Goal: Task Accomplishment & Management: Manage account settings

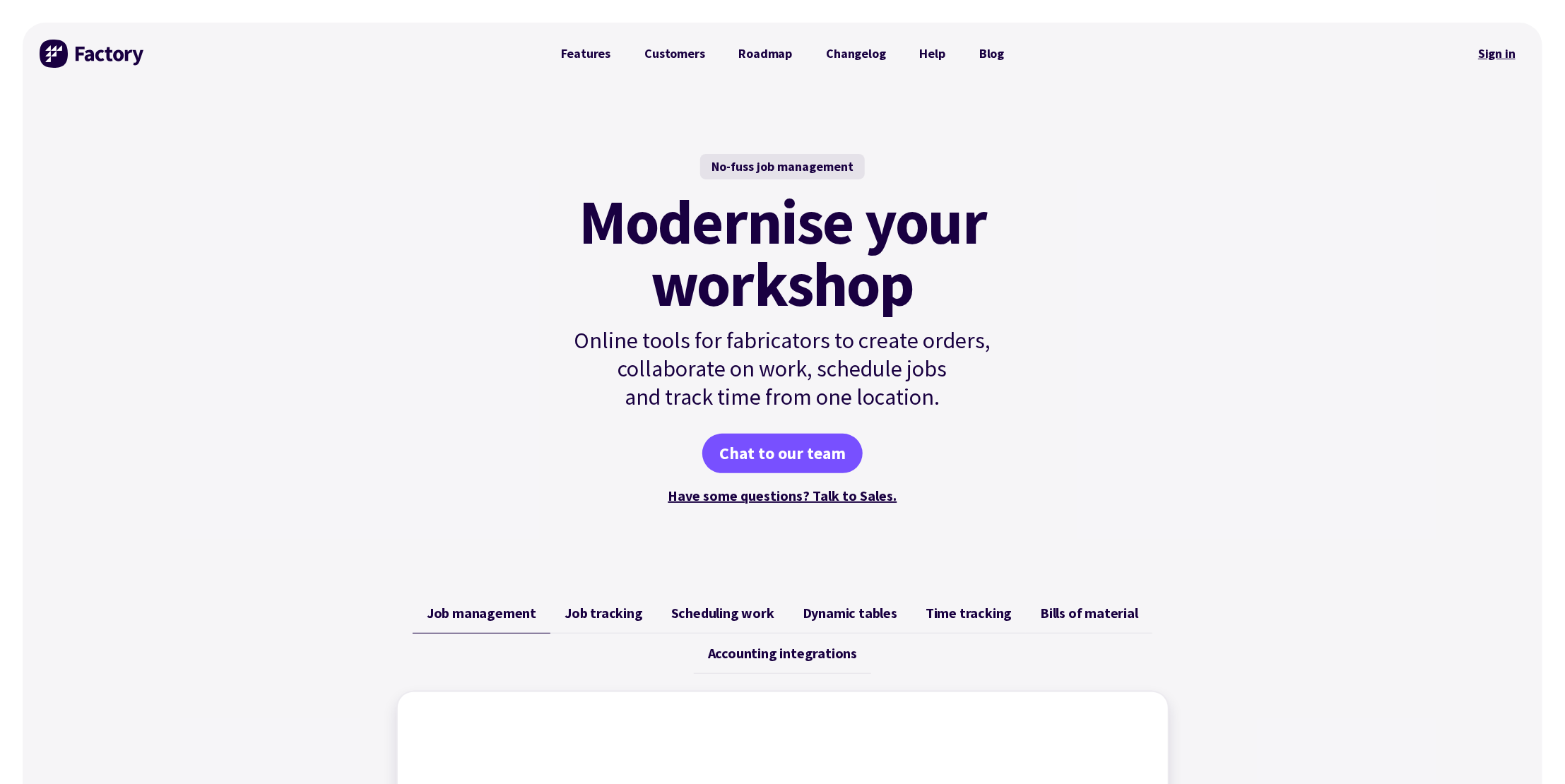
click at [1498, 56] on link "Sign in" at bounding box center [1497, 53] width 57 height 32
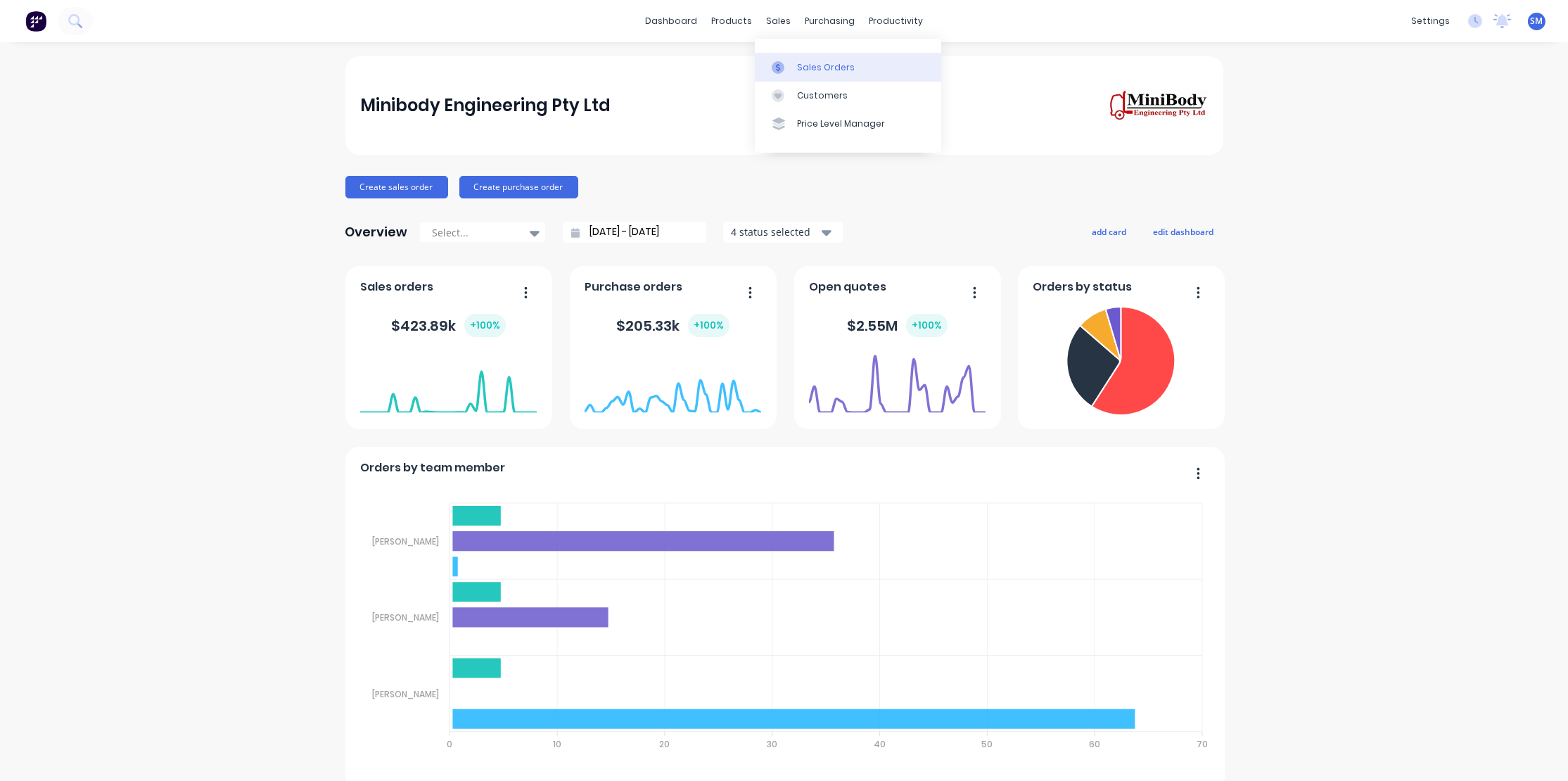
click at [816, 63] on div "Sales Orders" at bounding box center [826, 67] width 58 height 12
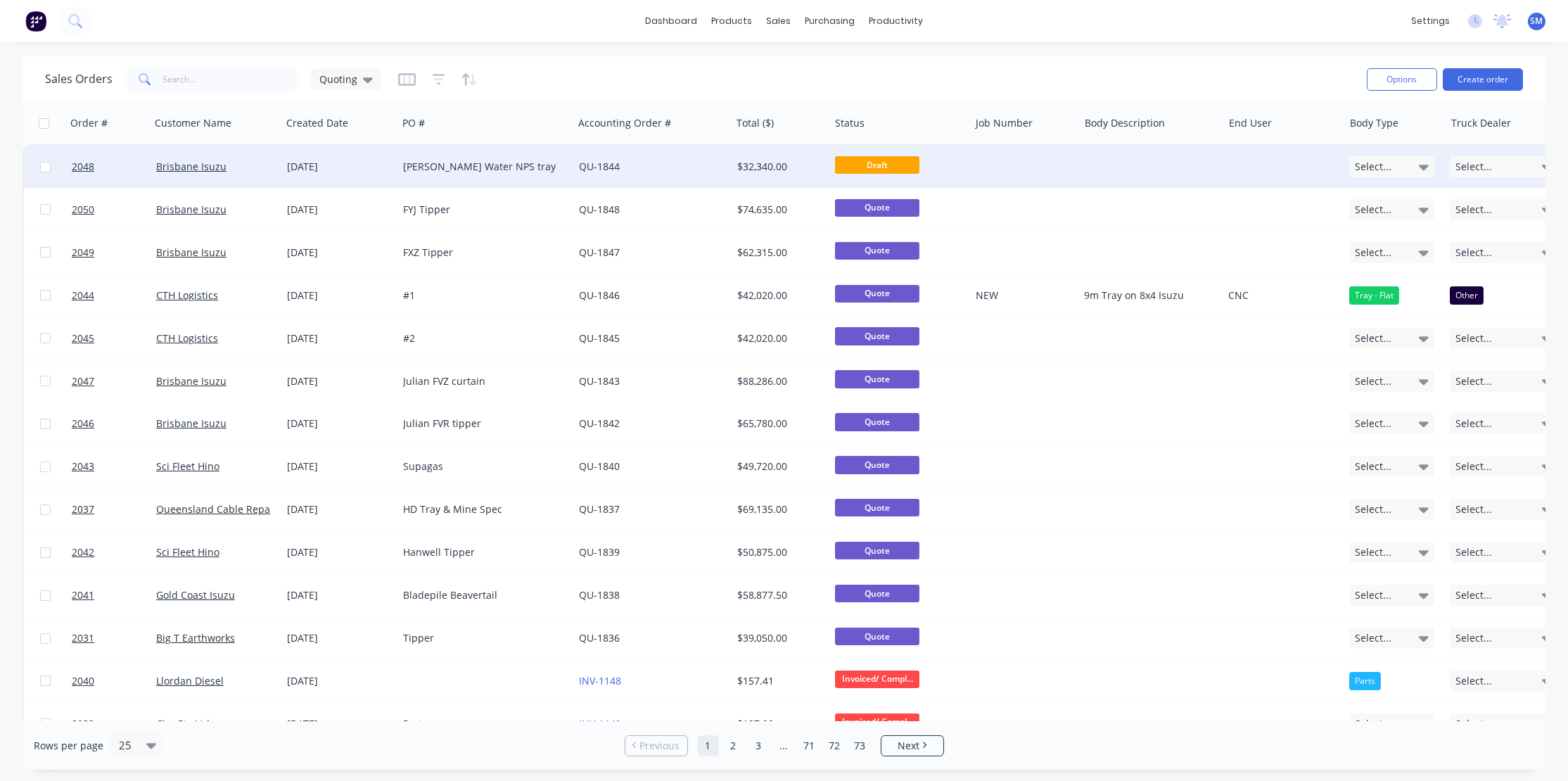
click at [534, 168] on div "Mitchell Water NPS tray" at bounding box center [481, 166] width 156 height 14
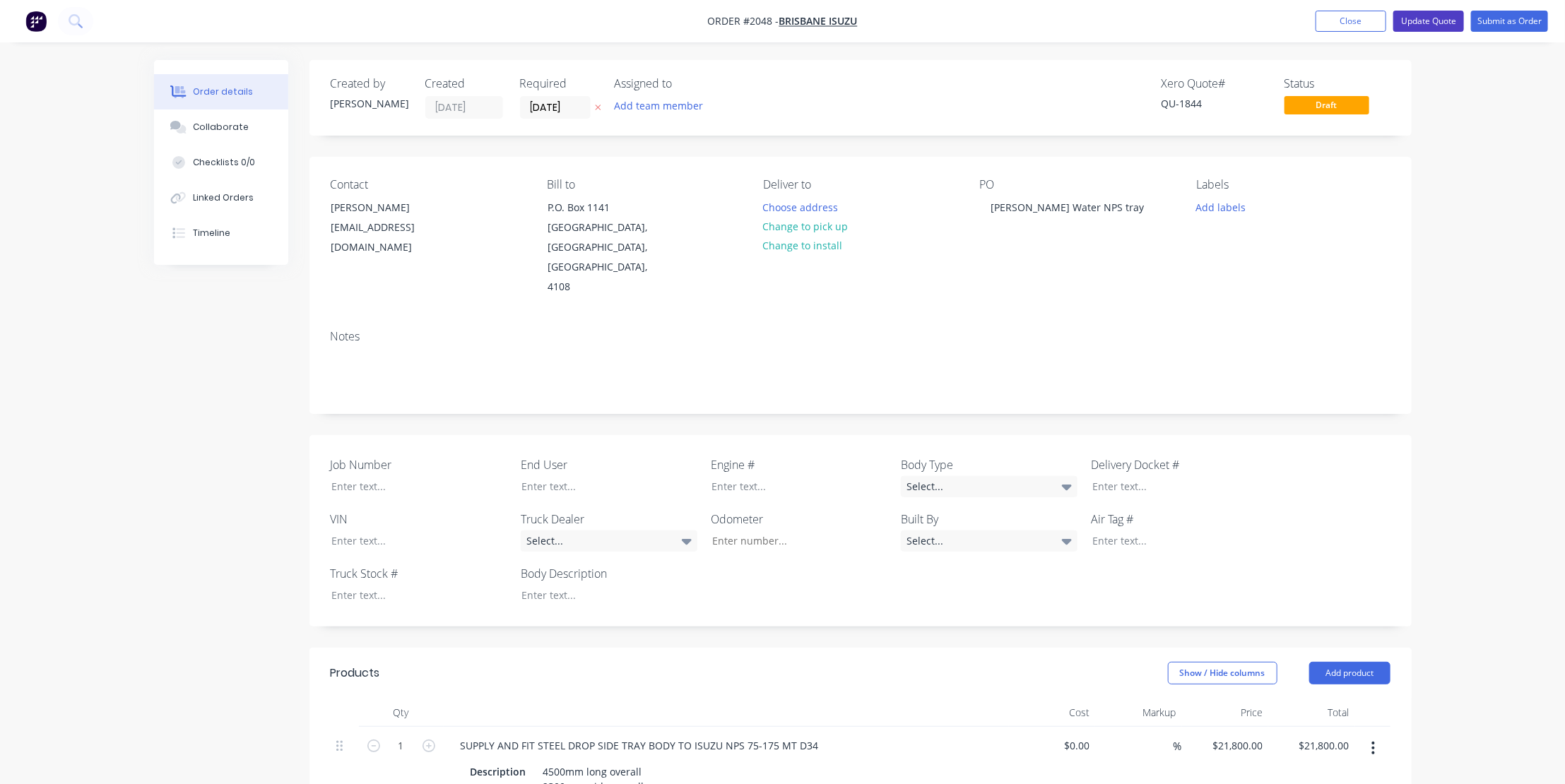
click at [1437, 18] on button "Update Quote" at bounding box center [1428, 21] width 70 height 21
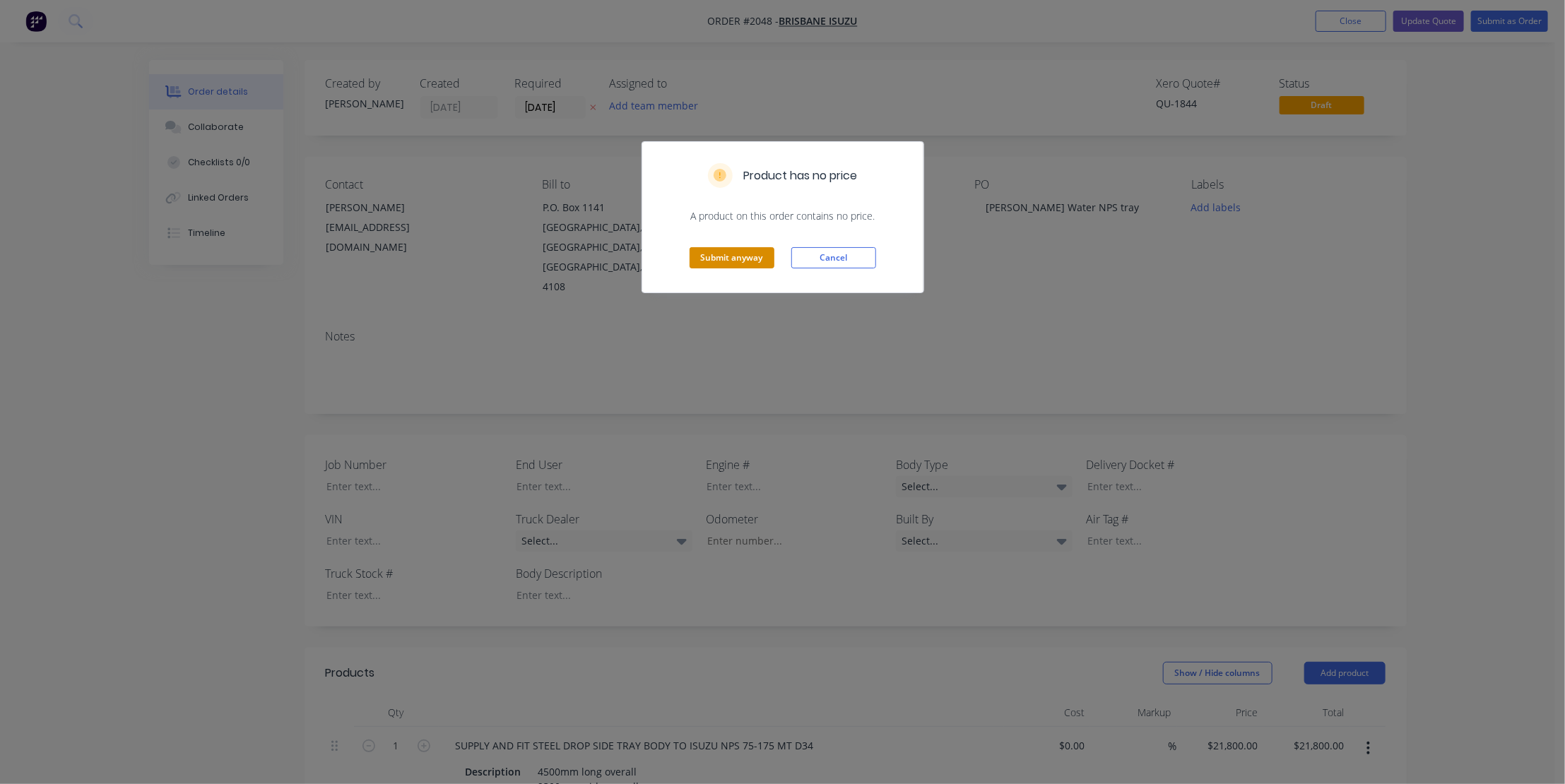
click at [722, 254] on button "Submit anyway" at bounding box center [732, 257] width 85 height 21
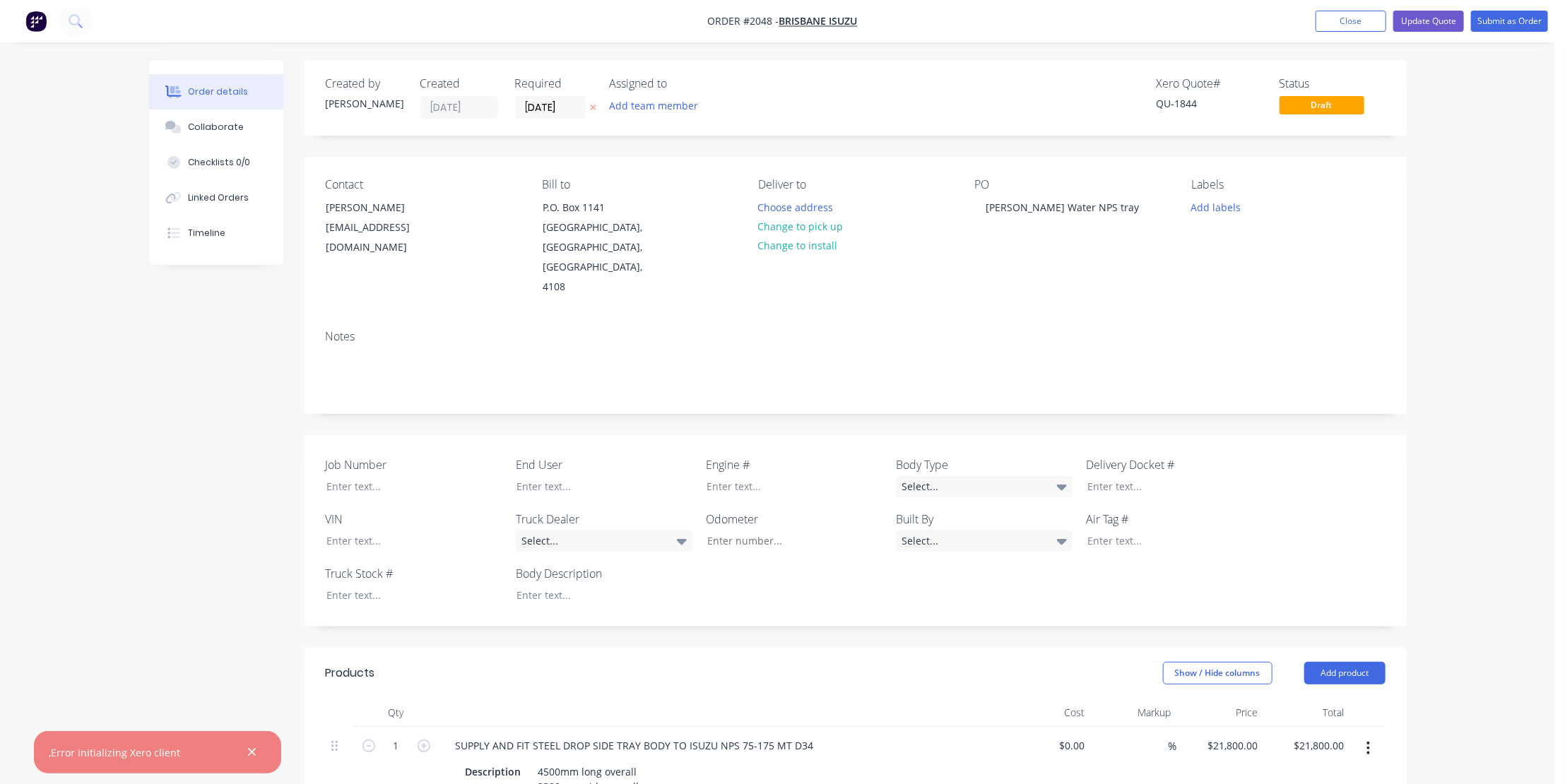
click at [248, 748] on icon "button" at bounding box center [252, 752] width 8 height 8
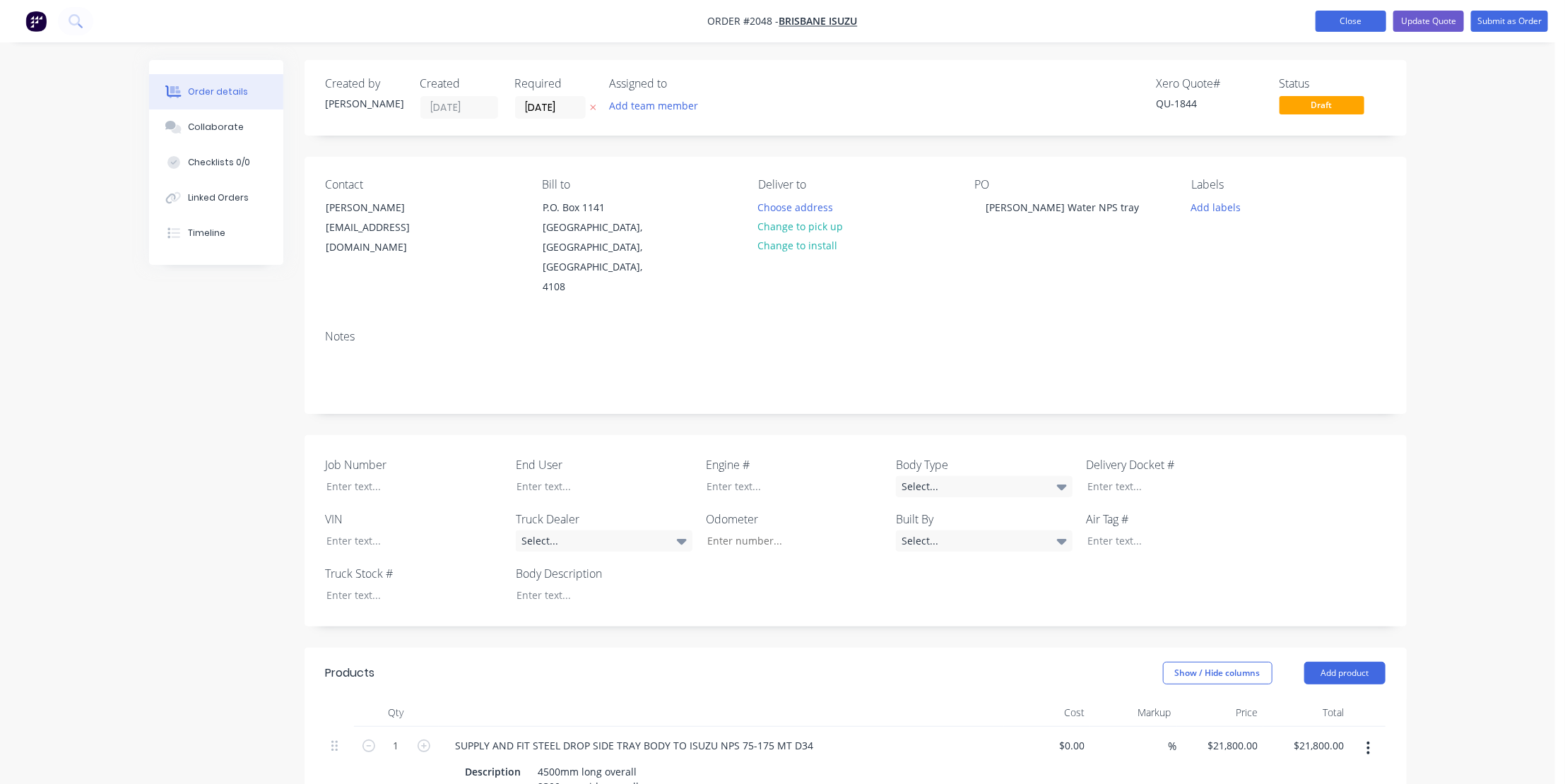
click at [1348, 16] on button "Close" at bounding box center [1350, 21] width 70 height 21
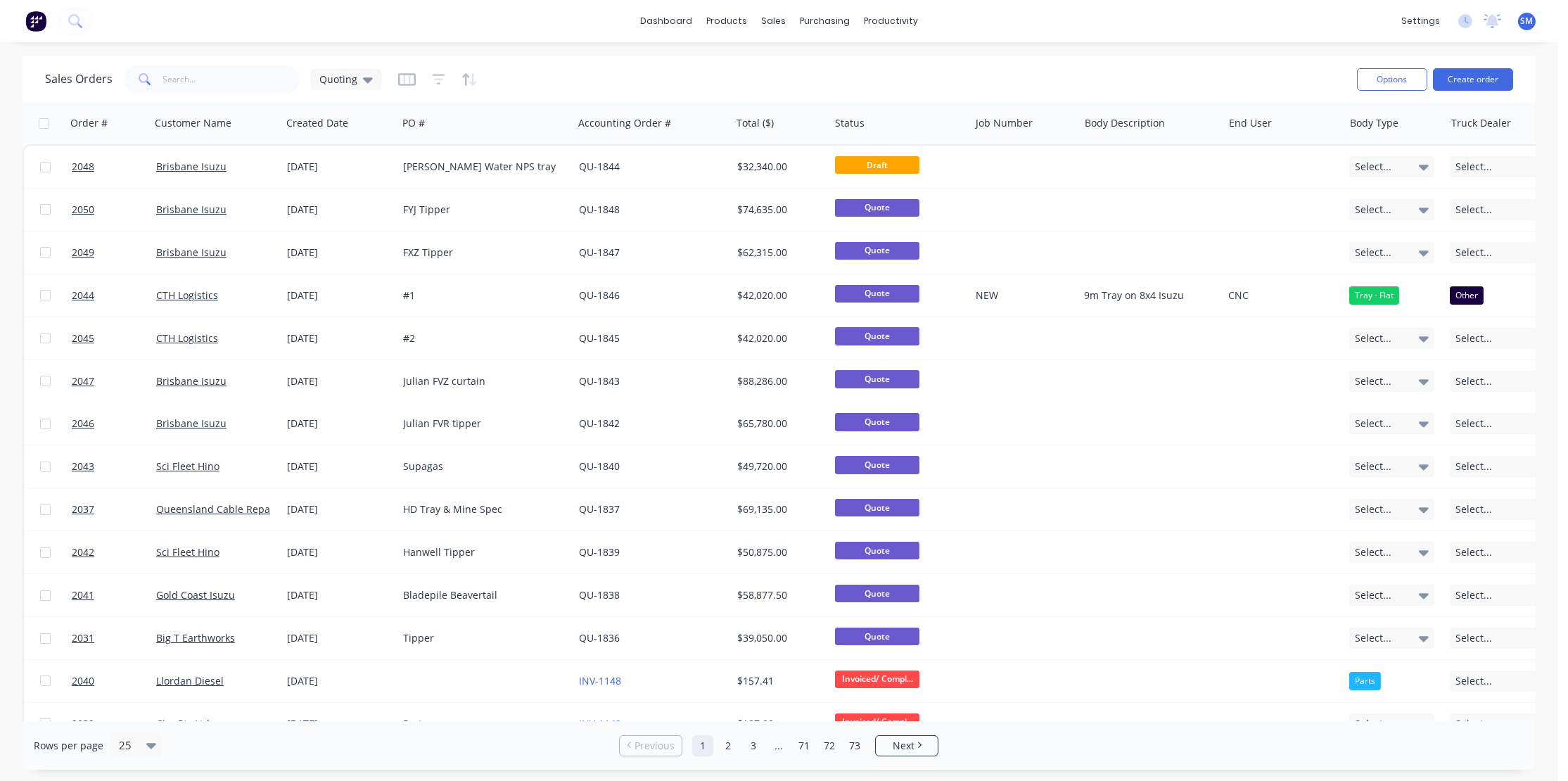
click at [1082, 77] on div "Sales Orders Quoting" at bounding box center [695, 79] width 1301 height 35
click at [702, 71] on div "Sales Orders Quoting" at bounding box center [695, 79] width 1301 height 35
click at [197, 80] on input "text" at bounding box center [232, 79] width 137 height 28
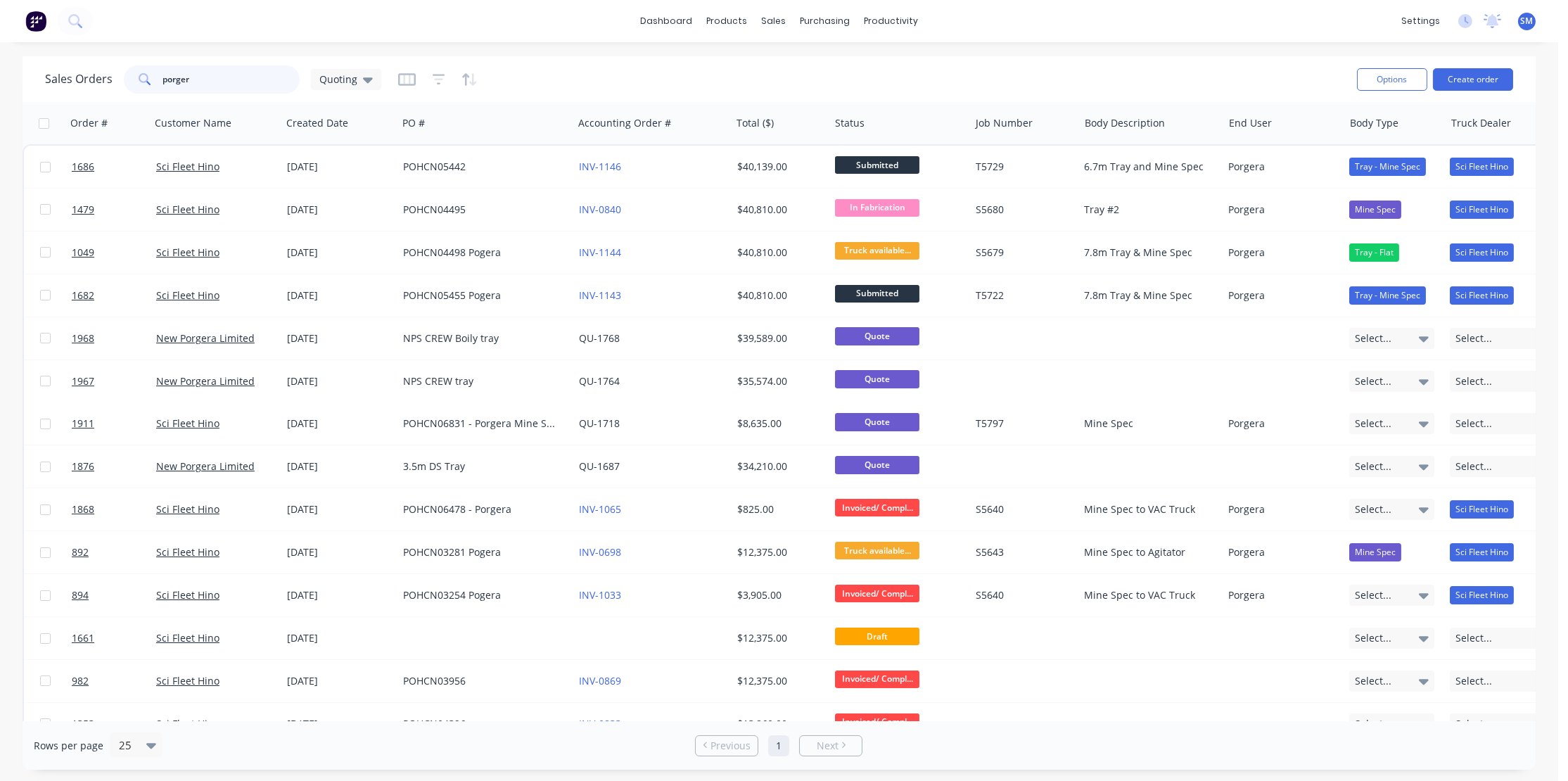
type input "porger"
drag, startPoint x: 895, startPoint y: 79, endPoint x: 1477, endPoint y: 59, distance: 582.3
click at [896, 79] on div "Sales Orders porger Quoting" at bounding box center [695, 79] width 1301 height 35
click at [575, 74] on div "Sales Orders porger Quoting" at bounding box center [695, 79] width 1301 height 35
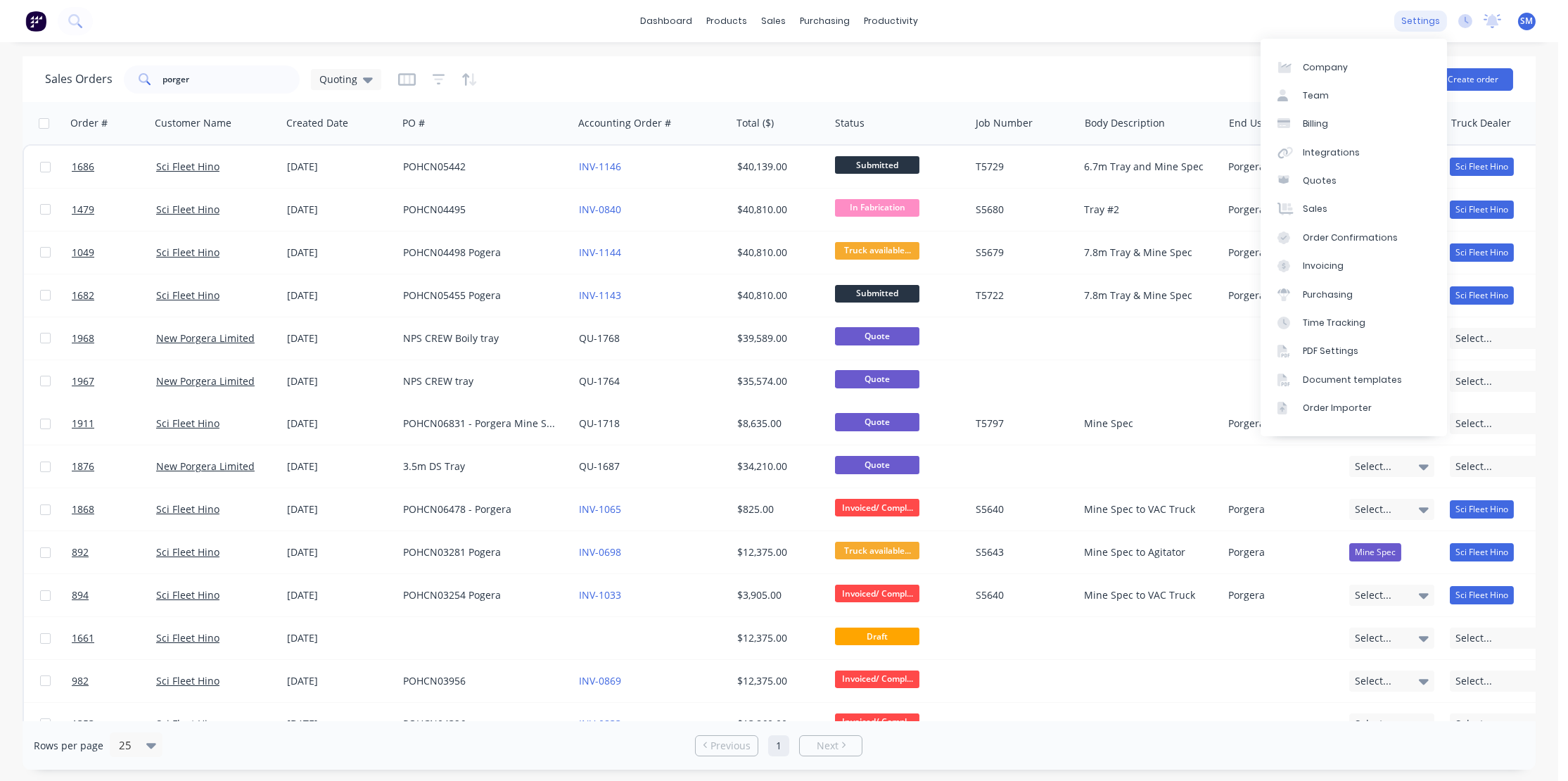
click at [1426, 20] on div "settings" at bounding box center [1420, 21] width 52 height 21
click at [1332, 154] on div "Integrations" at bounding box center [1331, 153] width 57 height 12
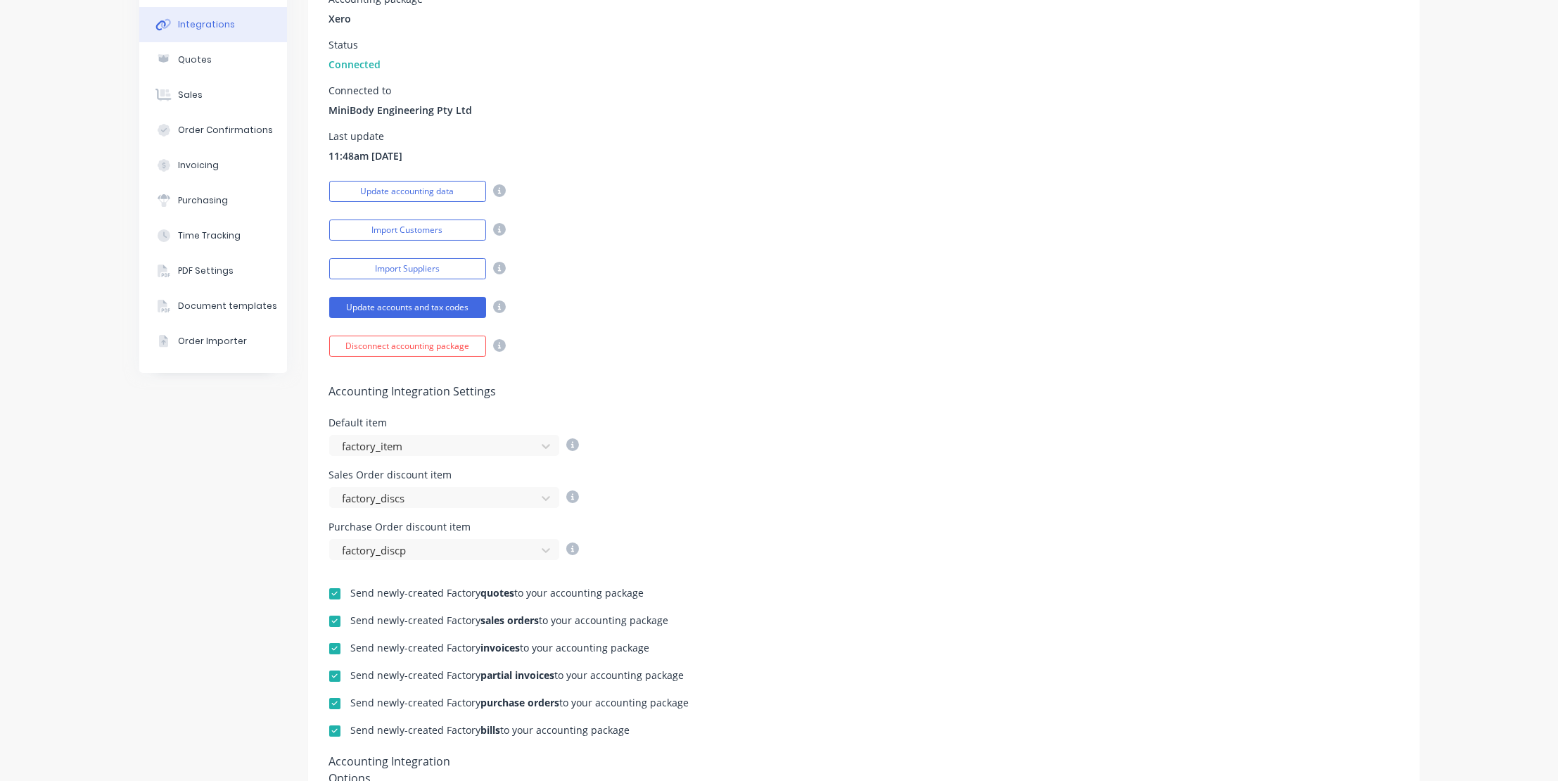
scroll to position [191, 0]
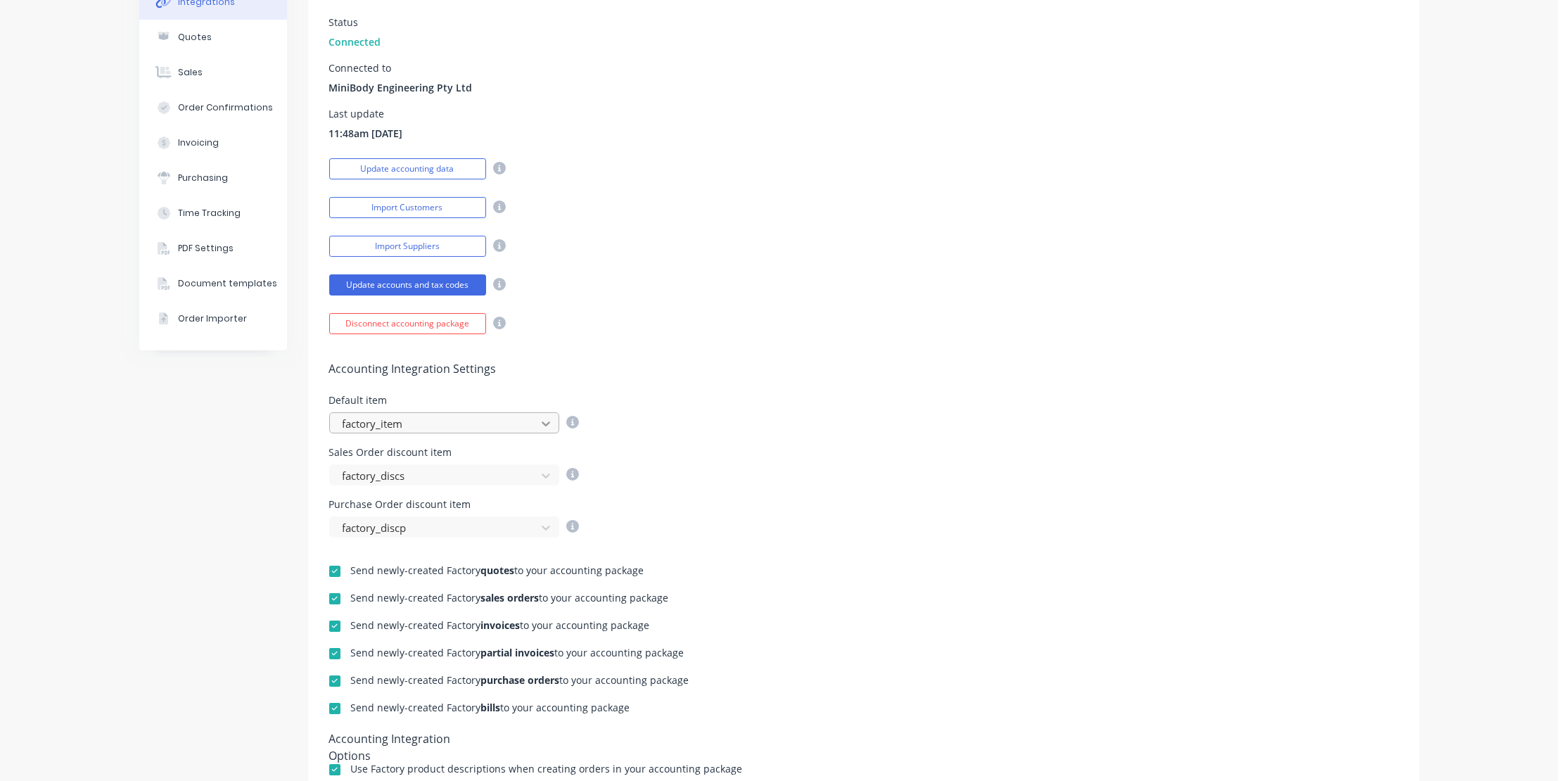
click at [533, 417] on div at bounding box center [545, 423] width 25 height 22
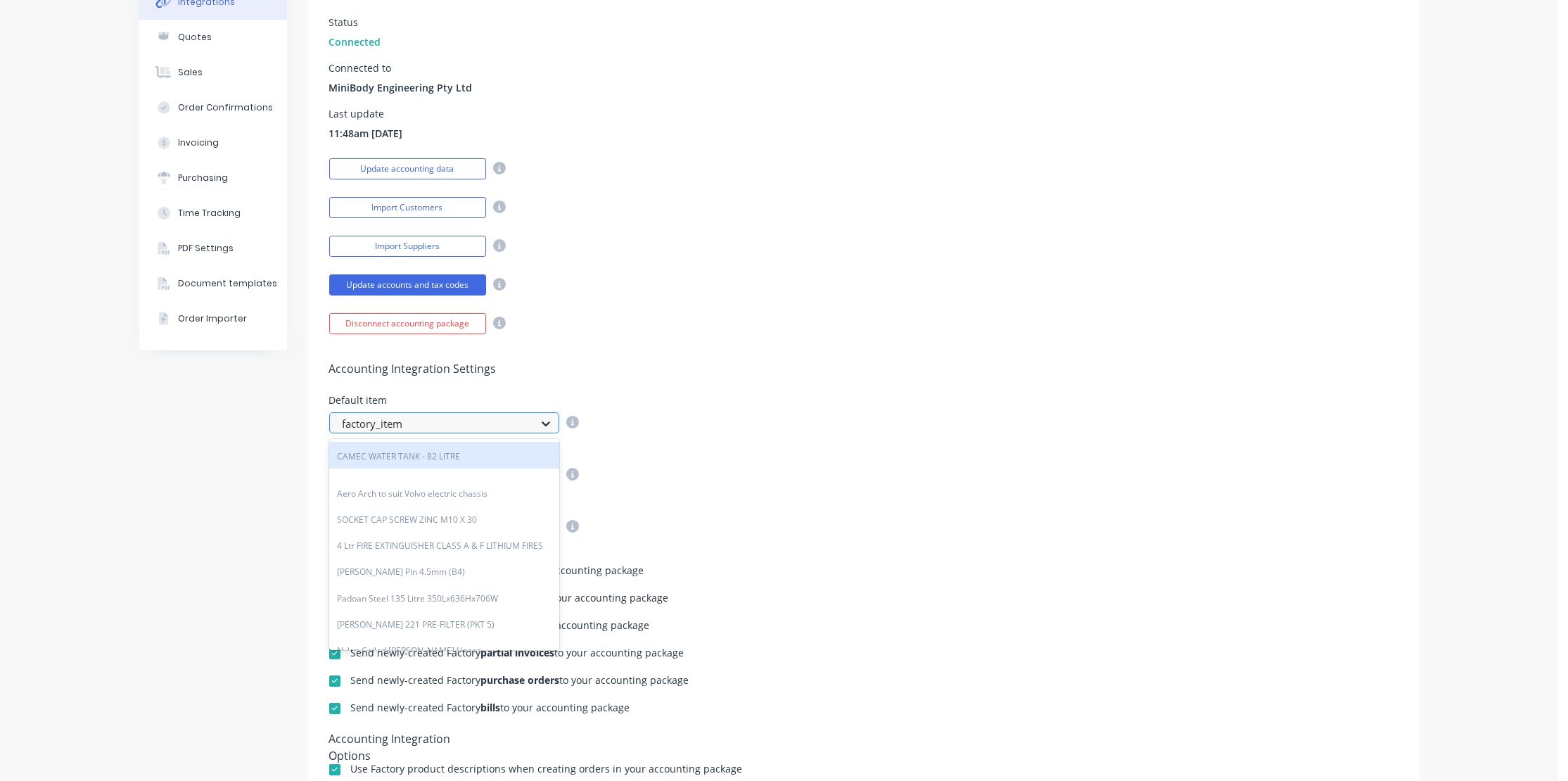
click at [533, 418] on div at bounding box center [545, 423] width 25 height 22
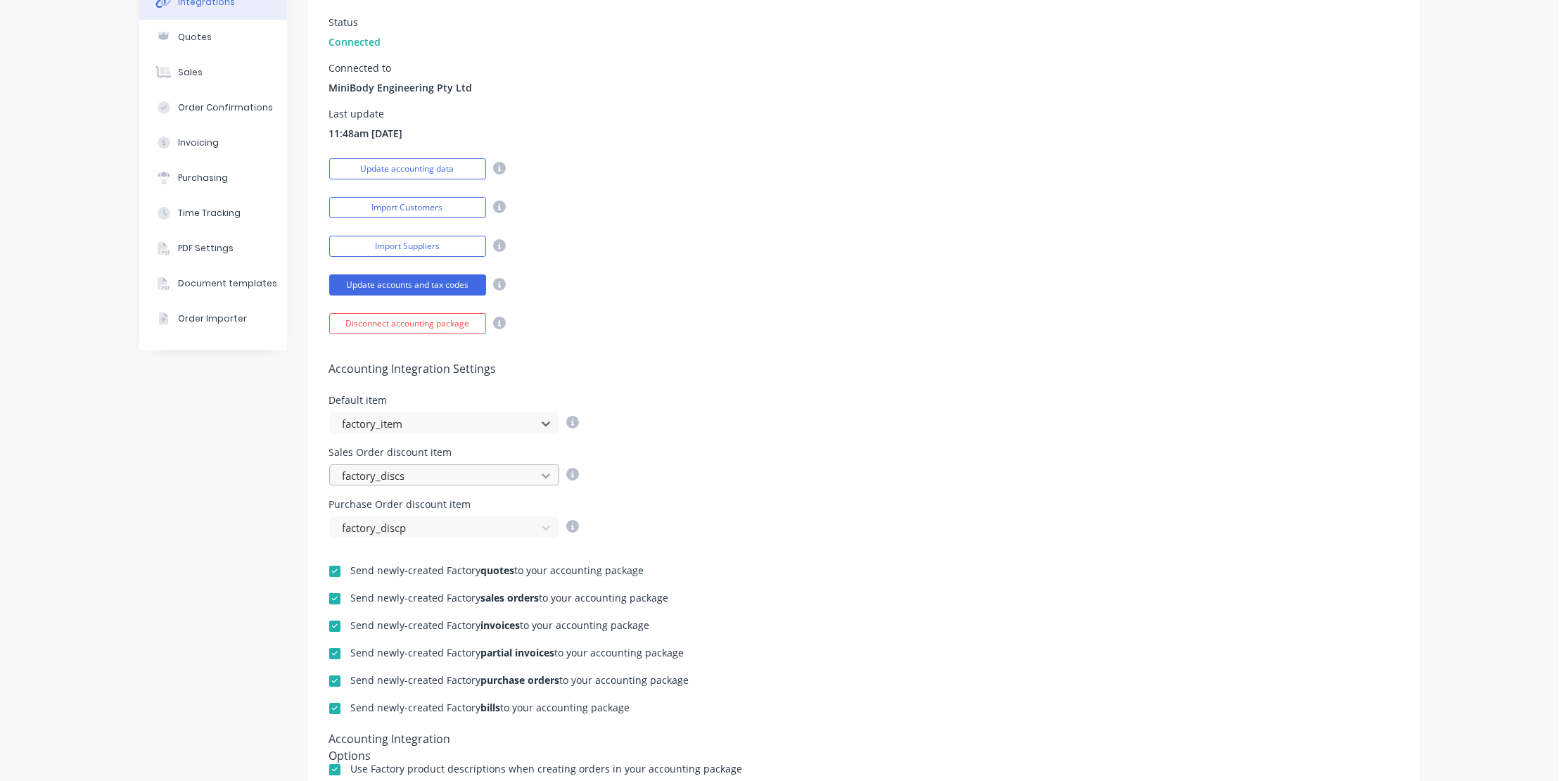
click at [544, 473] on icon at bounding box center [546, 475] width 14 height 14
click at [544, 474] on icon at bounding box center [545, 477] width 8 height 5
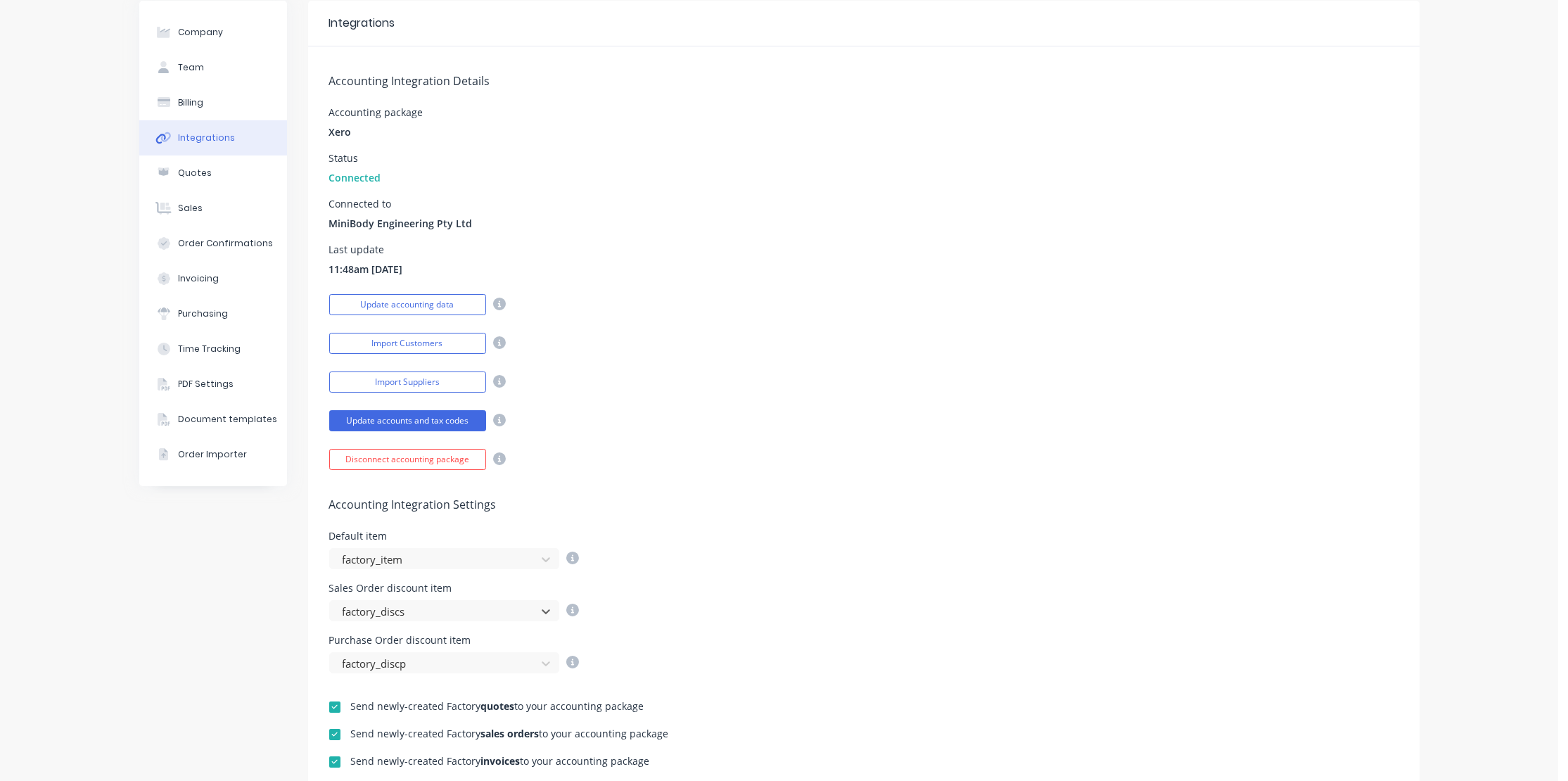
scroll to position [0, 0]
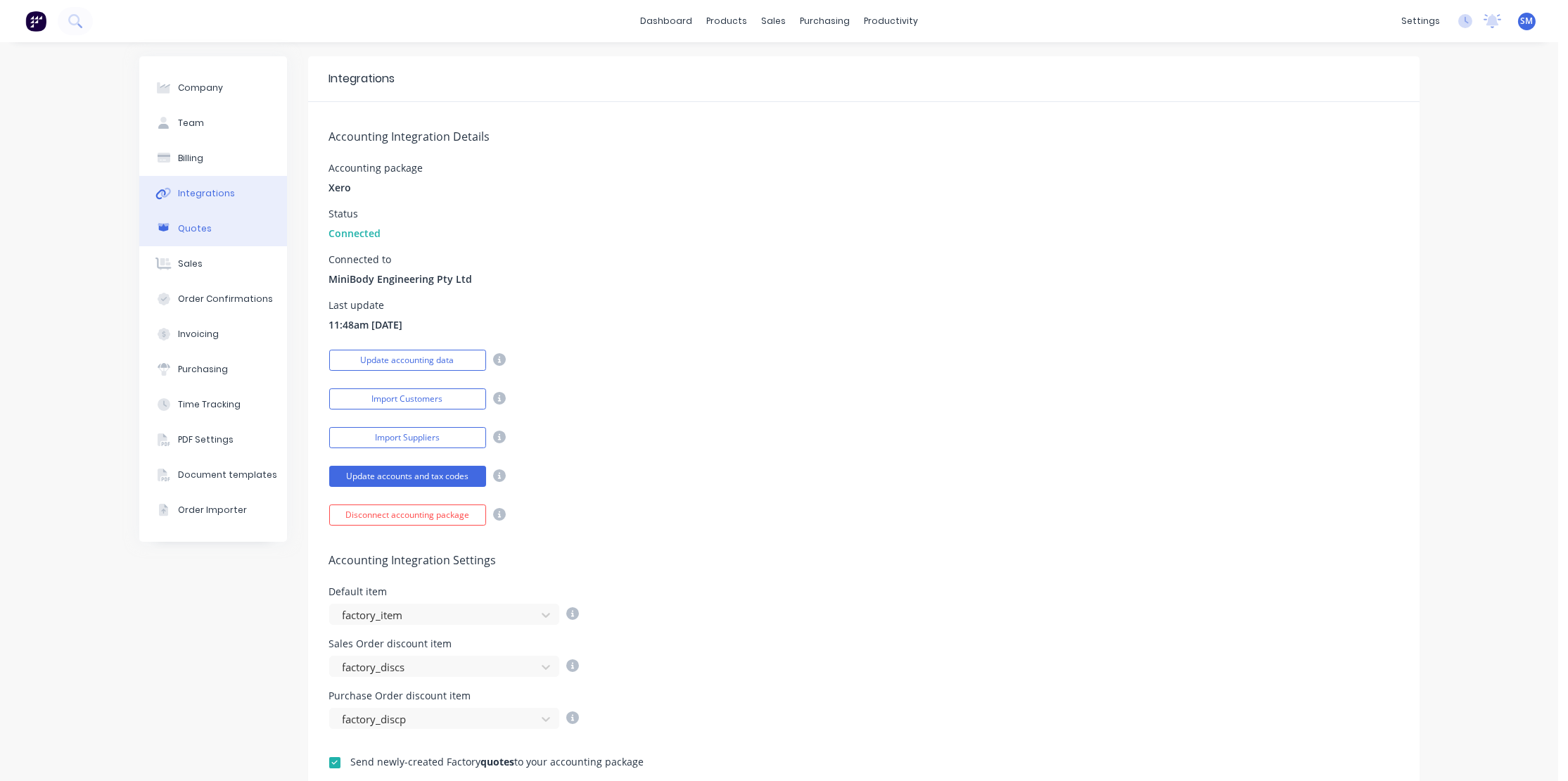
click at [202, 228] on div "Quotes" at bounding box center [195, 229] width 34 height 12
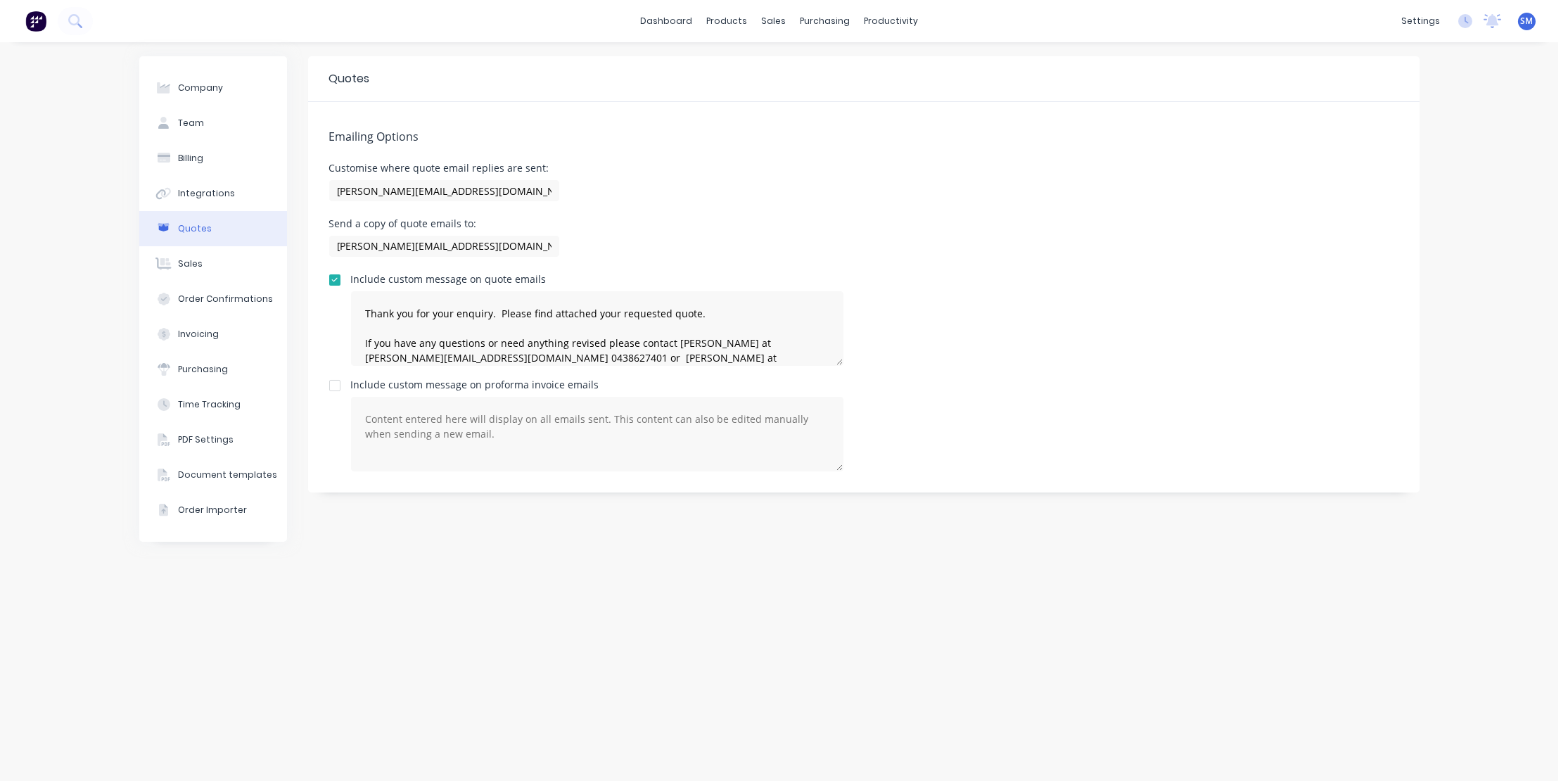
drag, startPoint x: 334, startPoint y: 384, endPoint x: 328, endPoint y: 395, distance: 12.5
click at [334, 385] on div at bounding box center [334, 385] width 28 height 28
click at [186, 154] on div "Billing" at bounding box center [190, 158] width 25 height 12
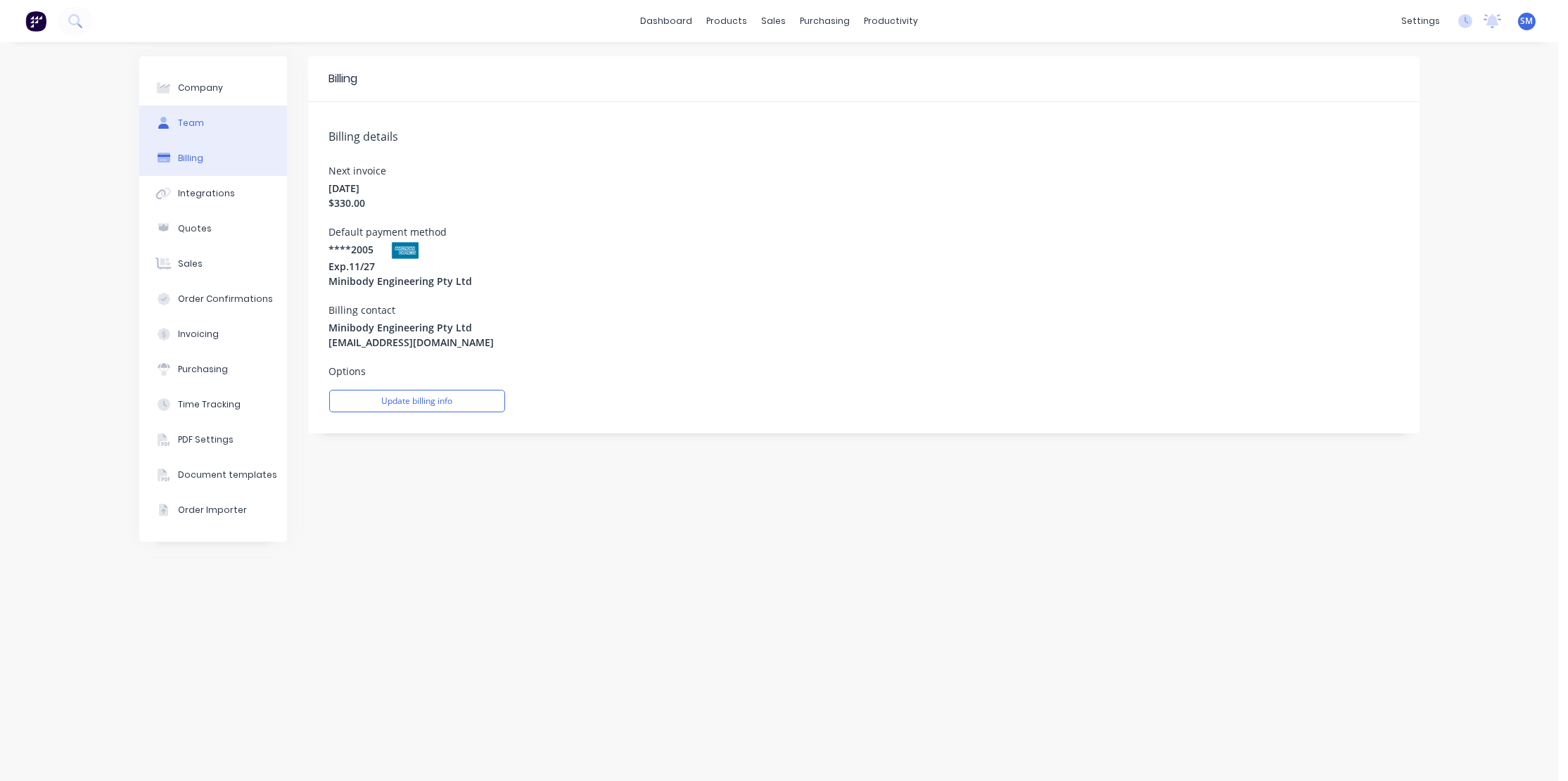
click at [206, 119] on button "Team" at bounding box center [213, 123] width 148 height 35
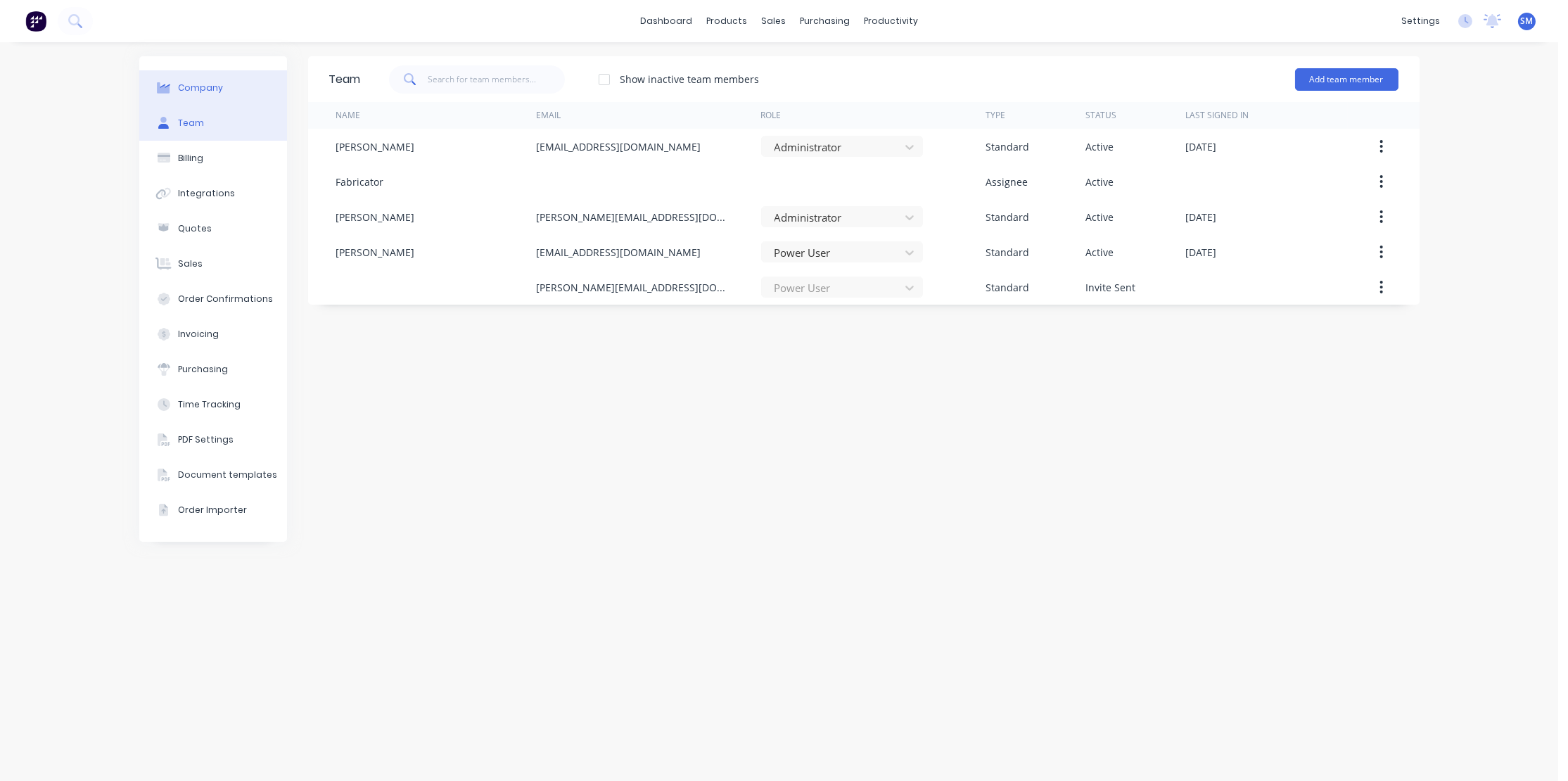
click at [193, 84] on div "Company" at bounding box center [200, 88] width 45 height 12
select select "AU"
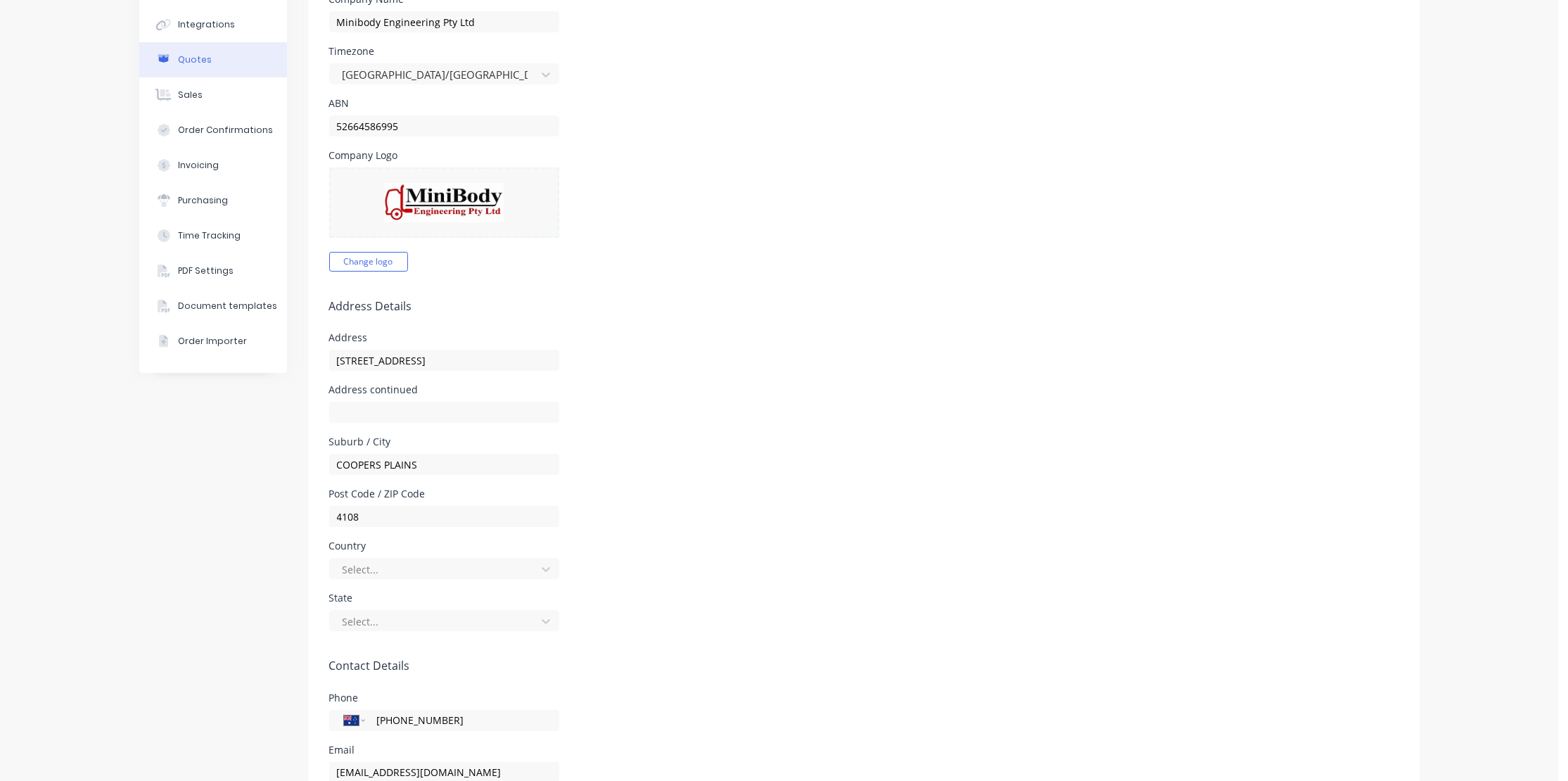
scroll to position [191, 0]
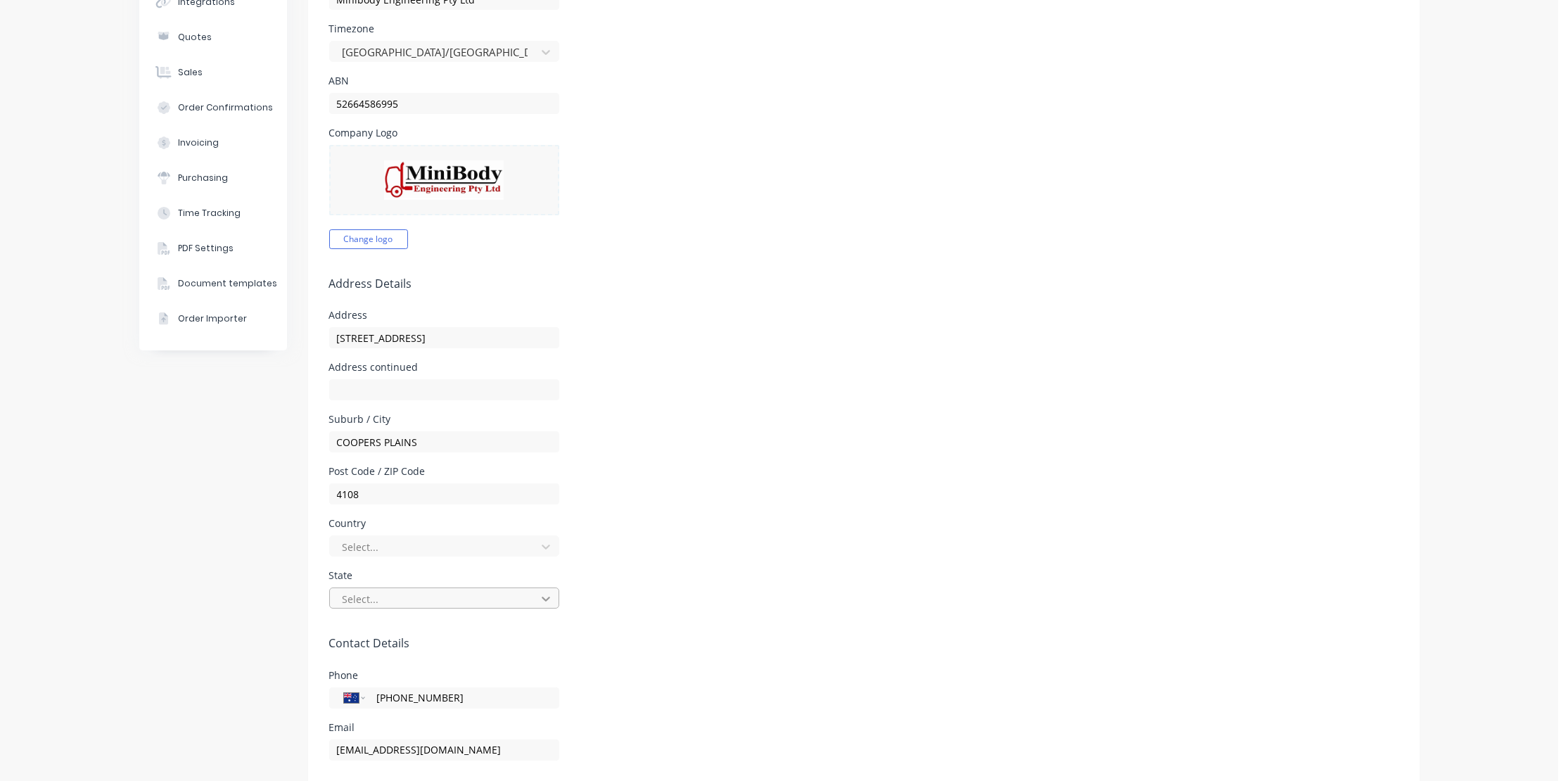
click at [539, 600] on icon at bounding box center [546, 598] width 14 height 14
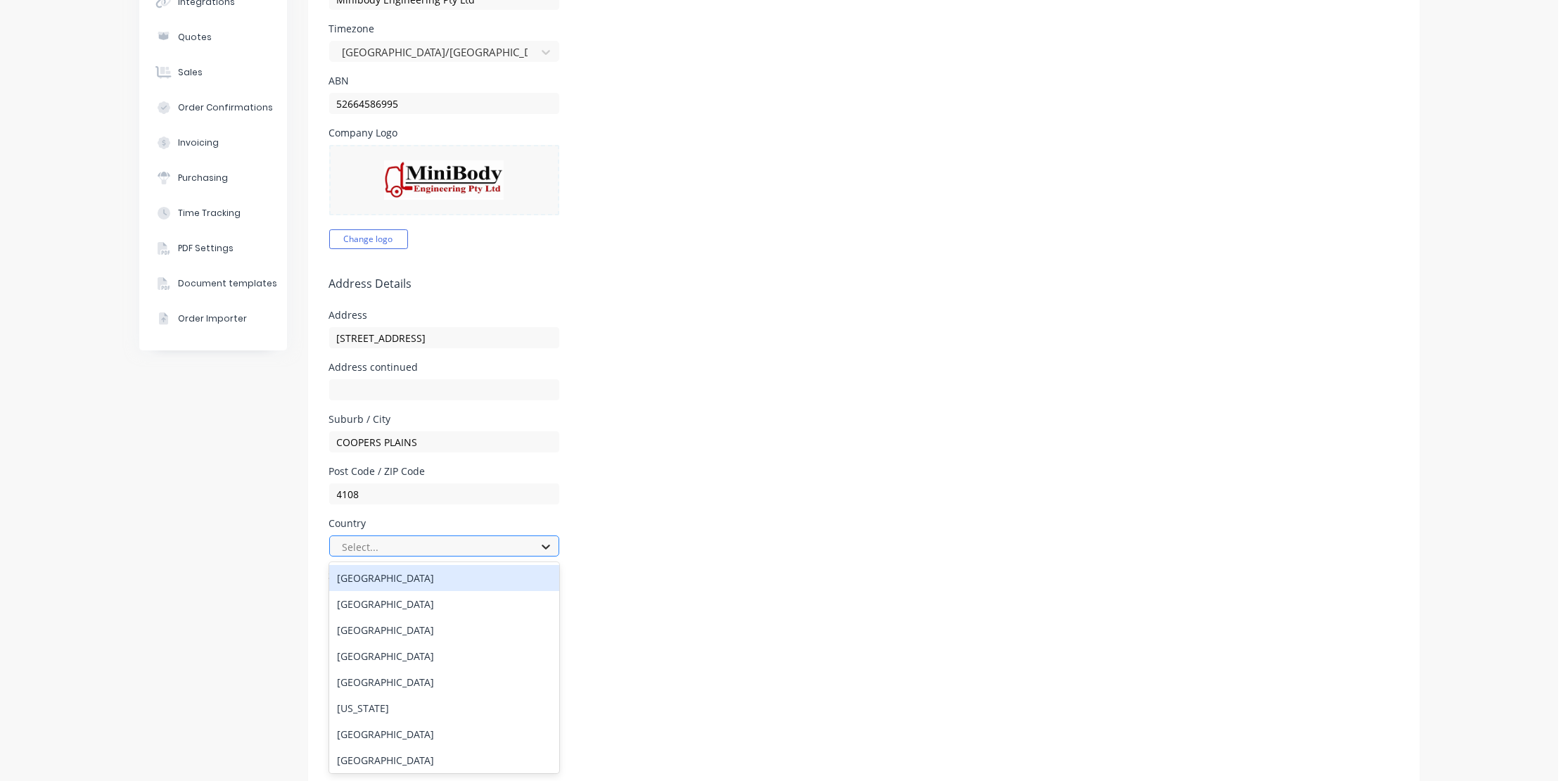
click at [543, 544] on icon at bounding box center [546, 546] width 14 height 14
click at [367, 575] on div "Australia" at bounding box center [444, 578] width 230 height 26
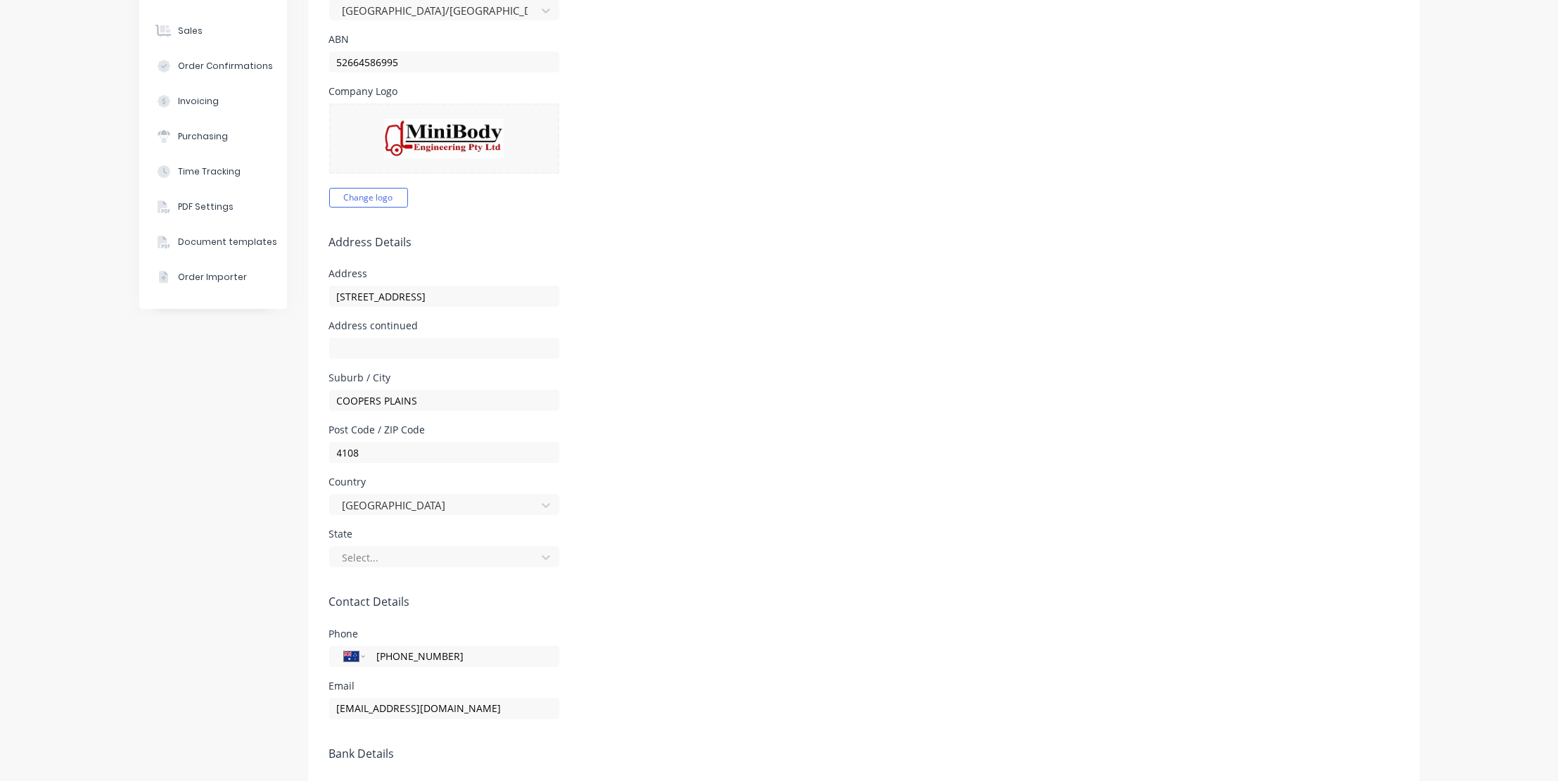
scroll to position [256, 0]
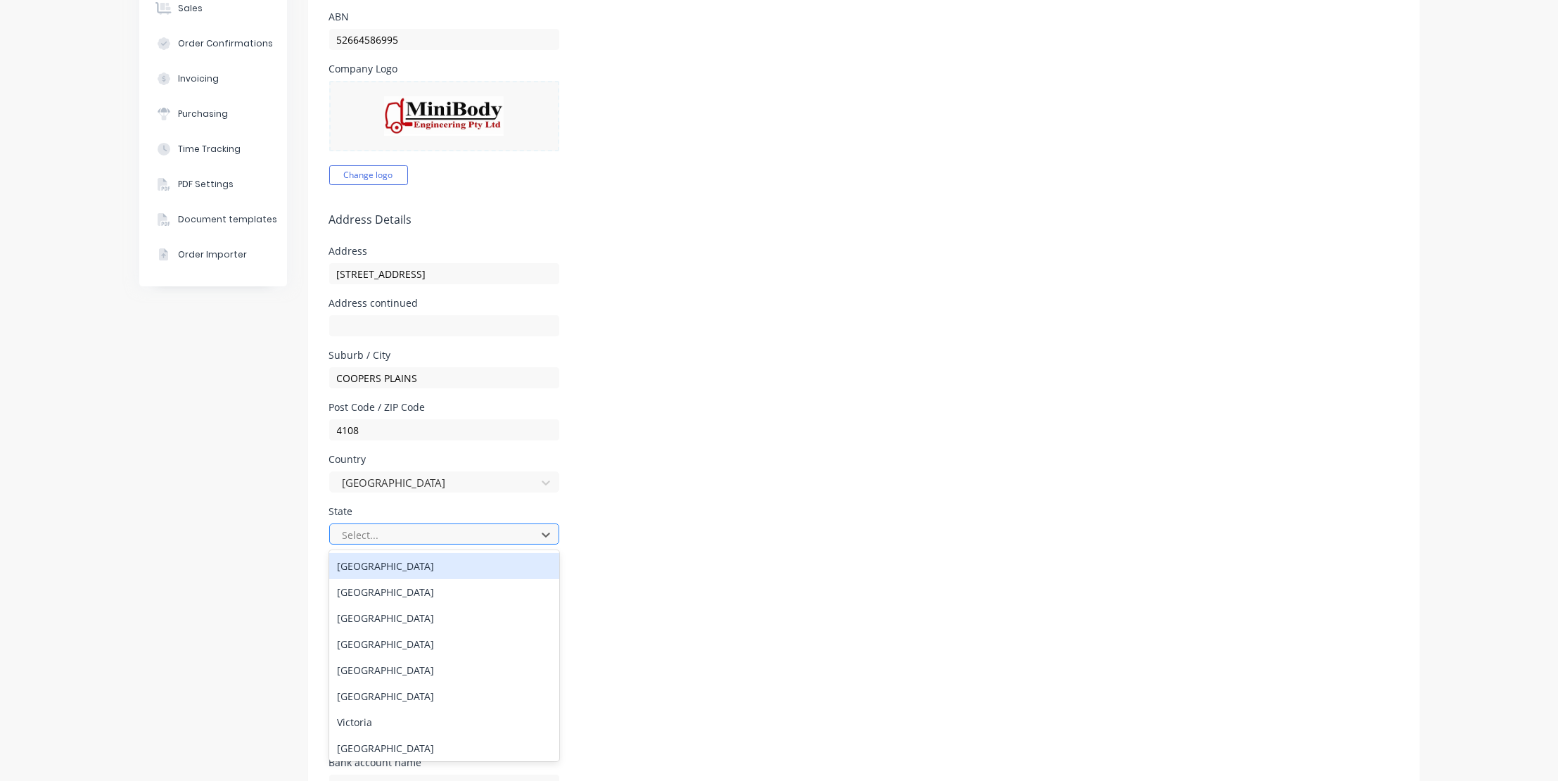
click at [521, 529] on div at bounding box center [435, 535] width 188 height 18
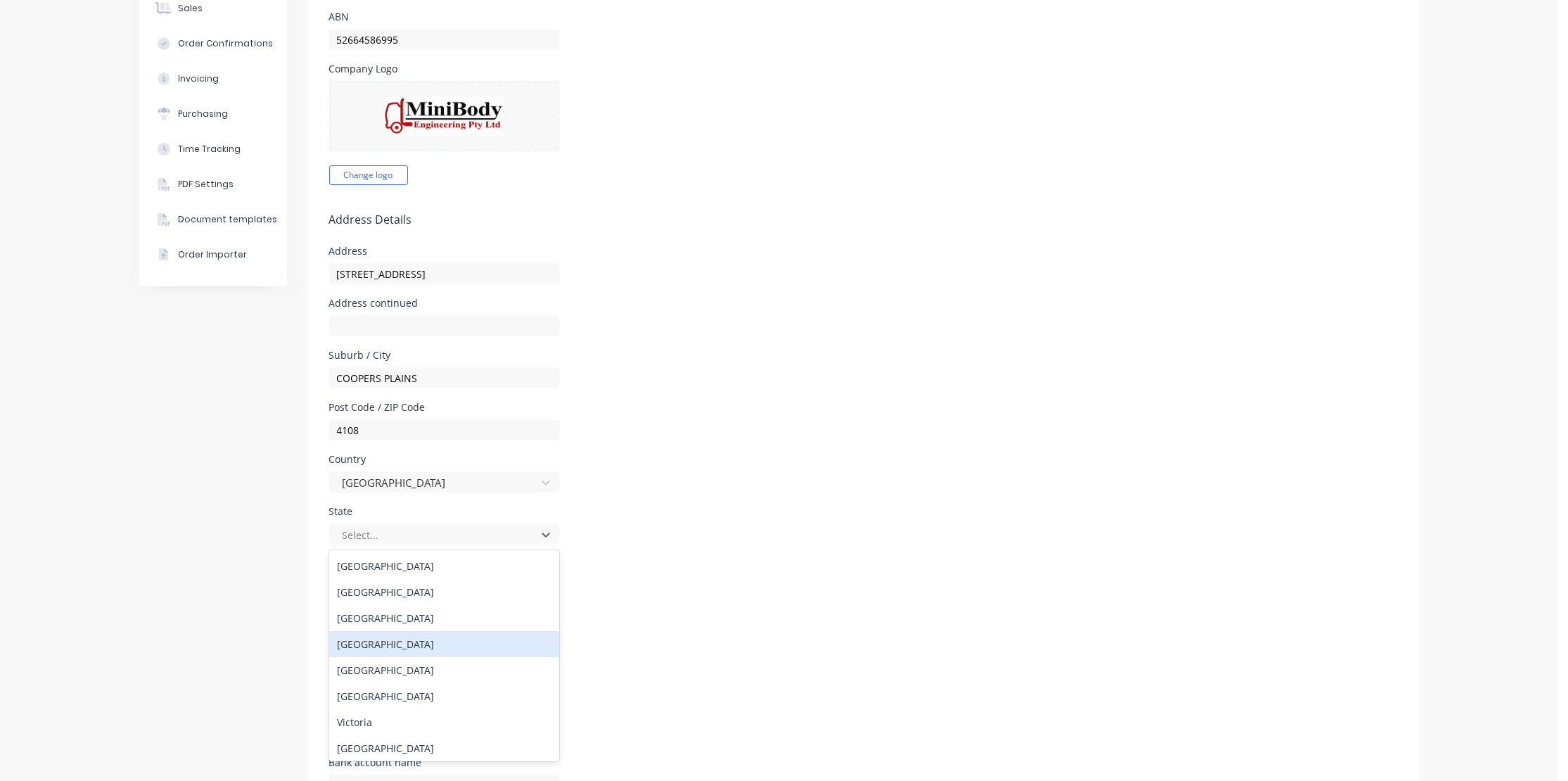
click at [387, 639] on div "Queensland" at bounding box center [444, 644] width 230 height 26
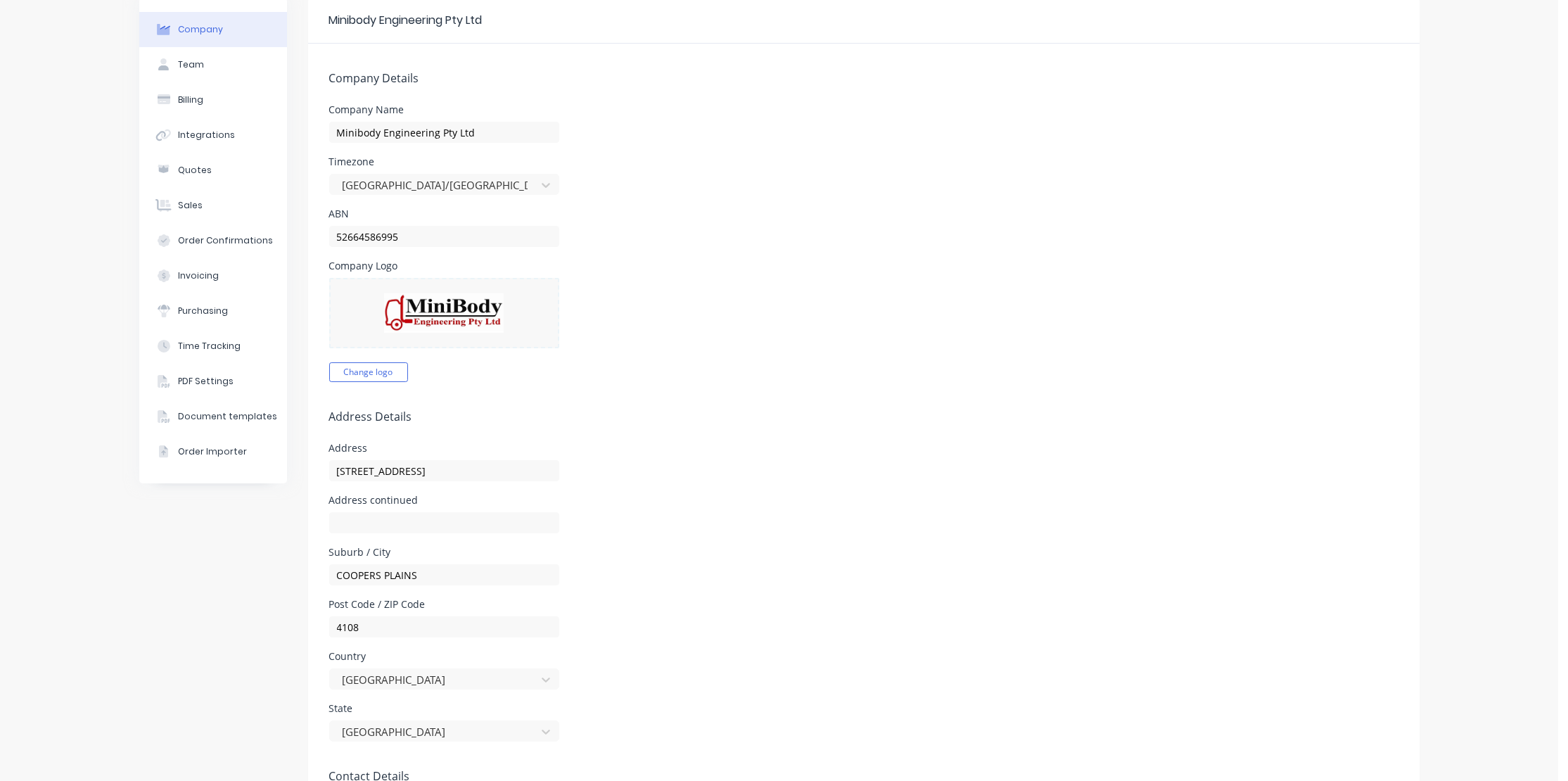
scroll to position [0, 0]
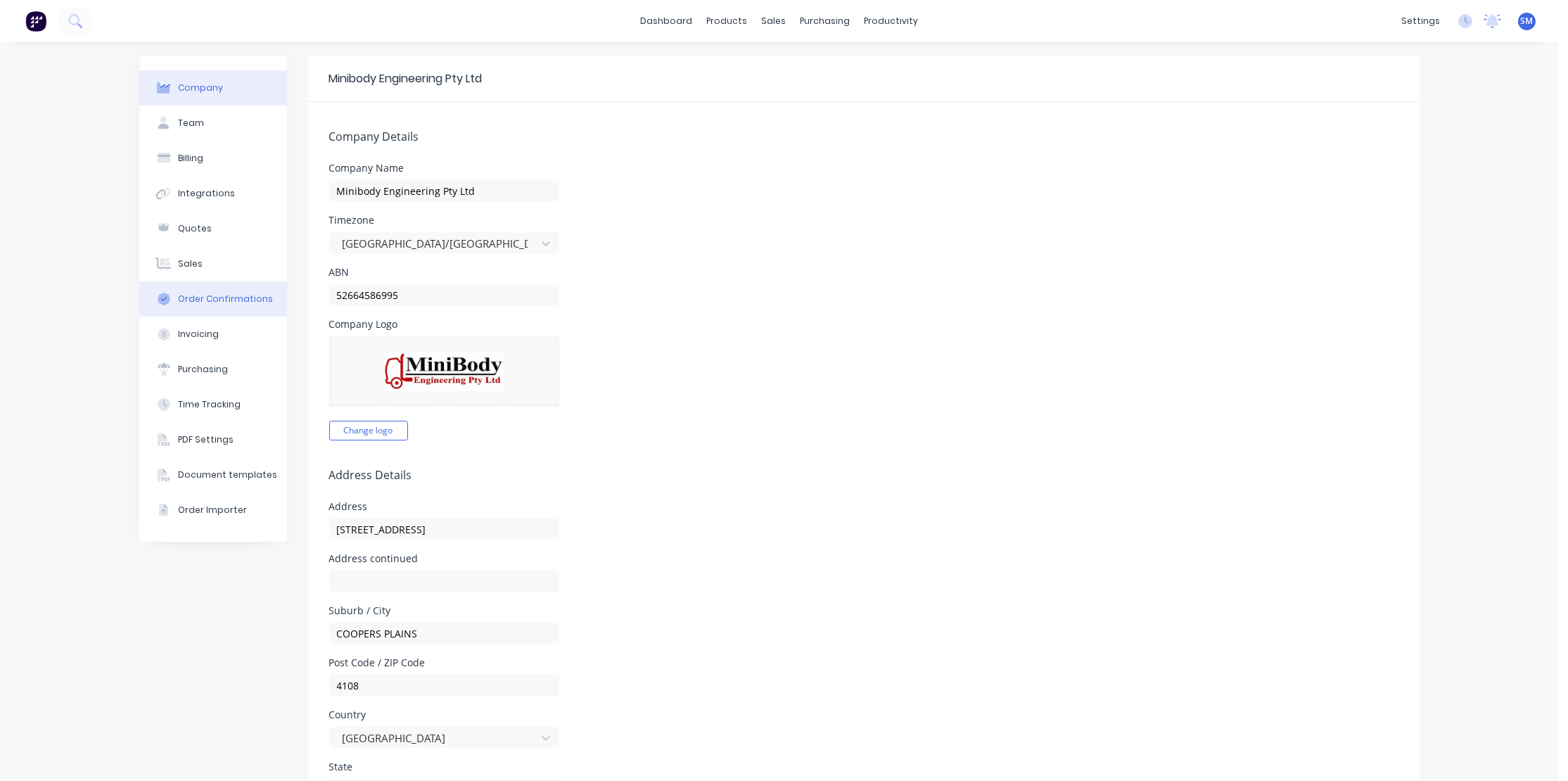
click at [183, 300] on div "Order Confirmations" at bounding box center [225, 299] width 95 height 12
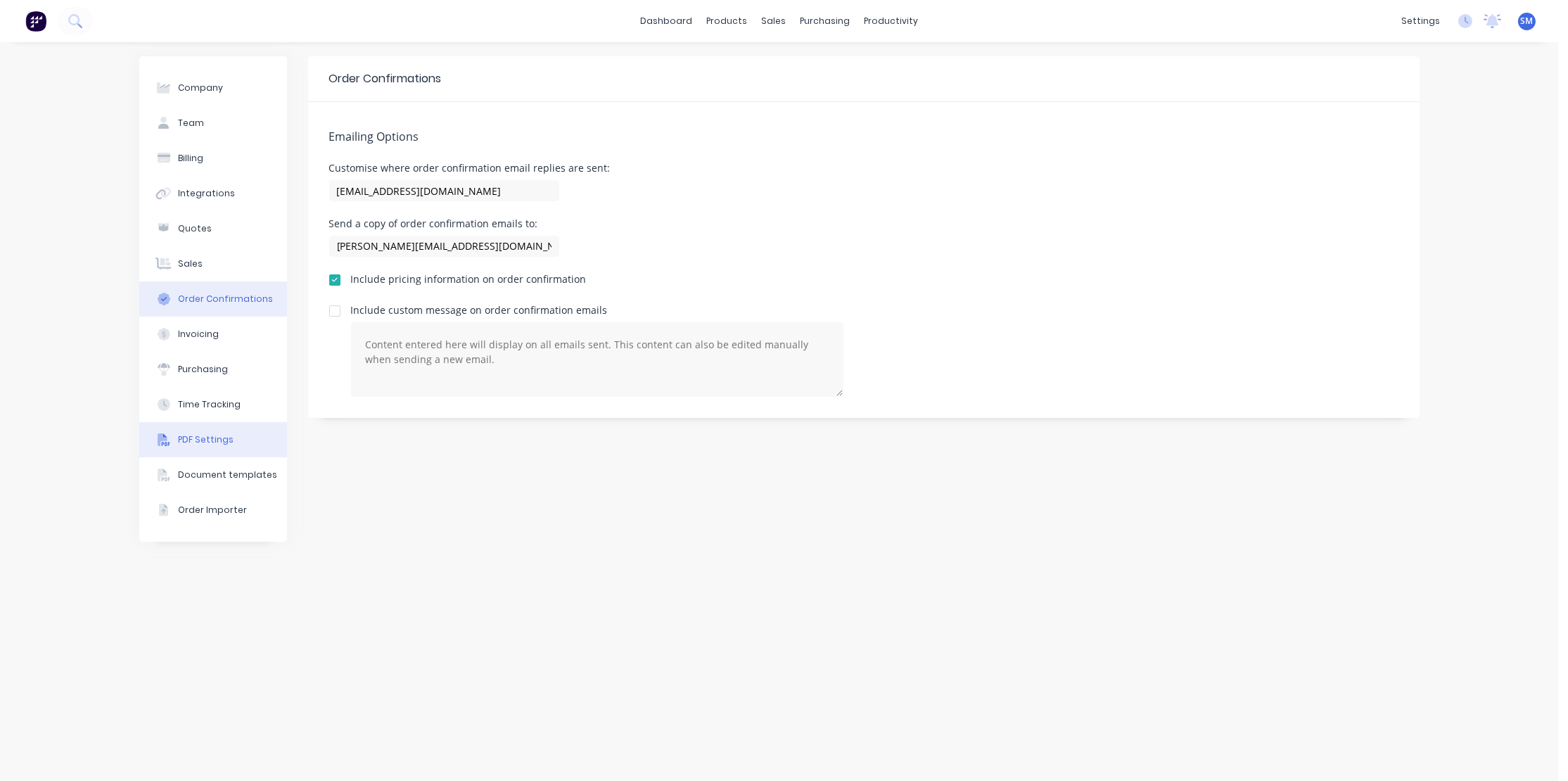
drag, startPoint x: 337, startPoint y: 308, endPoint x: 254, endPoint y: 422, distance: 141.0
click at [336, 308] on div at bounding box center [334, 310] width 28 height 28
click at [196, 435] on div "PDF Settings" at bounding box center [206, 440] width 55 height 12
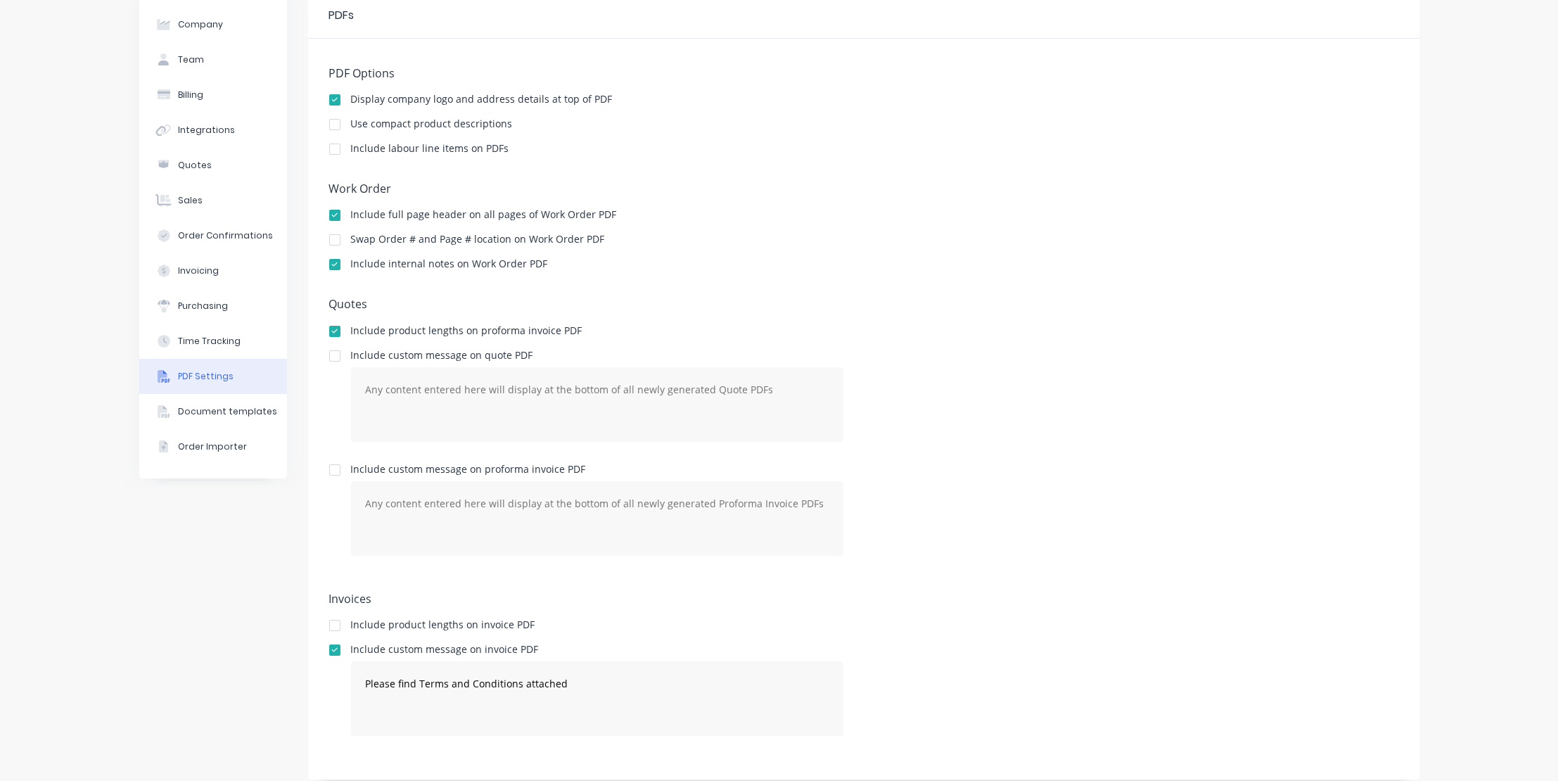
scroll to position [76, 0]
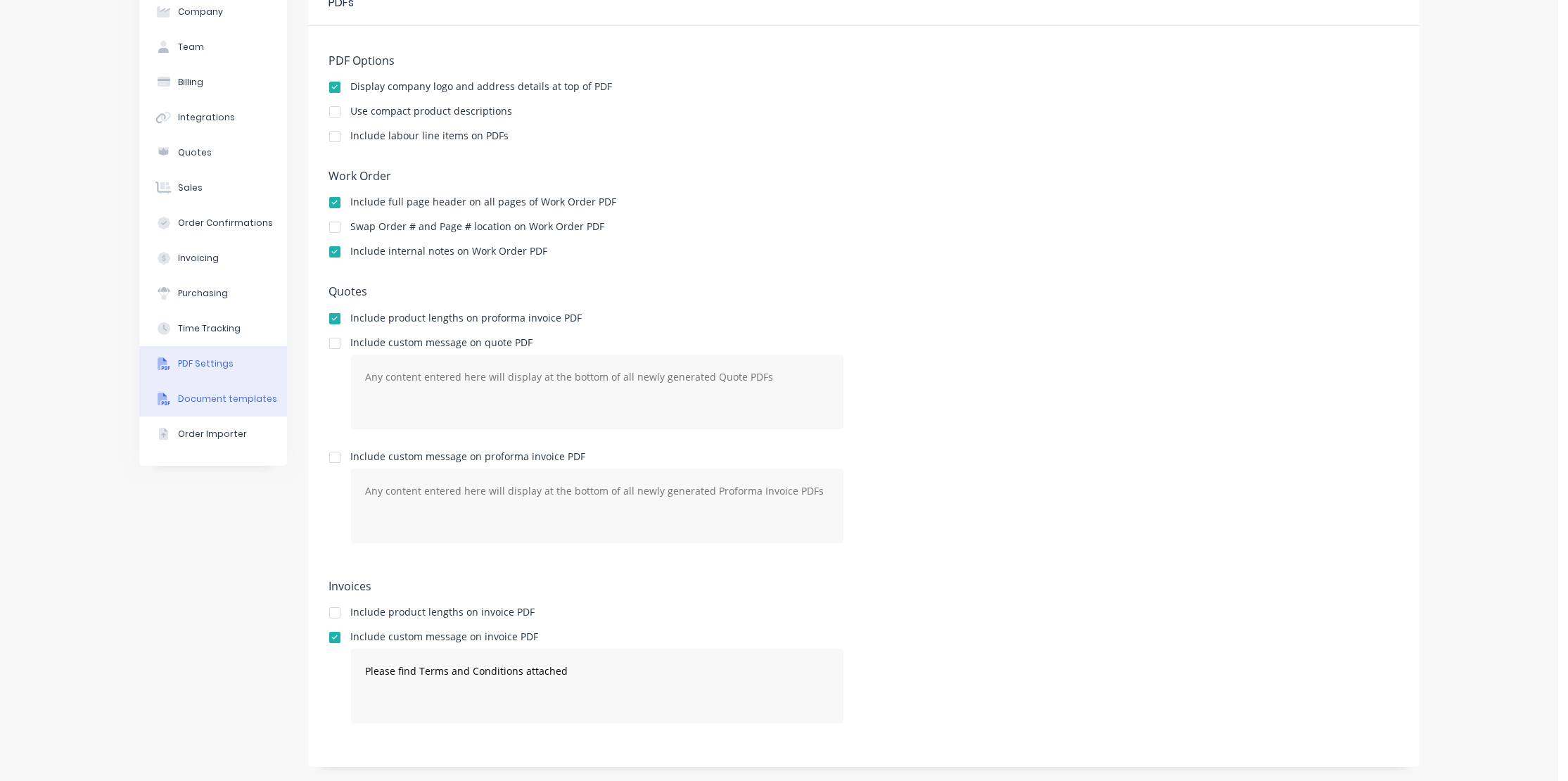
click at [203, 393] on div "Document templates" at bounding box center [227, 399] width 99 height 12
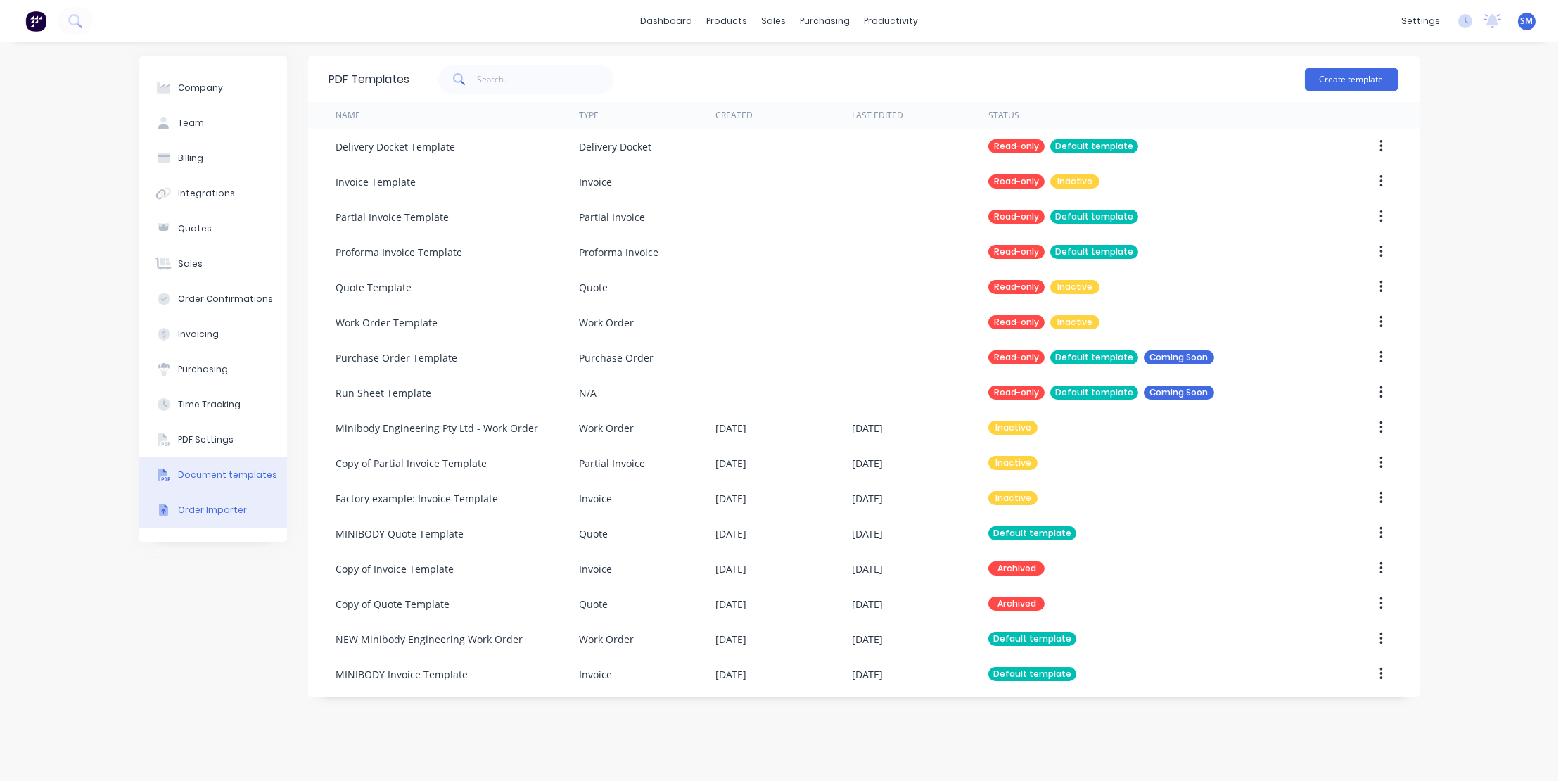
click at [195, 507] on div "Order Importer" at bounding box center [212, 510] width 69 height 12
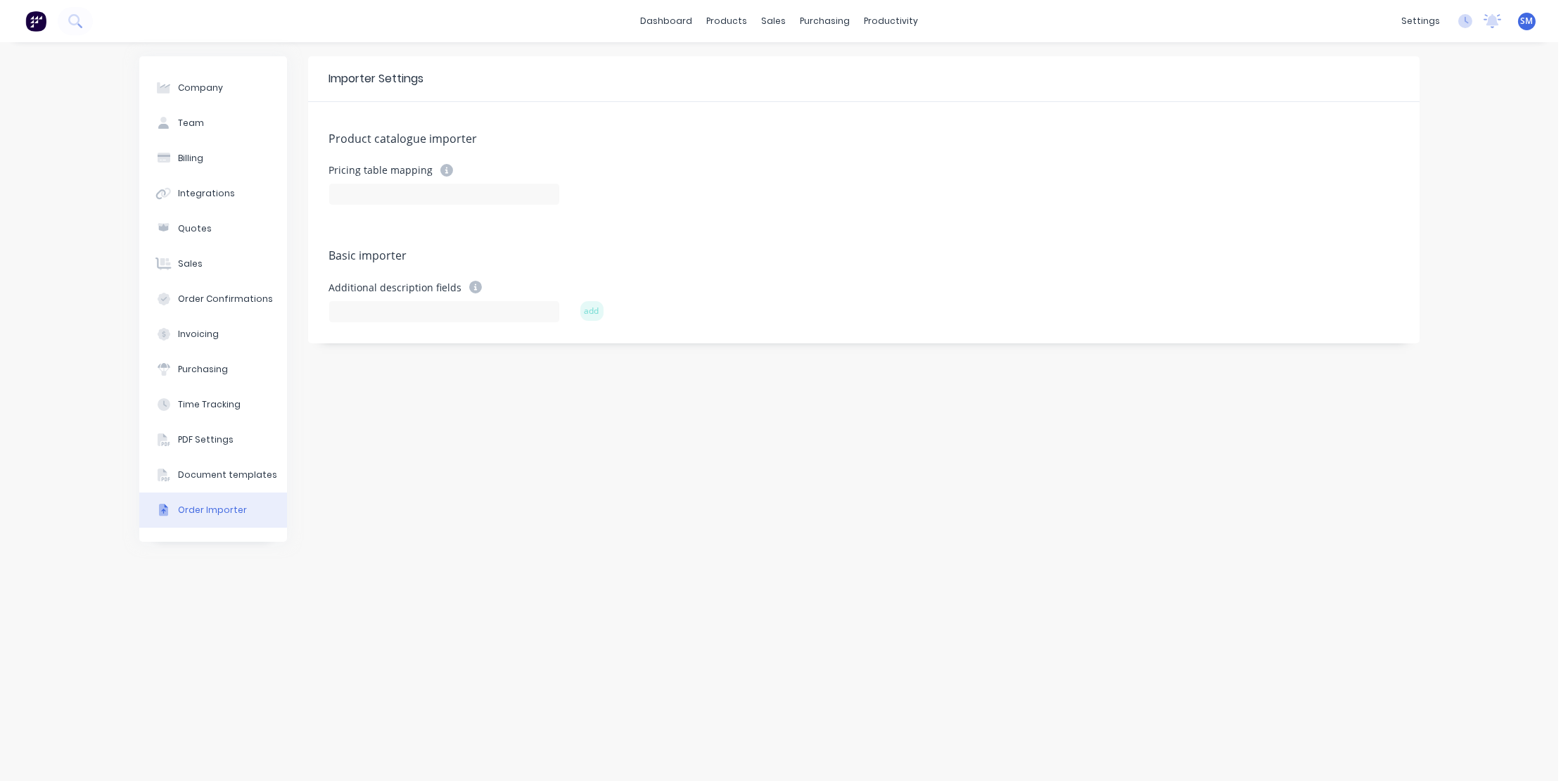
drag, startPoint x: 654, startPoint y: 506, endPoint x: 653, endPoint y: 498, distance: 8.1
click at [654, 506] on div "Importer Settings Product catalogue importer Pricing table mapping Basic import…" at bounding box center [863, 411] width 1111 height 710
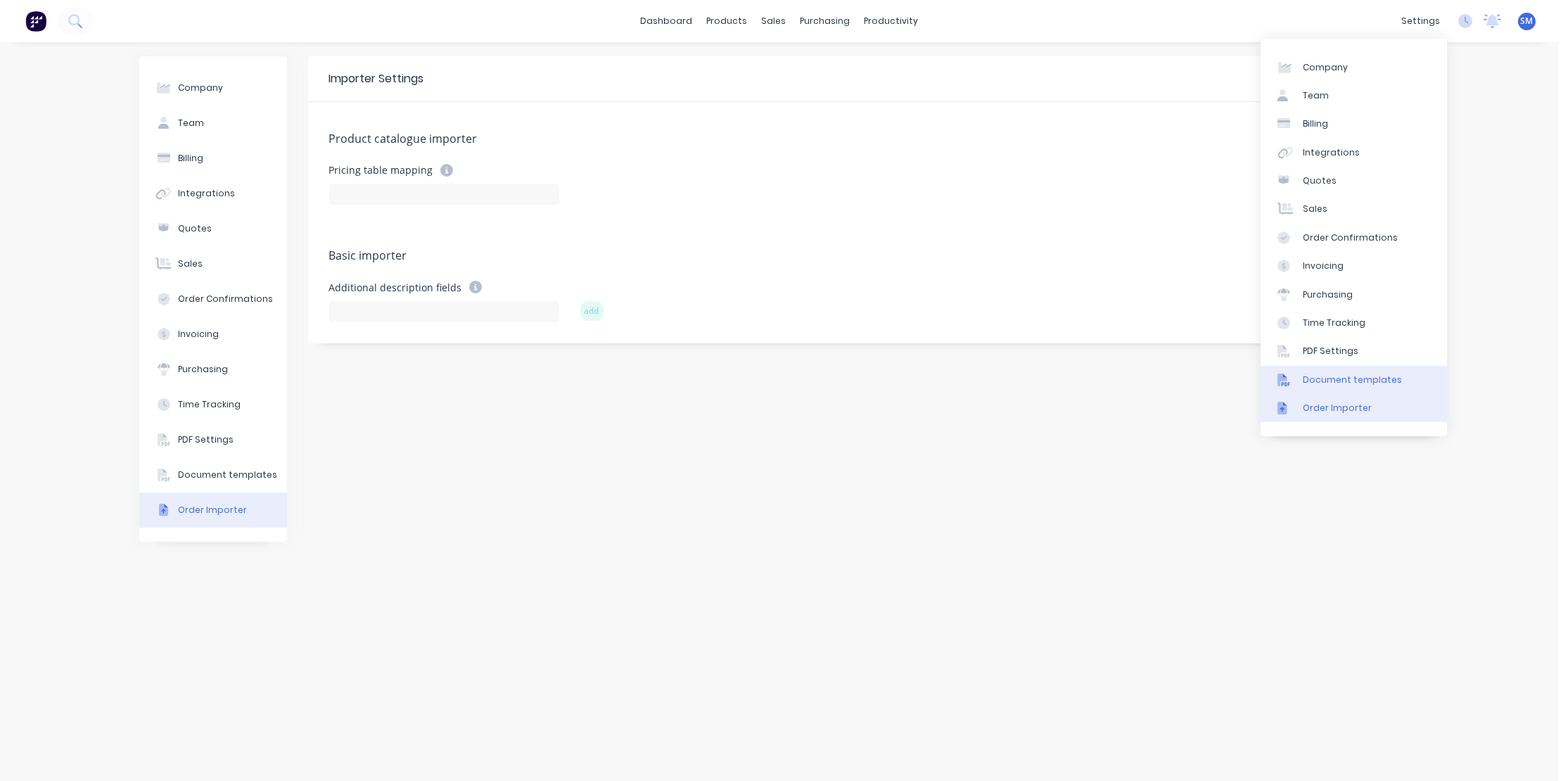
click at [1319, 374] on div "Document templates" at bounding box center [1352, 380] width 99 height 12
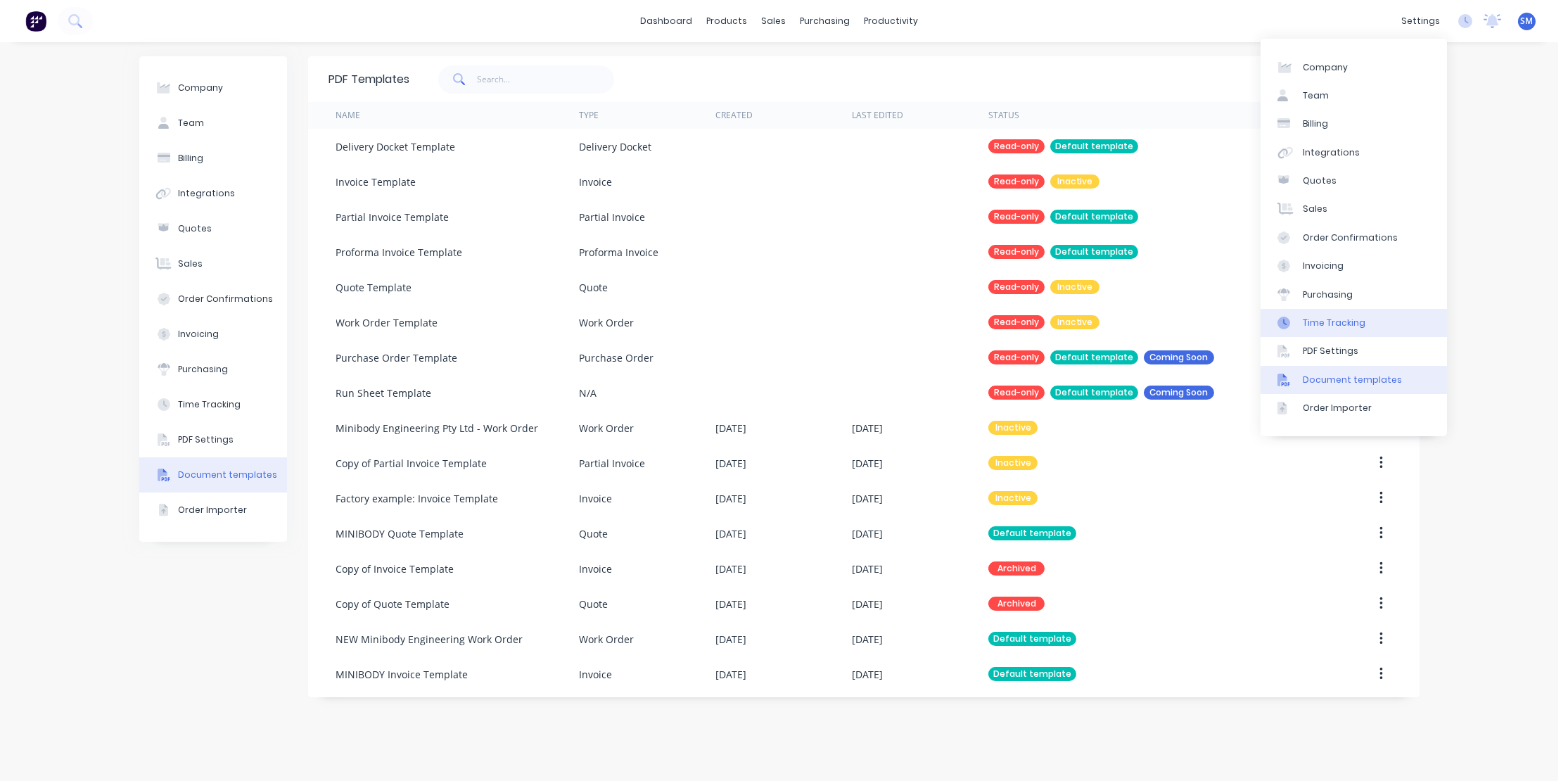
click at [1322, 322] on div "Time Tracking" at bounding box center [1333, 323] width 62 height 12
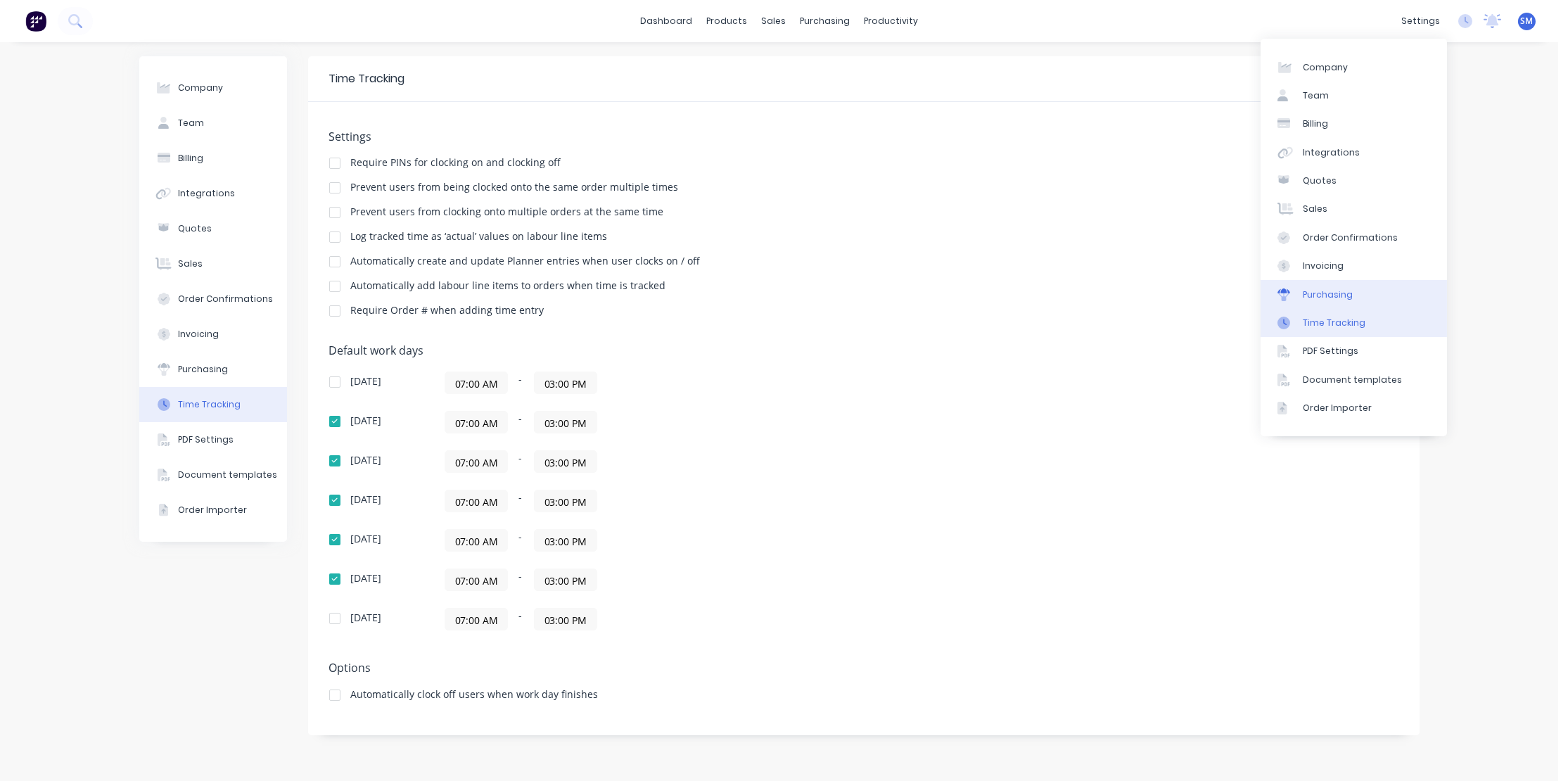
click at [1318, 296] on div "Purchasing" at bounding box center [1327, 294] width 50 height 12
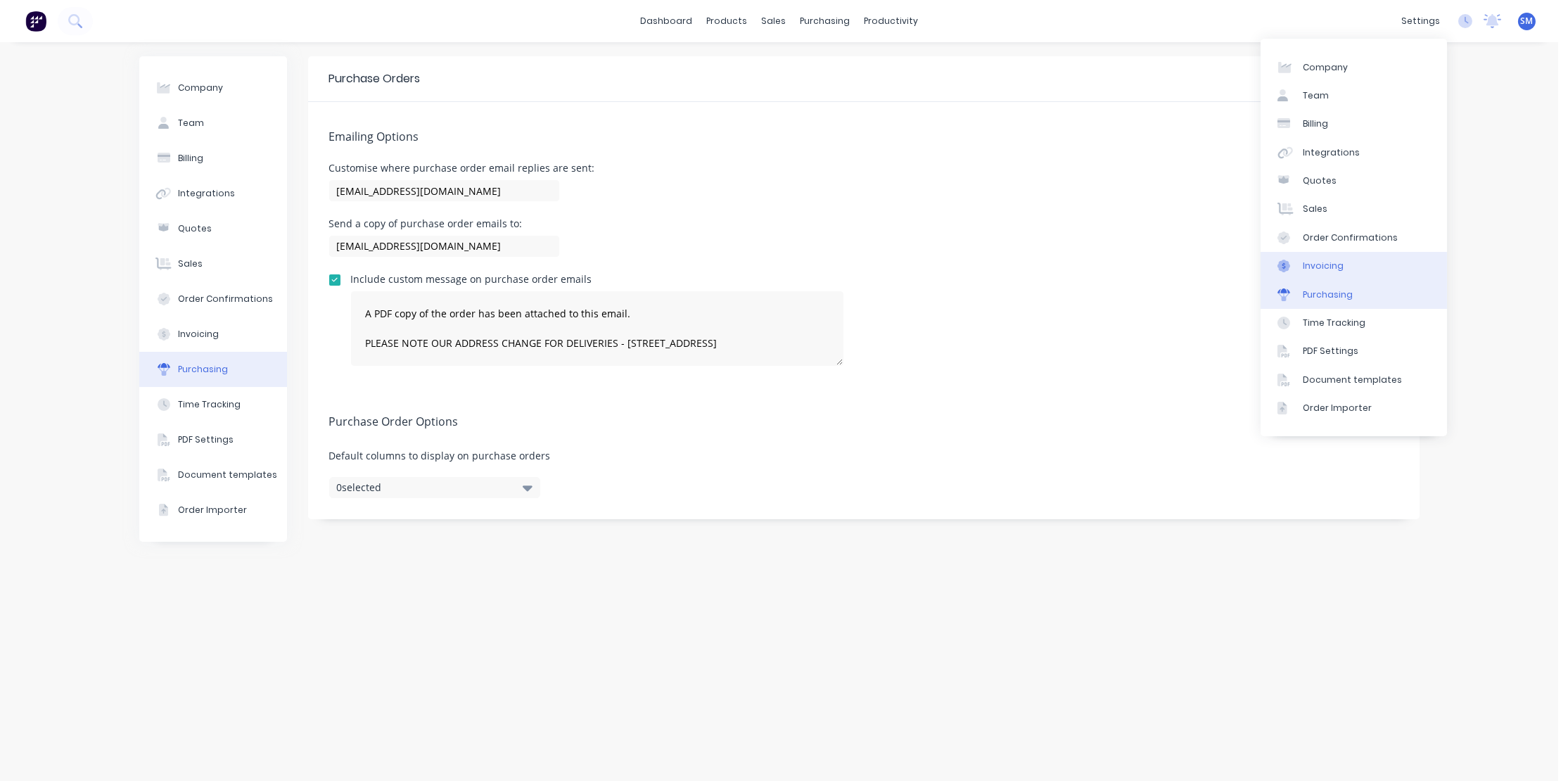
click at [1323, 255] on link "Invoicing" at bounding box center [1354, 266] width 186 height 28
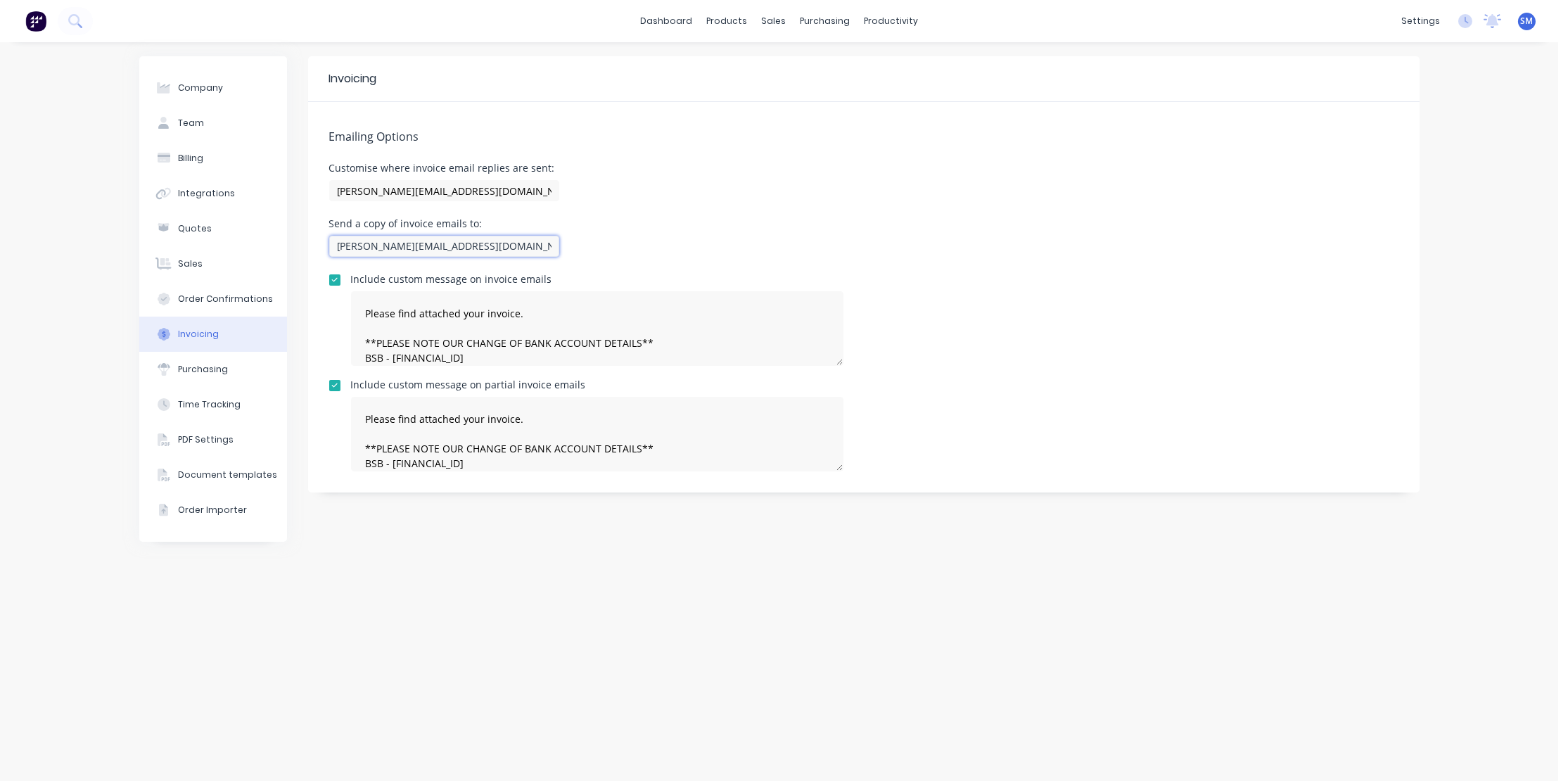
click at [342, 246] on input "Steve@minibody.com.au , ashleigh@minibody.com.au" at bounding box center [444, 246] width 230 height 21
type input "steve@minibody.com.au , ashleigh@minibody.com.au"
click at [1054, 305] on div "Include custom message on invoice emails Please find attached your invoice. **P…" at bounding box center [863, 320] width 1069 height 92
click at [190, 293] on div "Order Confirmations" at bounding box center [225, 299] width 95 height 12
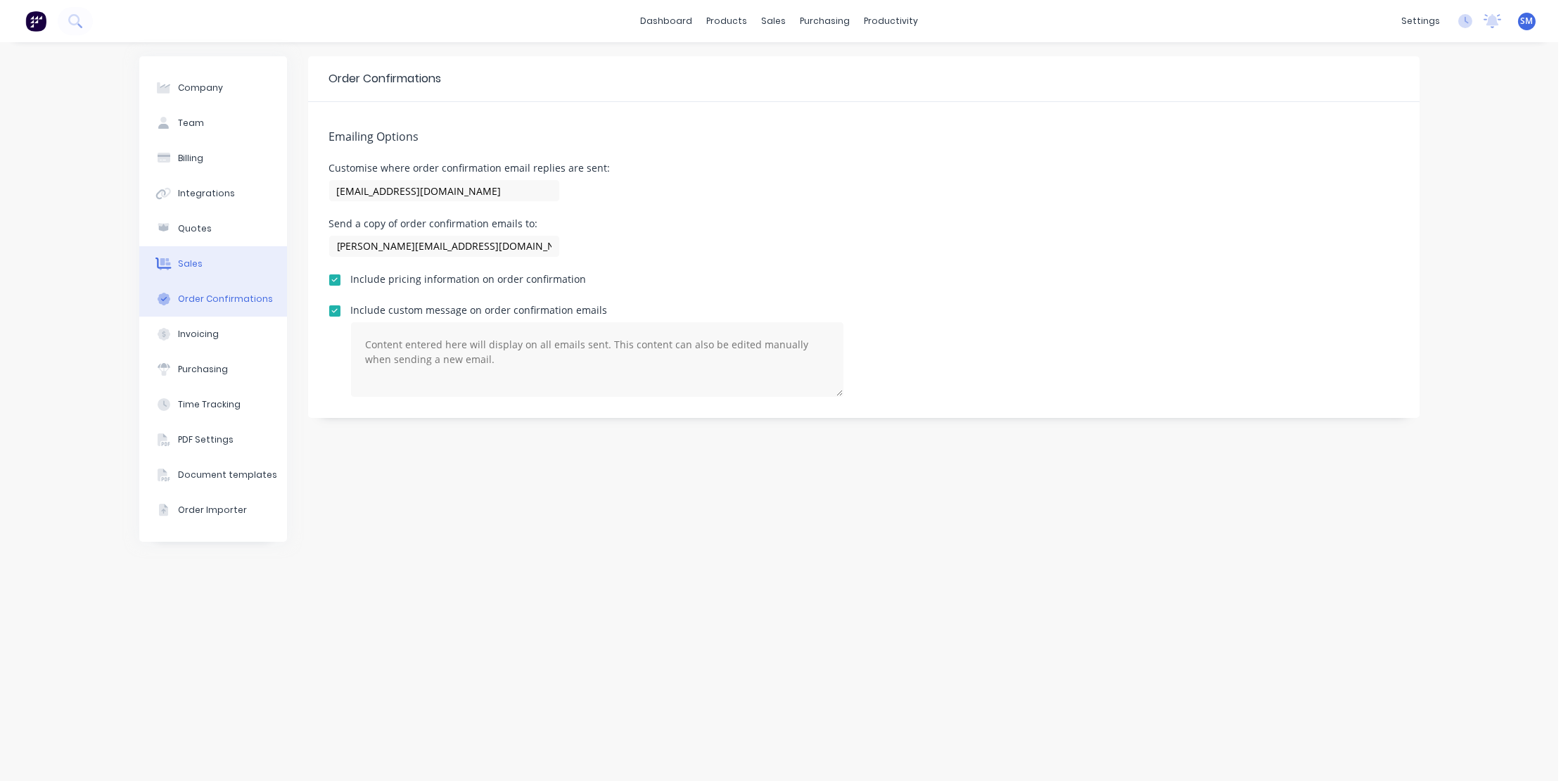
click at [188, 260] on div "Sales" at bounding box center [190, 263] width 25 height 12
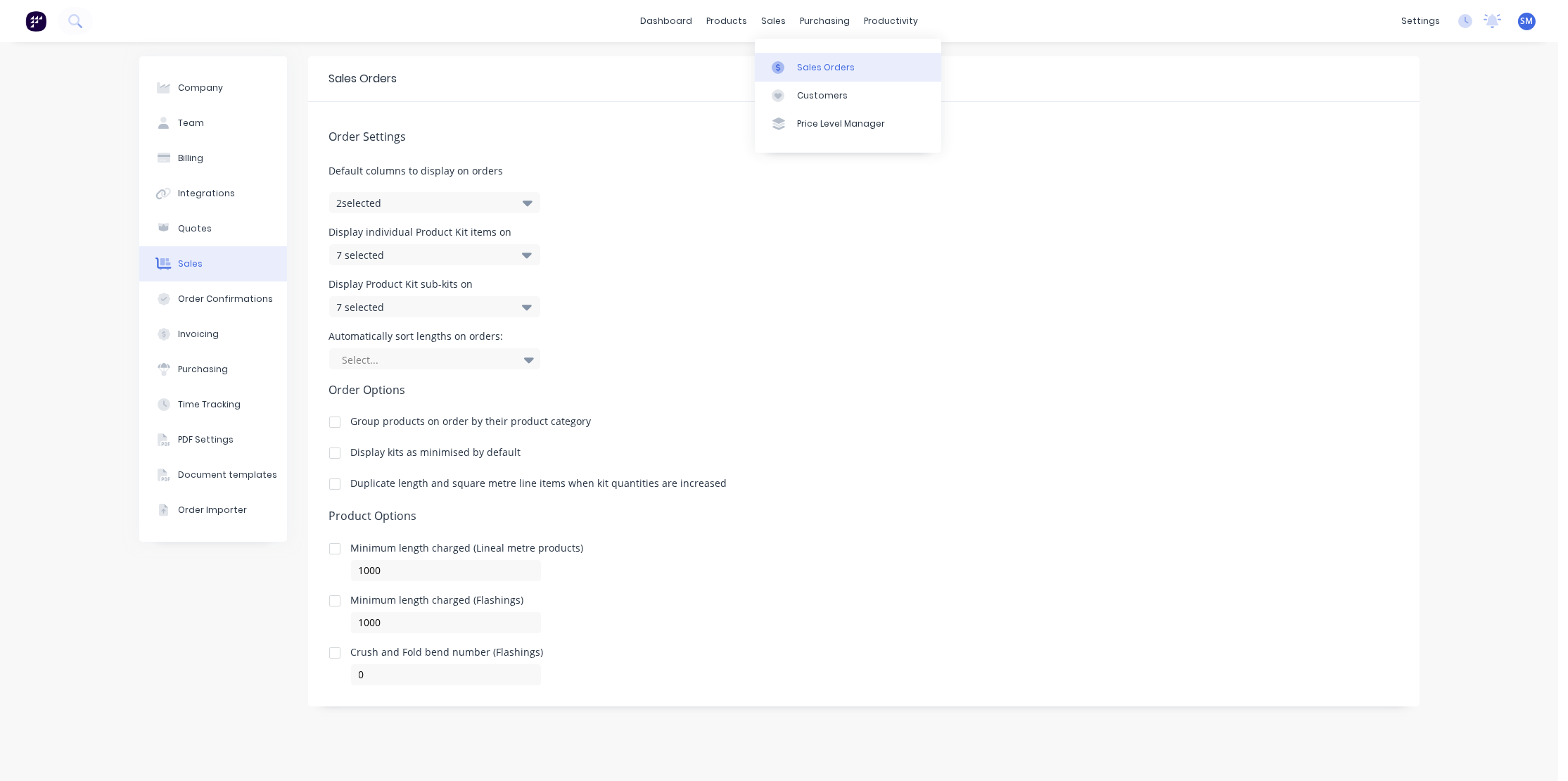
click at [815, 61] on div "Sales Orders" at bounding box center [826, 67] width 58 height 12
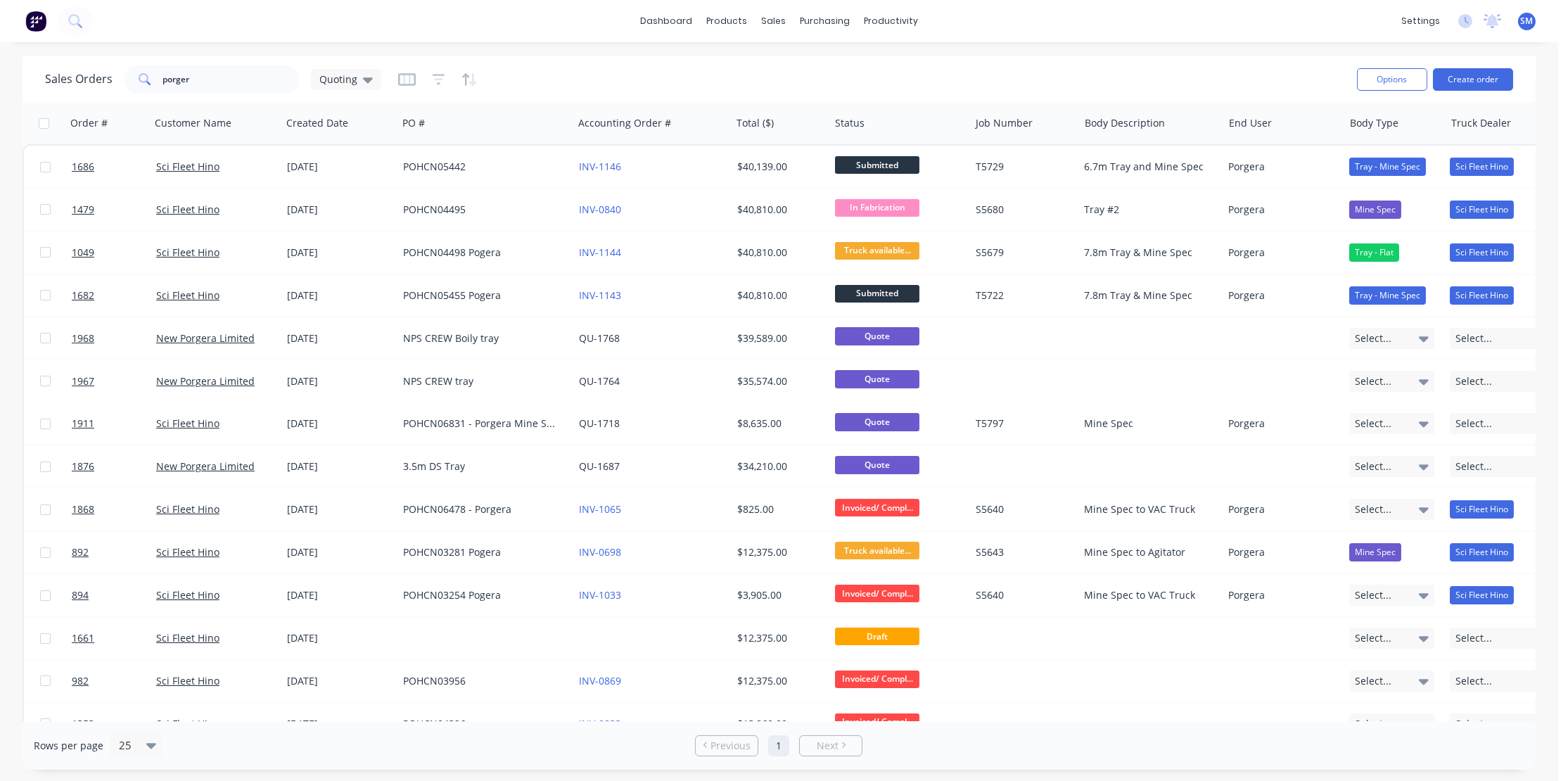
click at [591, 84] on div "Sales Orders porger Quoting" at bounding box center [695, 79] width 1301 height 35
click at [1527, 20] on span "SM" at bounding box center [1526, 21] width 12 height 12
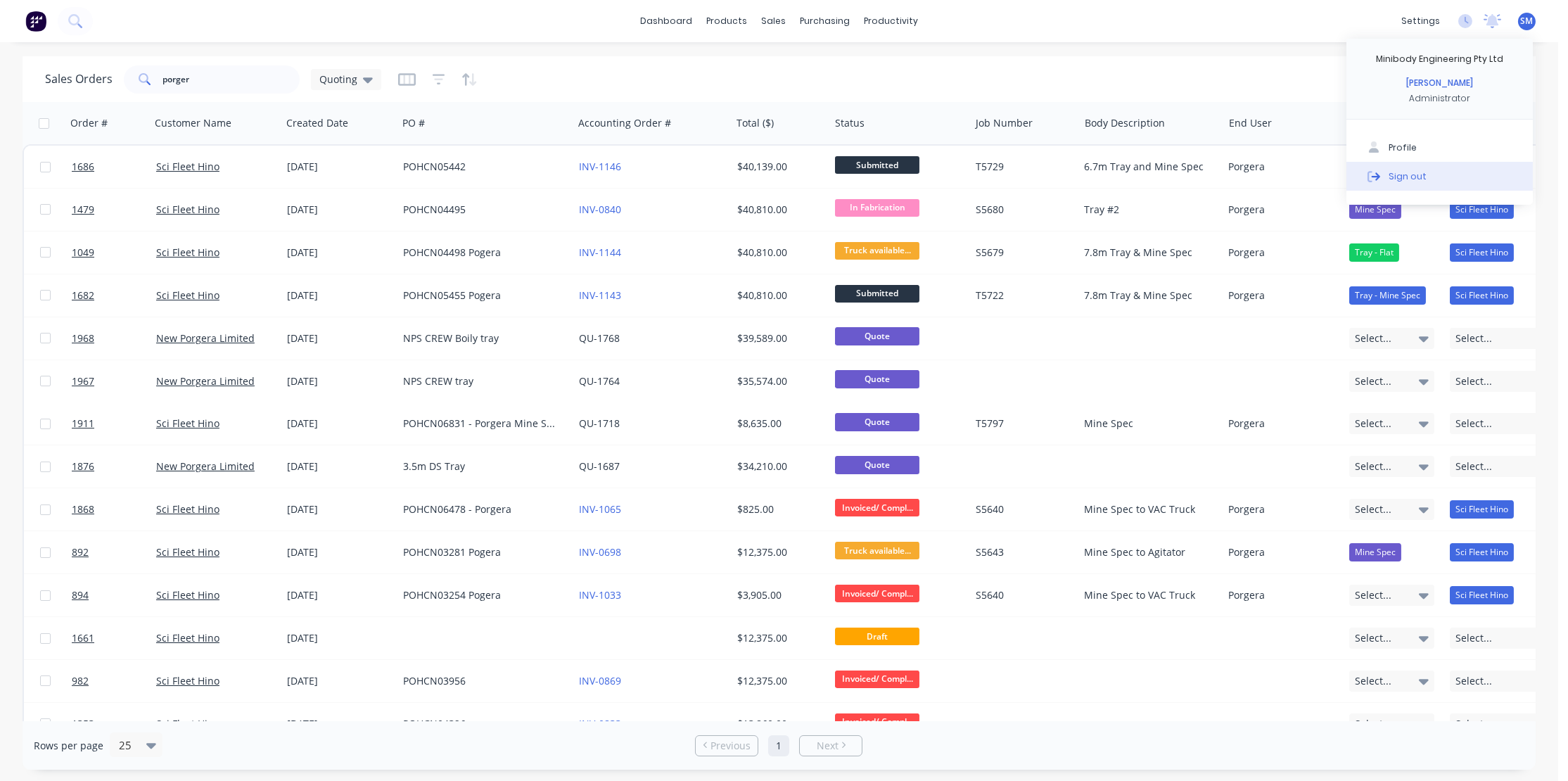
click at [1397, 168] on button "Sign out" at bounding box center [1439, 176] width 186 height 28
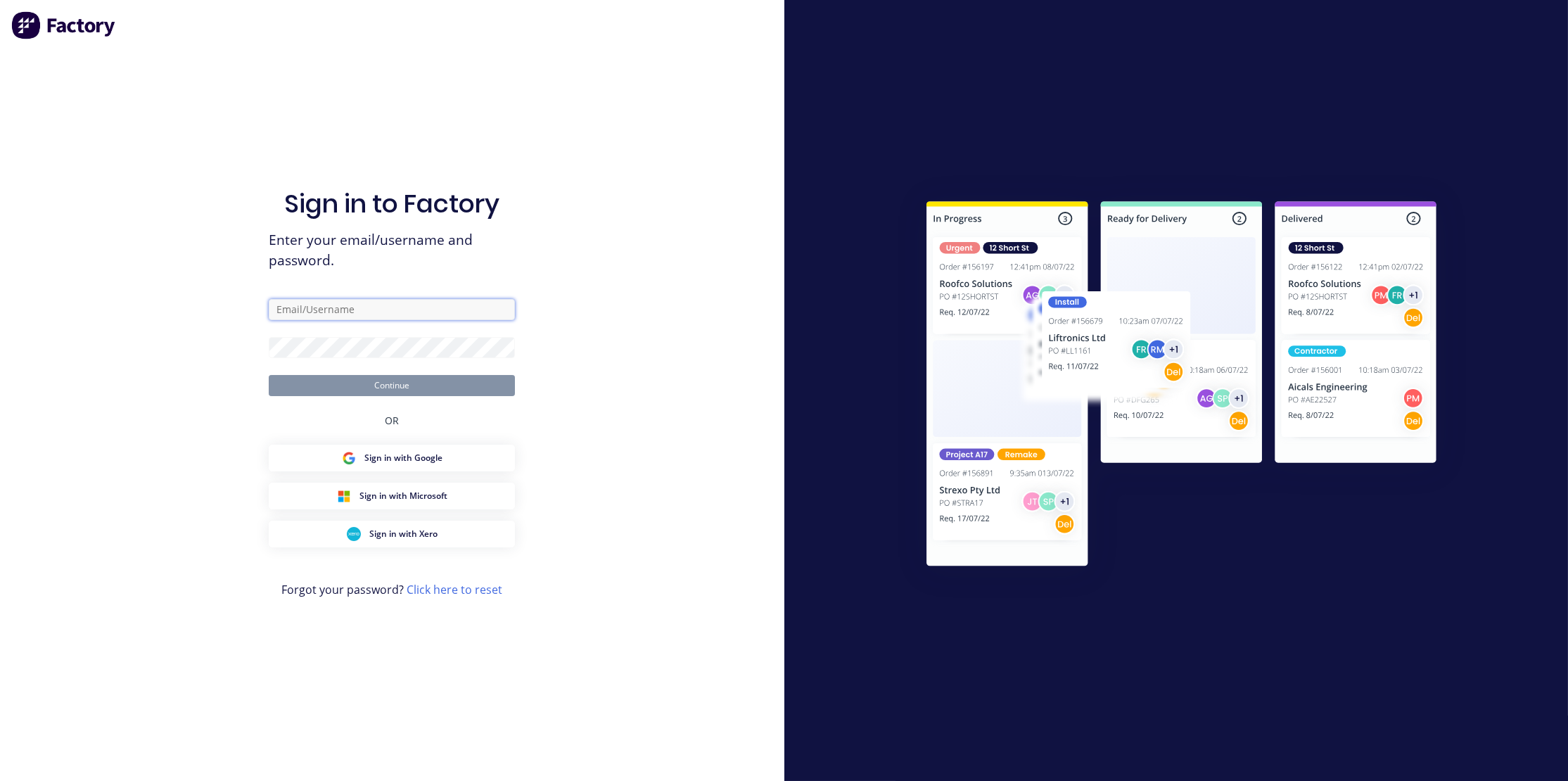
type input "[PERSON_NAME][EMAIL_ADDRESS][DOMAIN_NAME]"
click at [618, 116] on div "Sign in to Factory Enter your email/username and password. steve@minibody.com.a…" at bounding box center [392, 390] width 784 height 781
type input "steve@minibody.com.au"
drag, startPoint x: 305, startPoint y: 375, endPoint x: 313, endPoint y: 376, distance: 8.1
click at [305, 376] on button "Continue" at bounding box center [392, 385] width 246 height 21
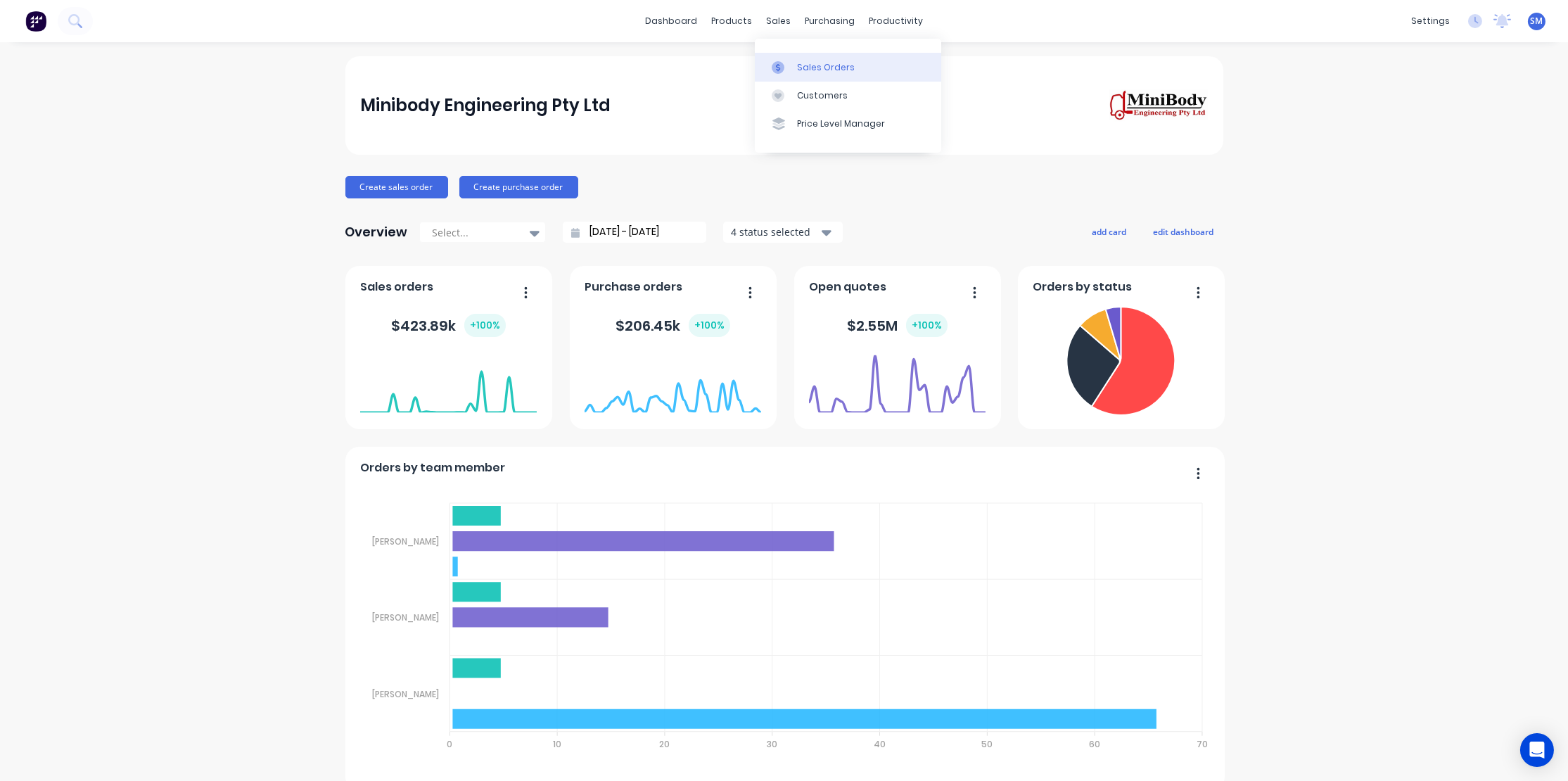
click at [816, 62] on div "Sales Orders" at bounding box center [826, 67] width 58 height 12
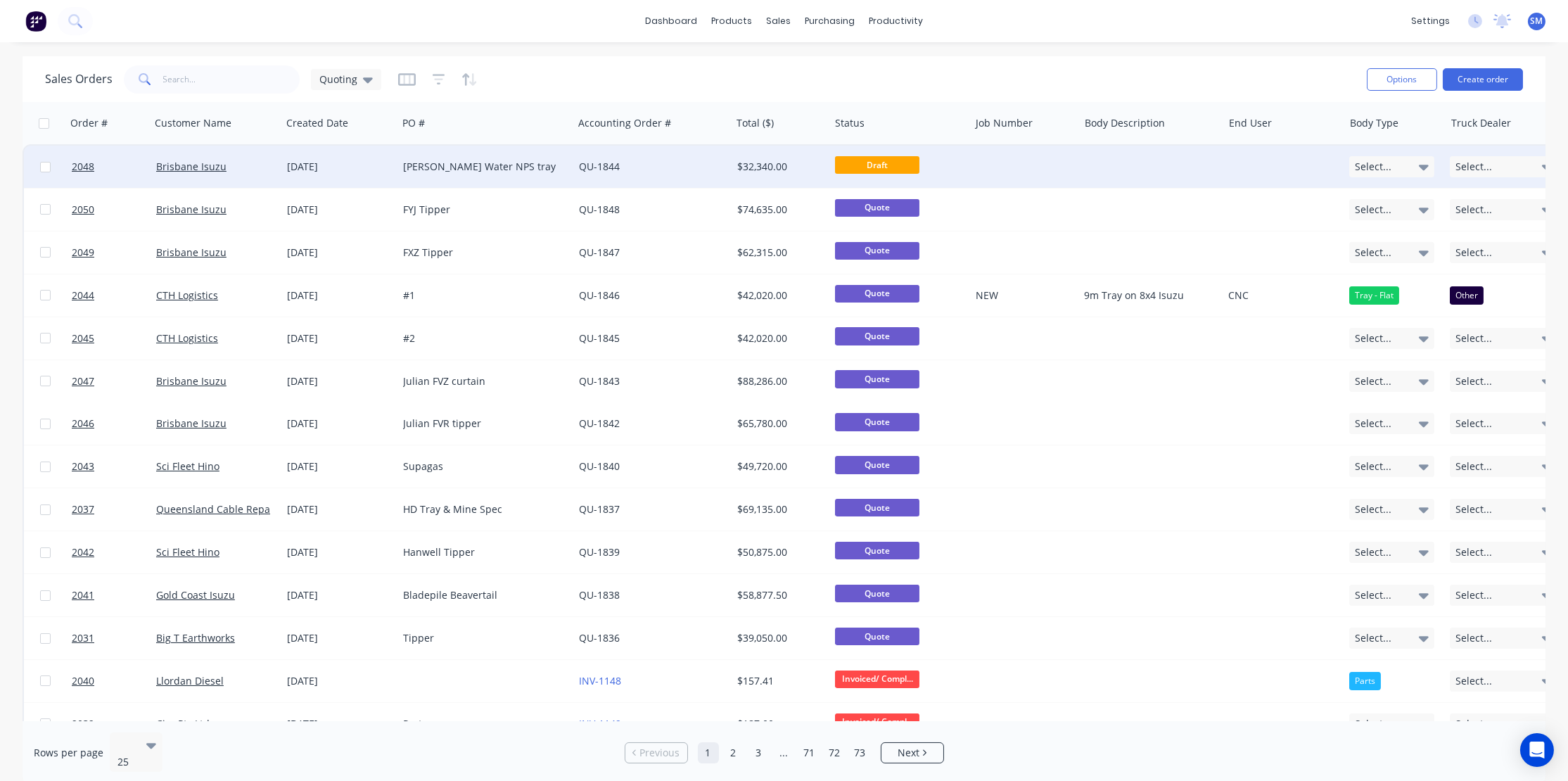
click at [325, 159] on div "05 Sep 2025" at bounding box center [340, 166] width 105 height 14
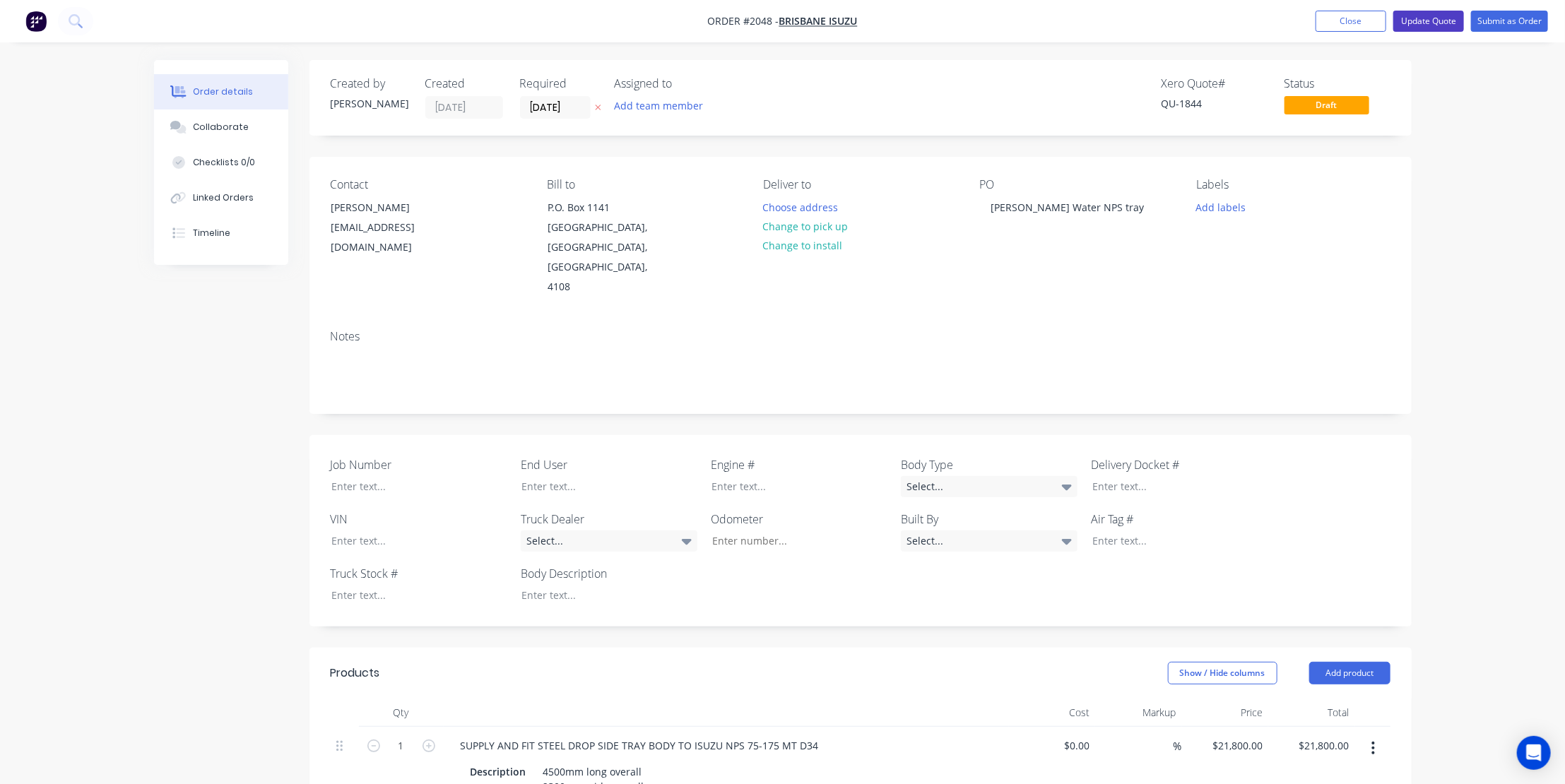
click at [1418, 16] on button "Update Quote" at bounding box center [1428, 21] width 70 height 21
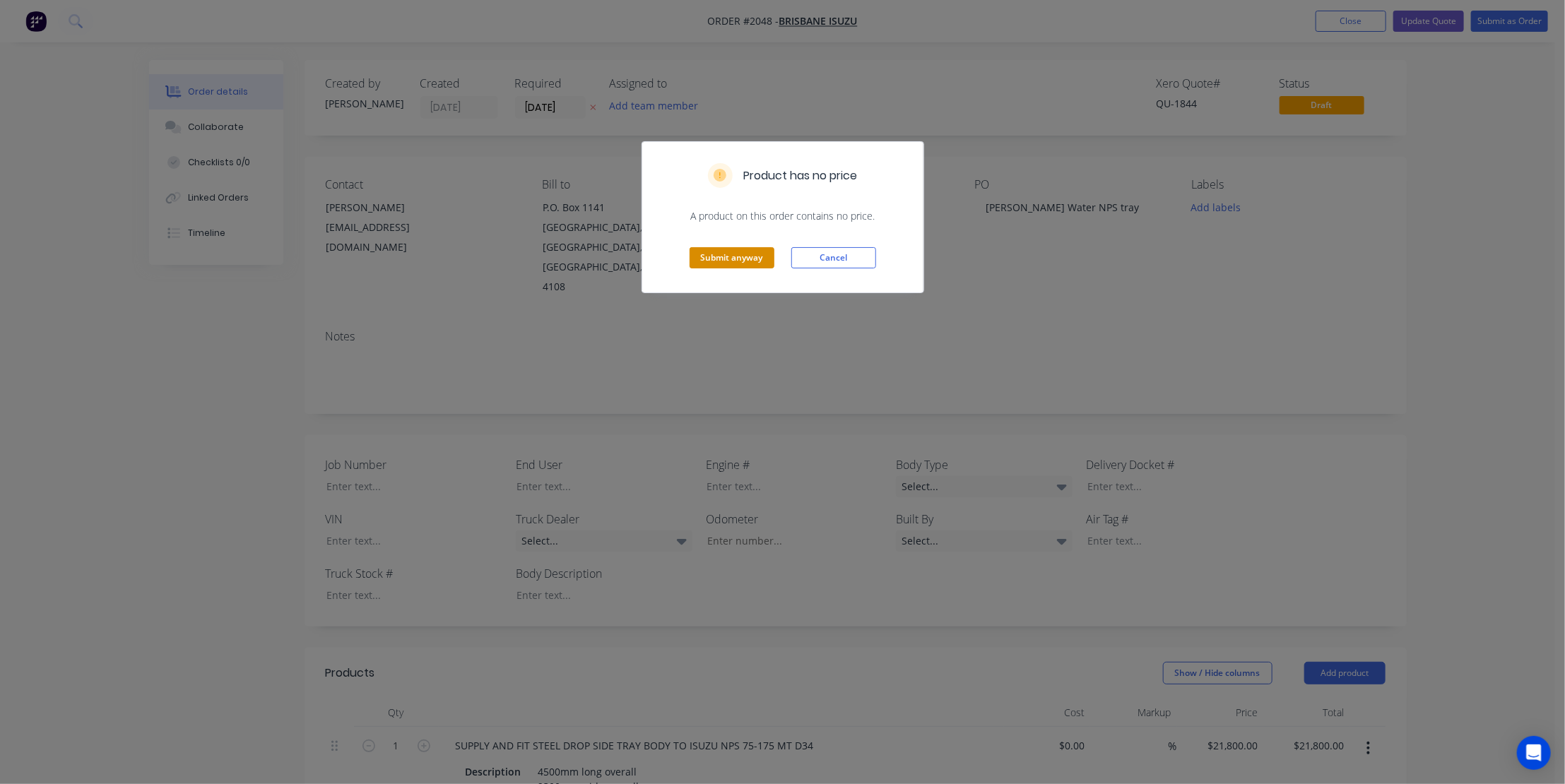
click at [718, 253] on button "Submit anyway" at bounding box center [732, 257] width 85 height 21
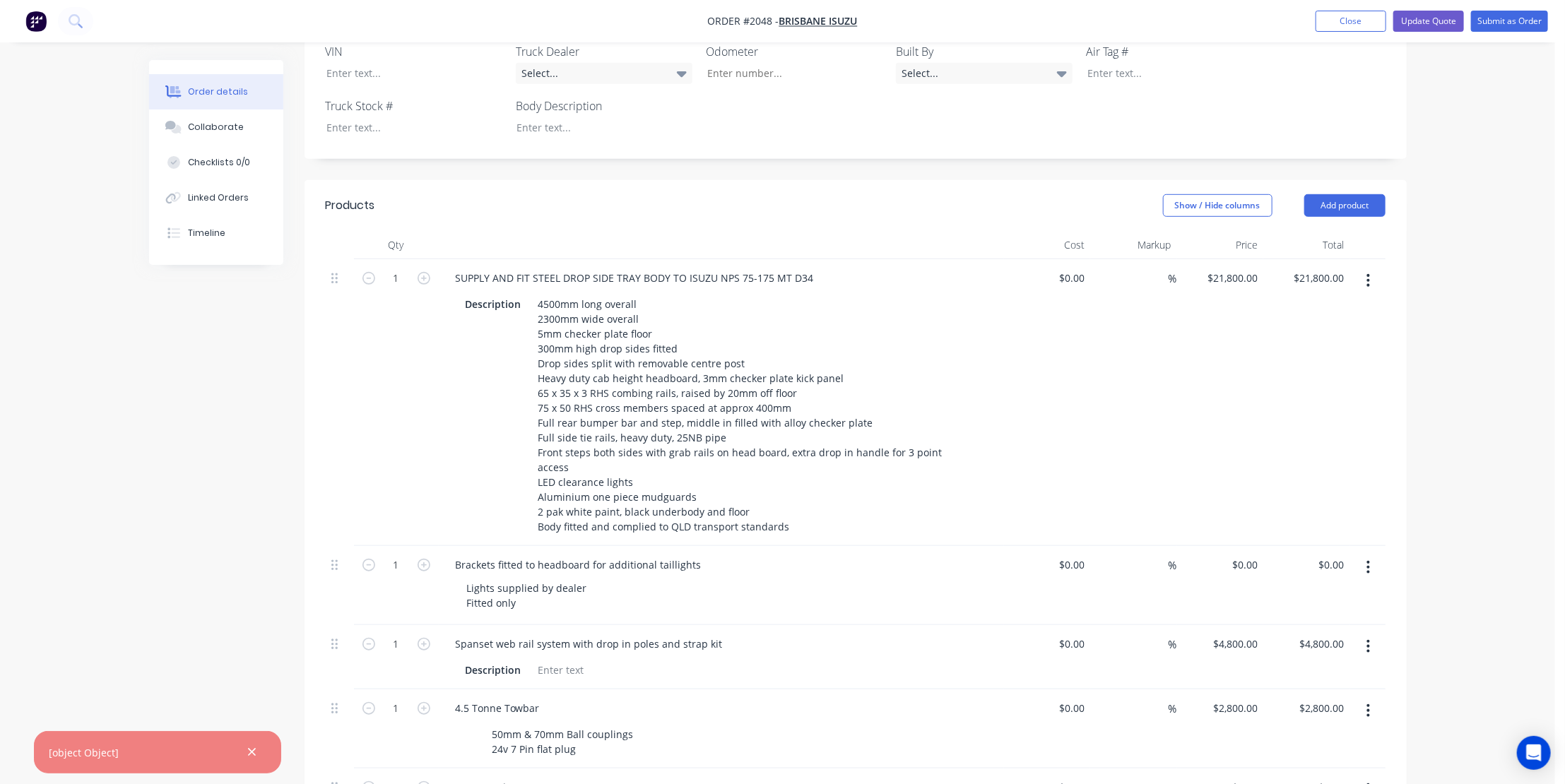
scroll to position [642, 0]
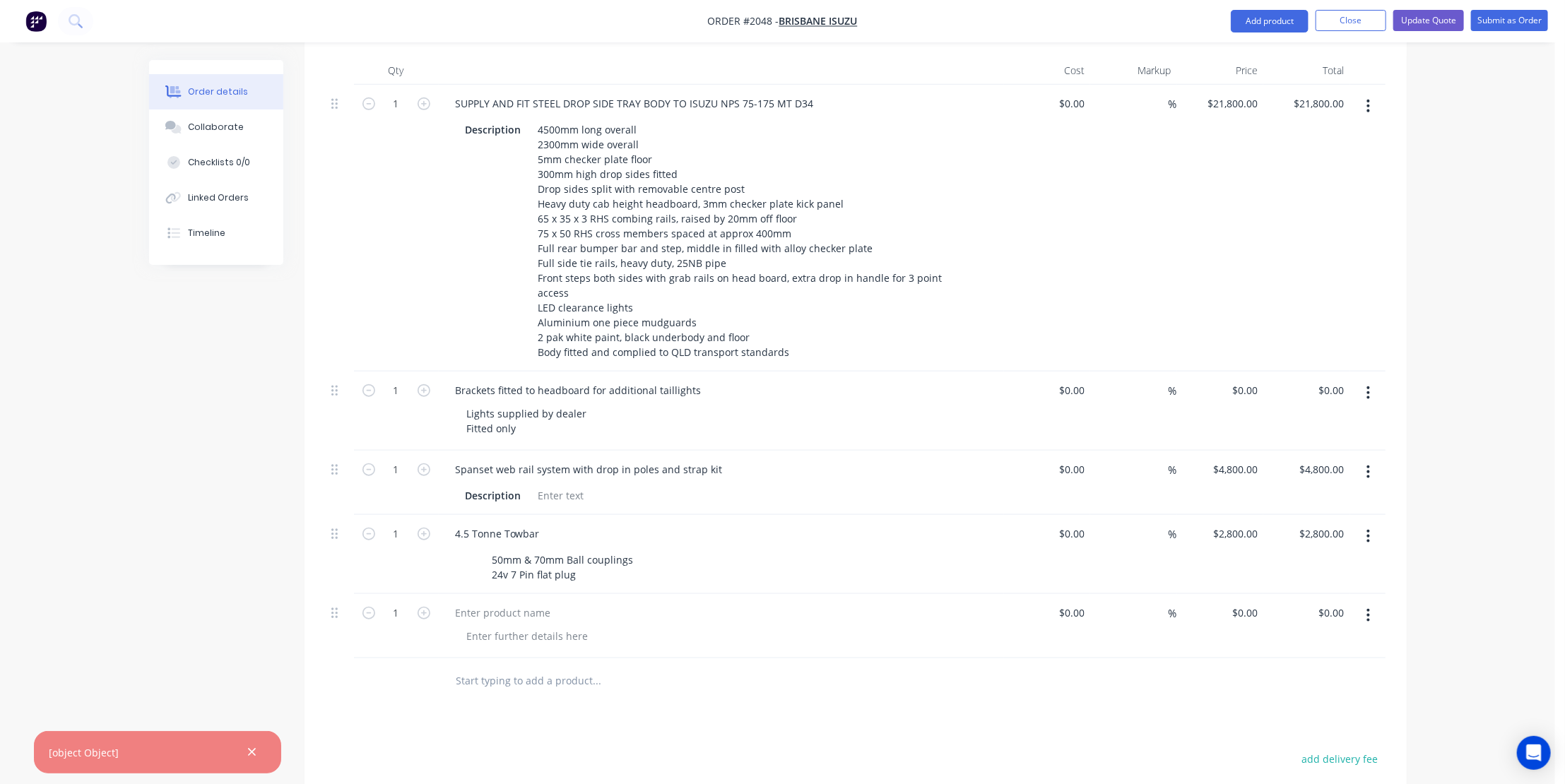
click at [1371, 602] on button "button" at bounding box center [1368, 615] width 33 height 26
click at [1286, 727] on div "Delete" at bounding box center [1318, 737] width 109 height 20
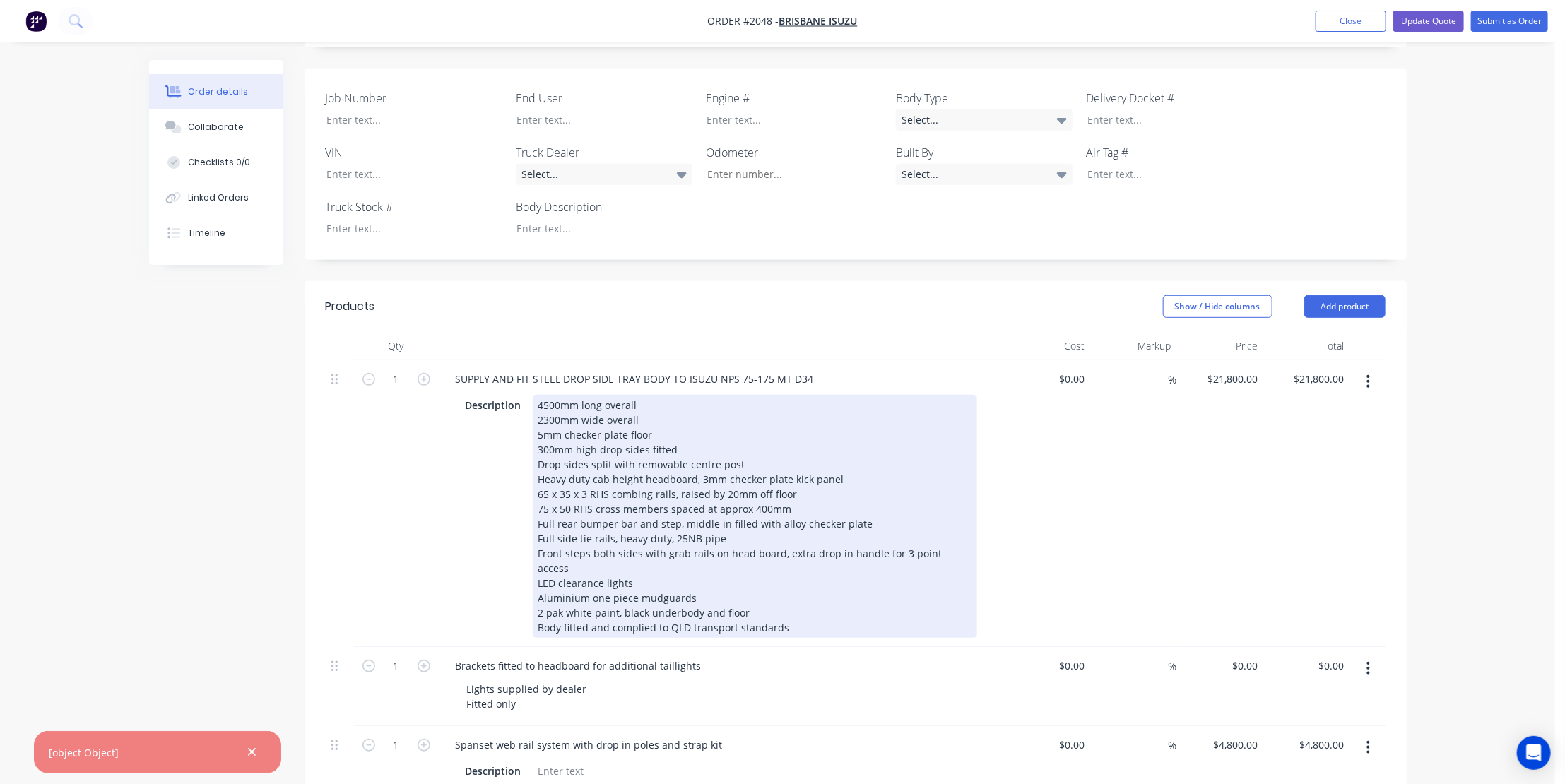
scroll to position [257, 0]
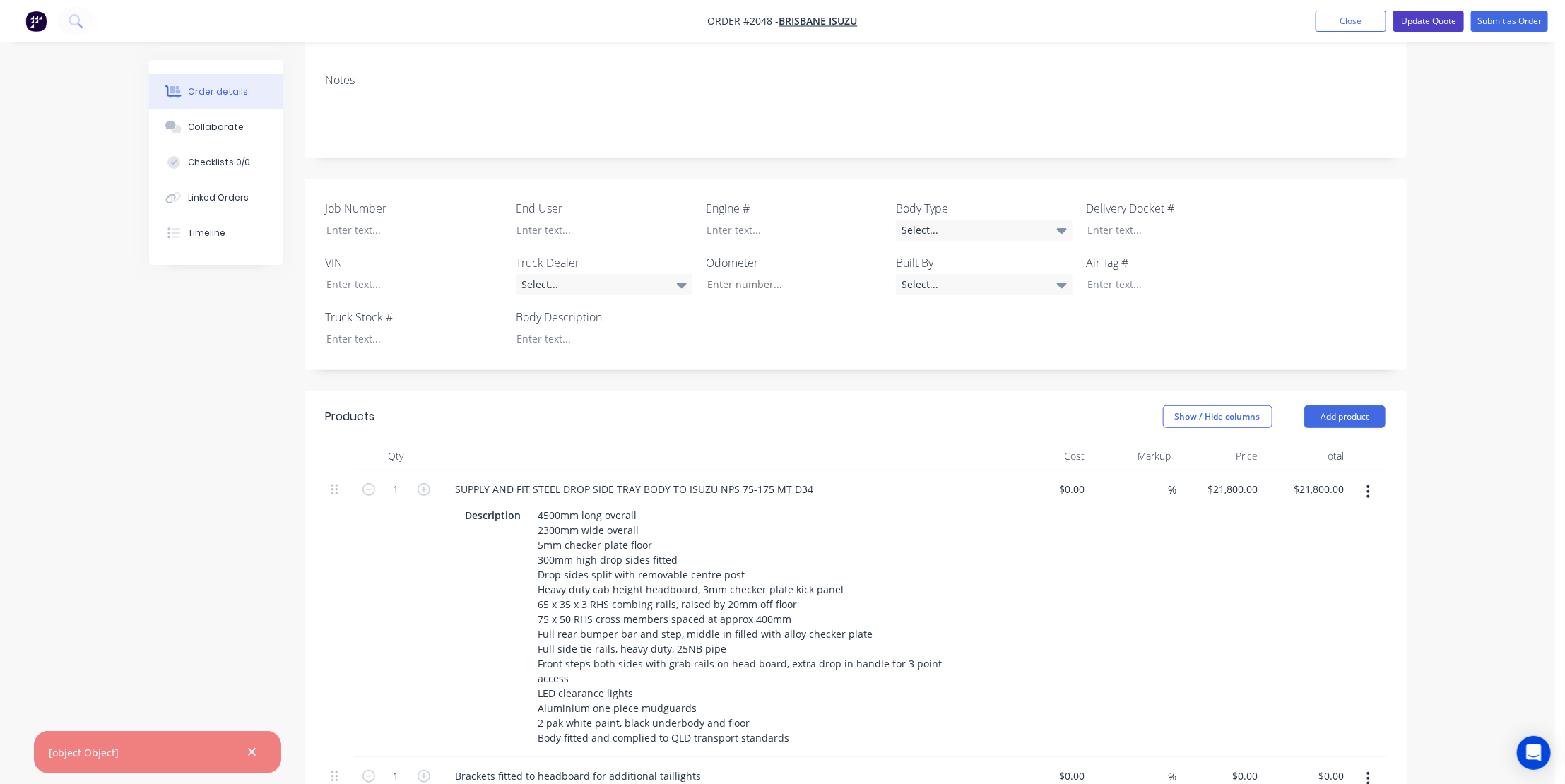
click at [1432, 14] on button "Update Quote" at bounding box center [1428, 21] width 70 height 21
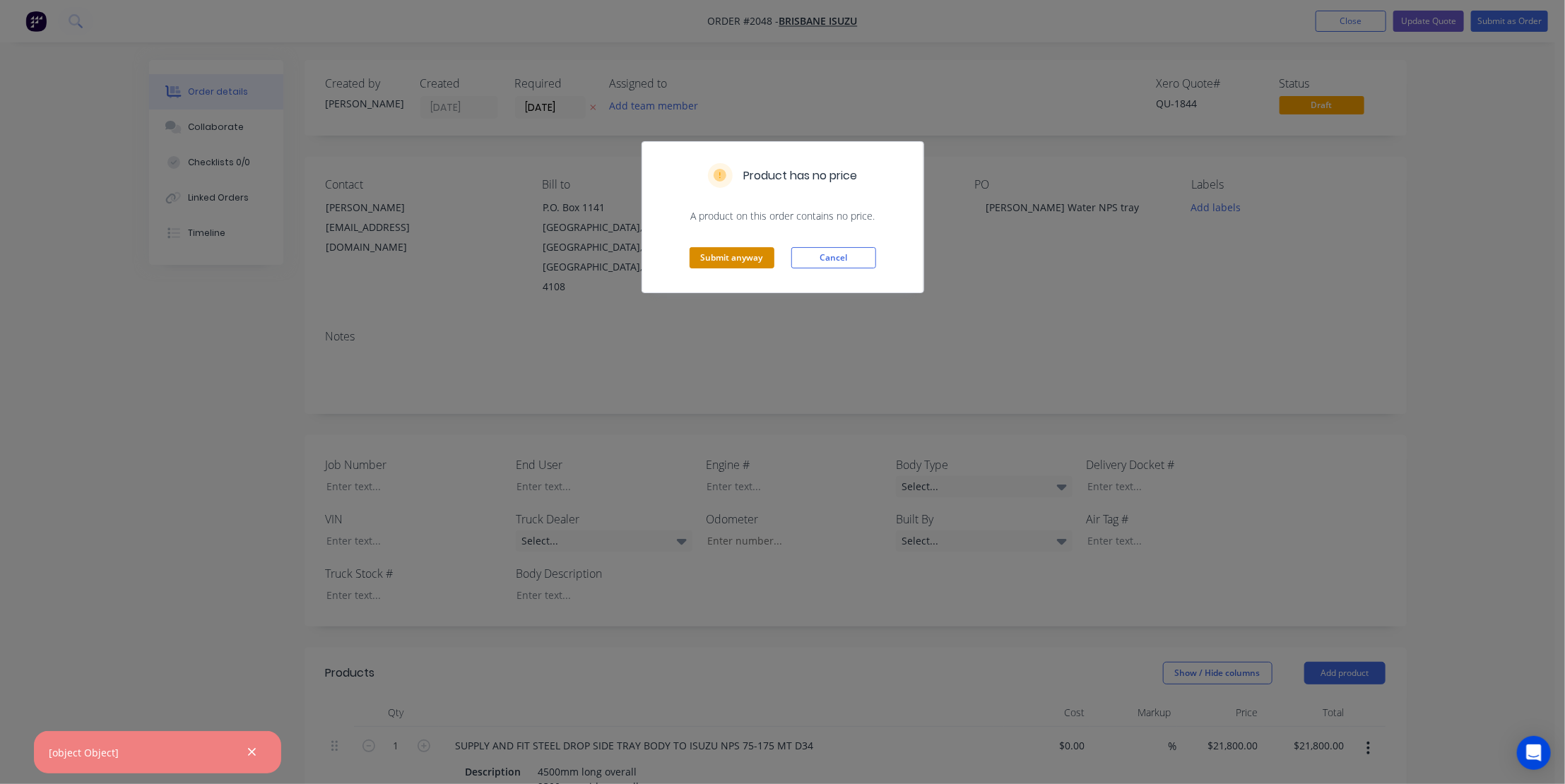
click at [732, 254] on button "Submit anyway" at bounding box center [732, 257] width 85 height 21
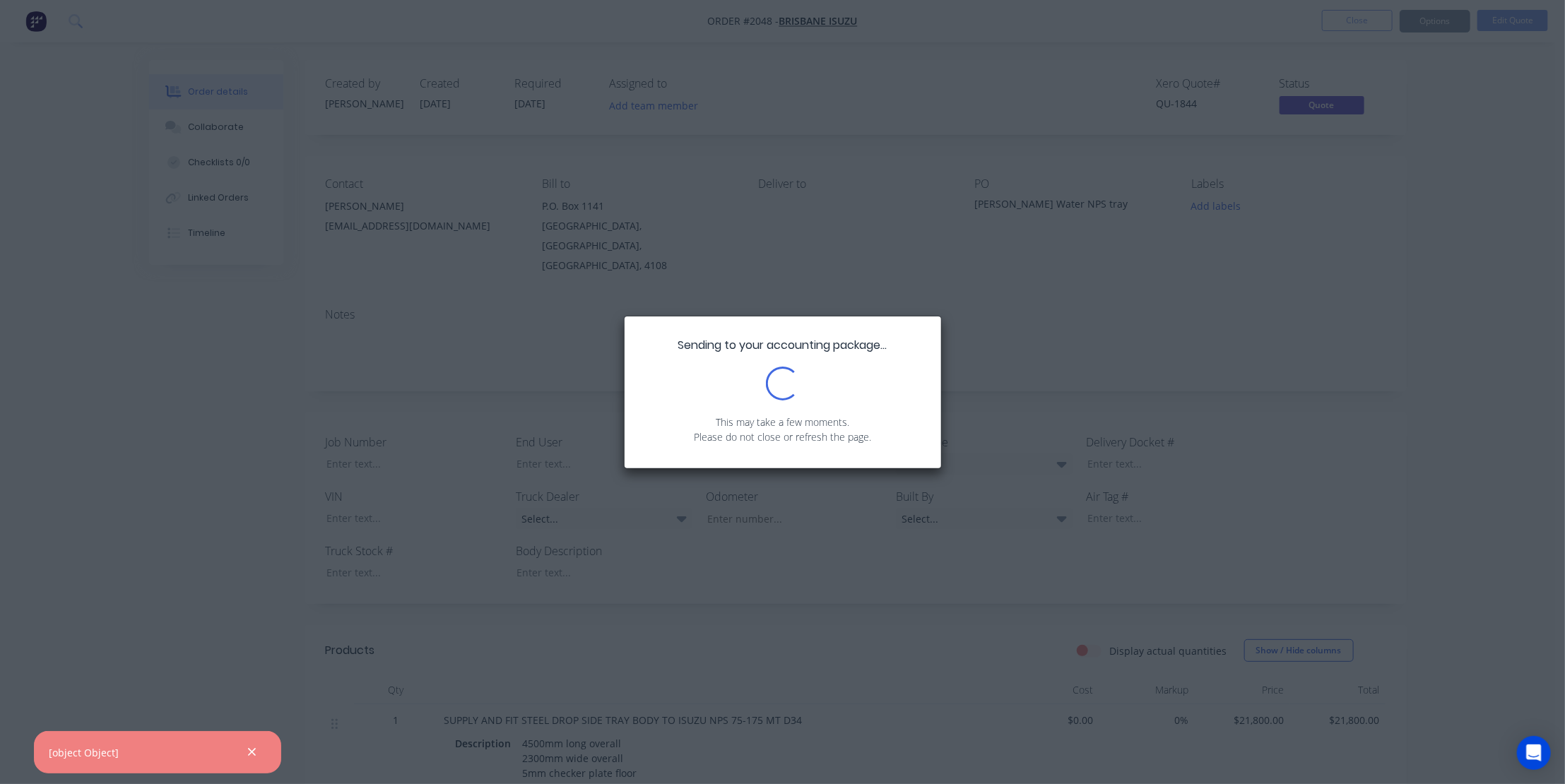
click at [251, 750] on icon "button" at bounding box center [252, 752] width 9 height 12
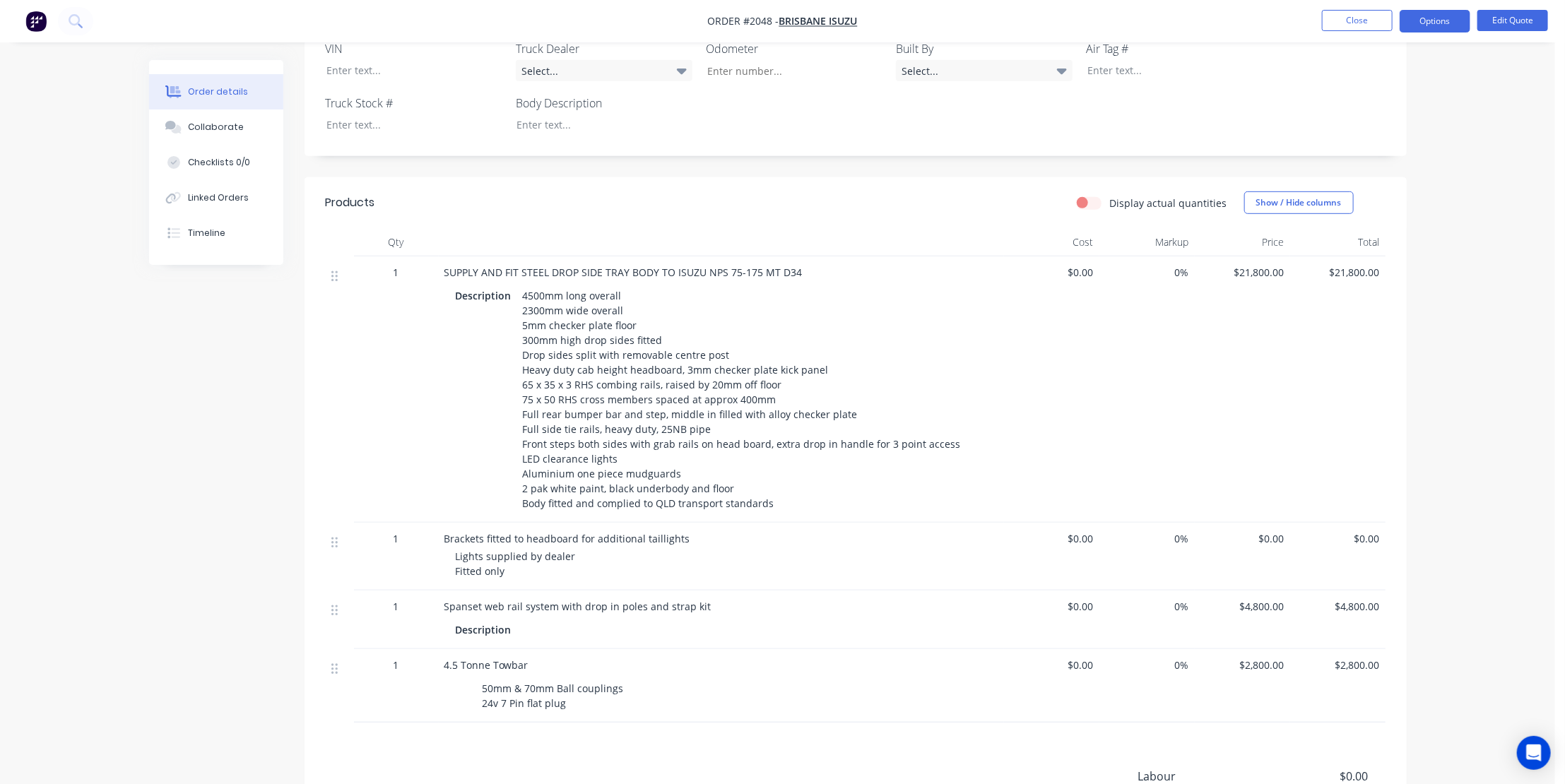
scroll to position [425, 0]
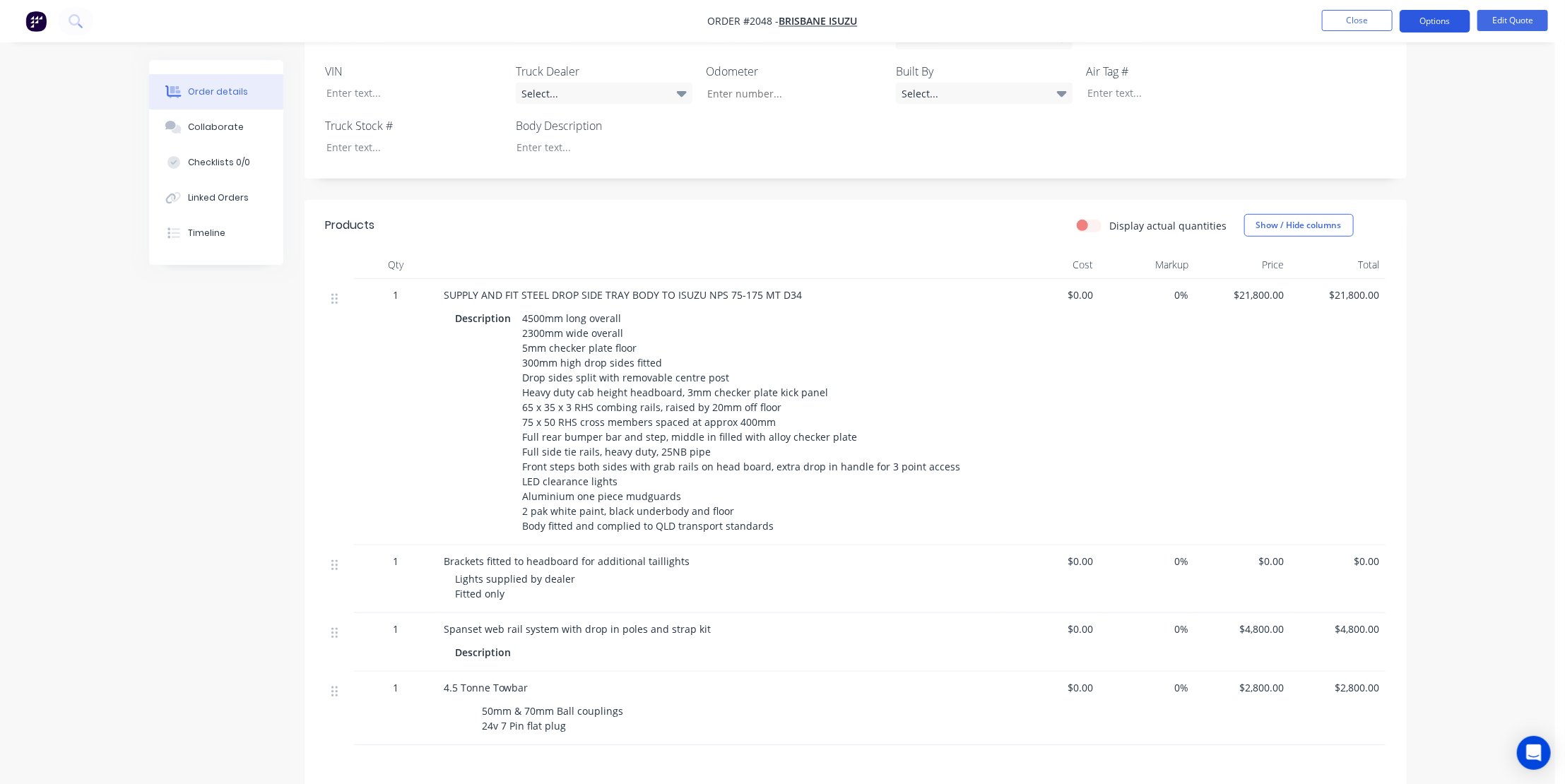
click at [1433, 19] on button "Options" at bounding box center [1434, 21] width 70 height 22
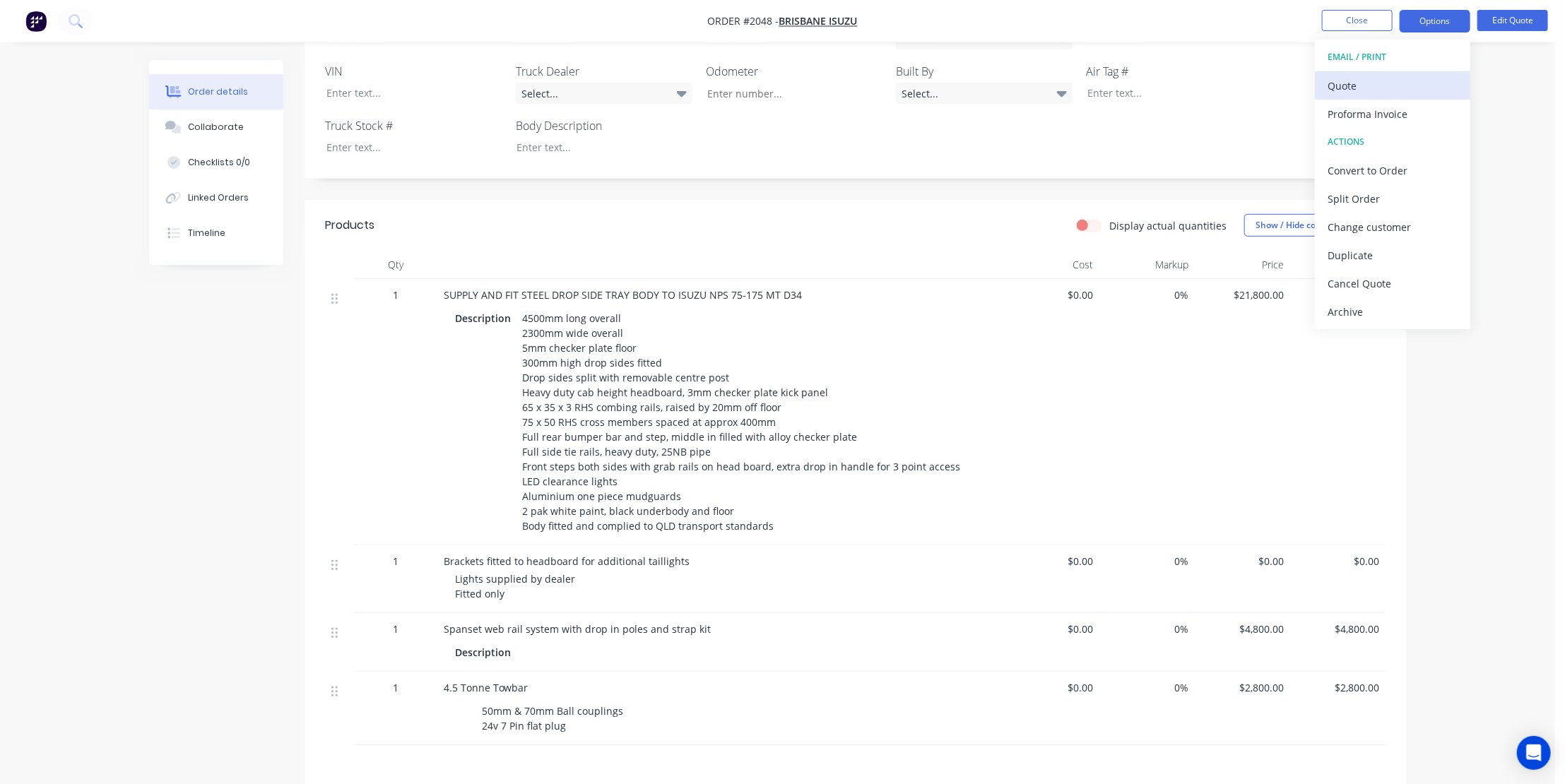
click at [1351, 80] on div "Quote" at bounding box center [1392, 86] width 130 height 20
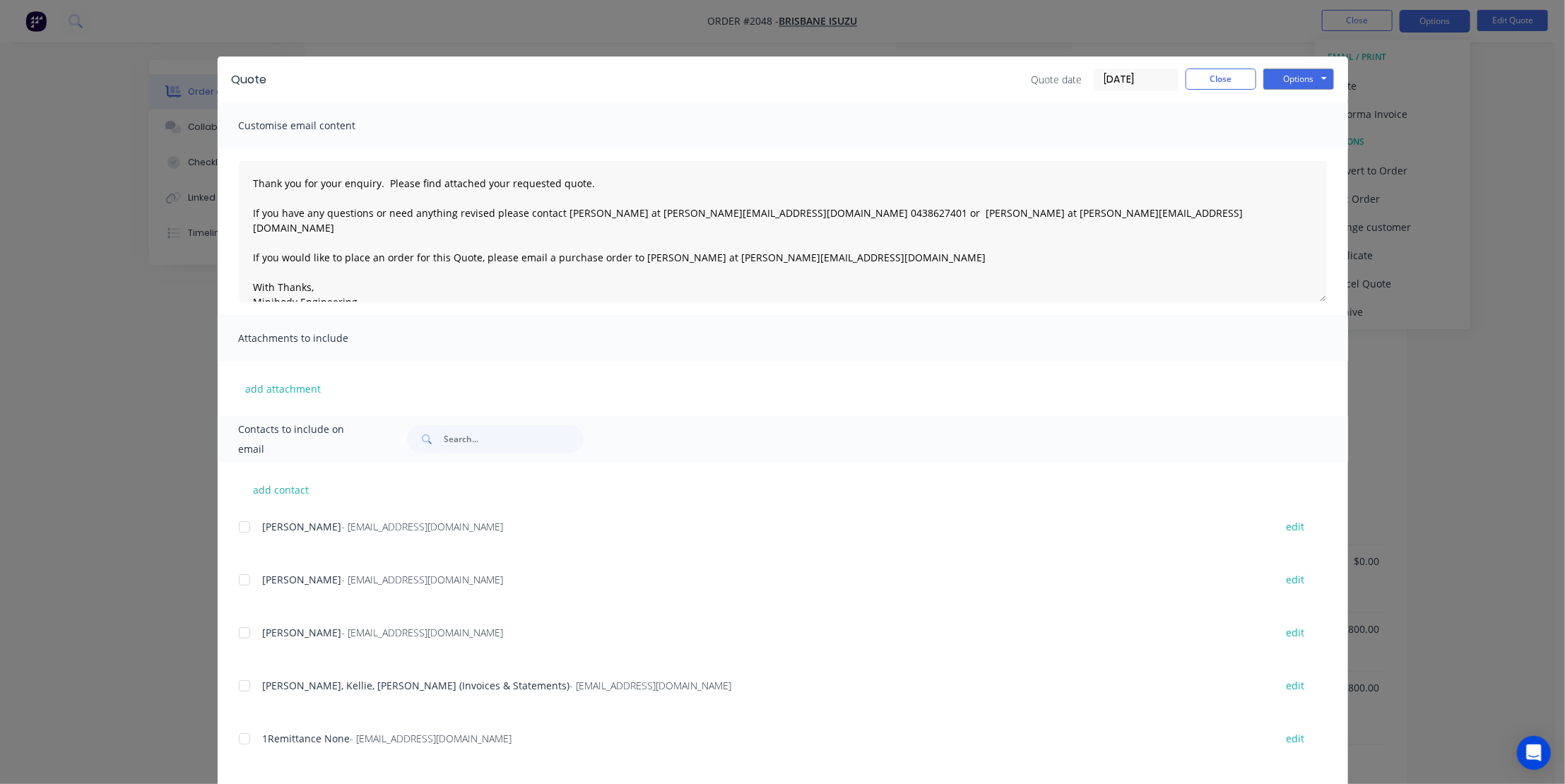
click at [243, 523] on div at bounding box center [244, 527] width 29 height 29
click at [1299, 77] on button "Options" at bounding box center [1298, 79] width 70 height 21
click at [1304, 144] on button "Email" at bounding box center [1308, 151] width 91 height 23
click at [251, 752] on icon "button" at bounding box center [252, 752] width 8 height 8
click at [1222, 84] on button "Close" at bounding box center [1220, 79] width 70 height 21
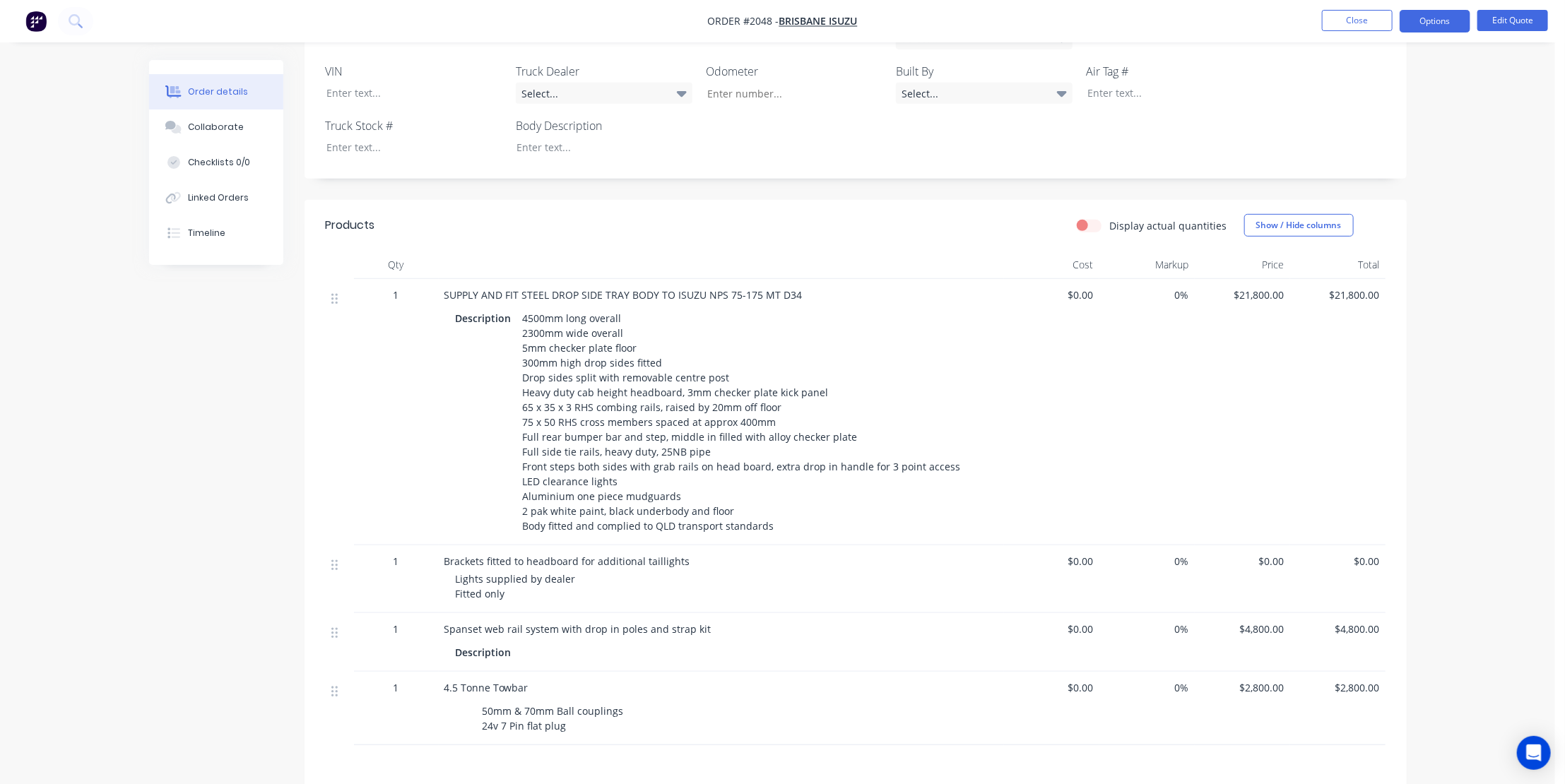
click at [1469, 296] on div "Order details Collaborate Checklists 0/0 Linked Orders Timeline Order details C…" at bounding box center [777, 285] width 1555 height 1421
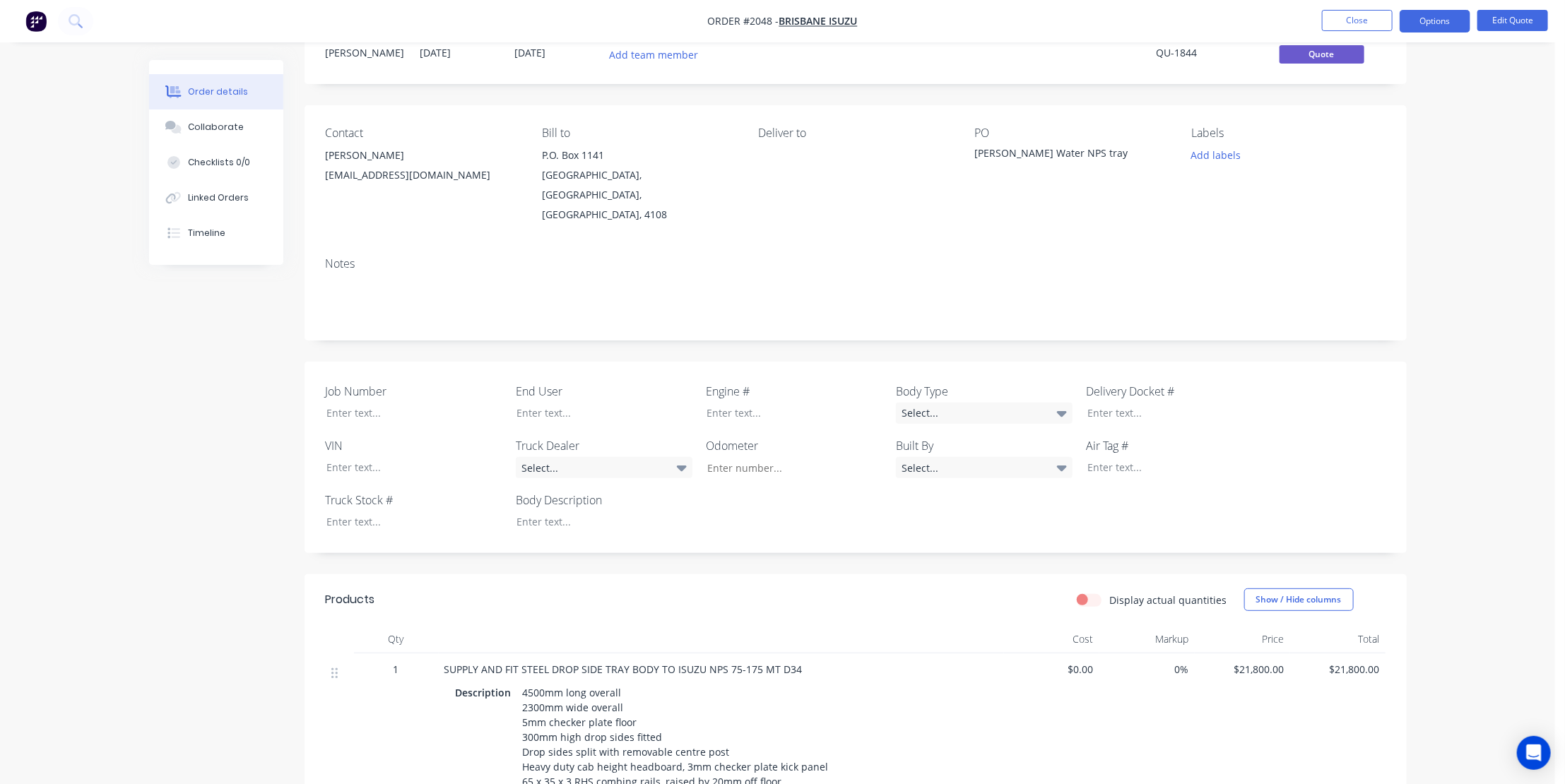
scroll to position [0, 0]
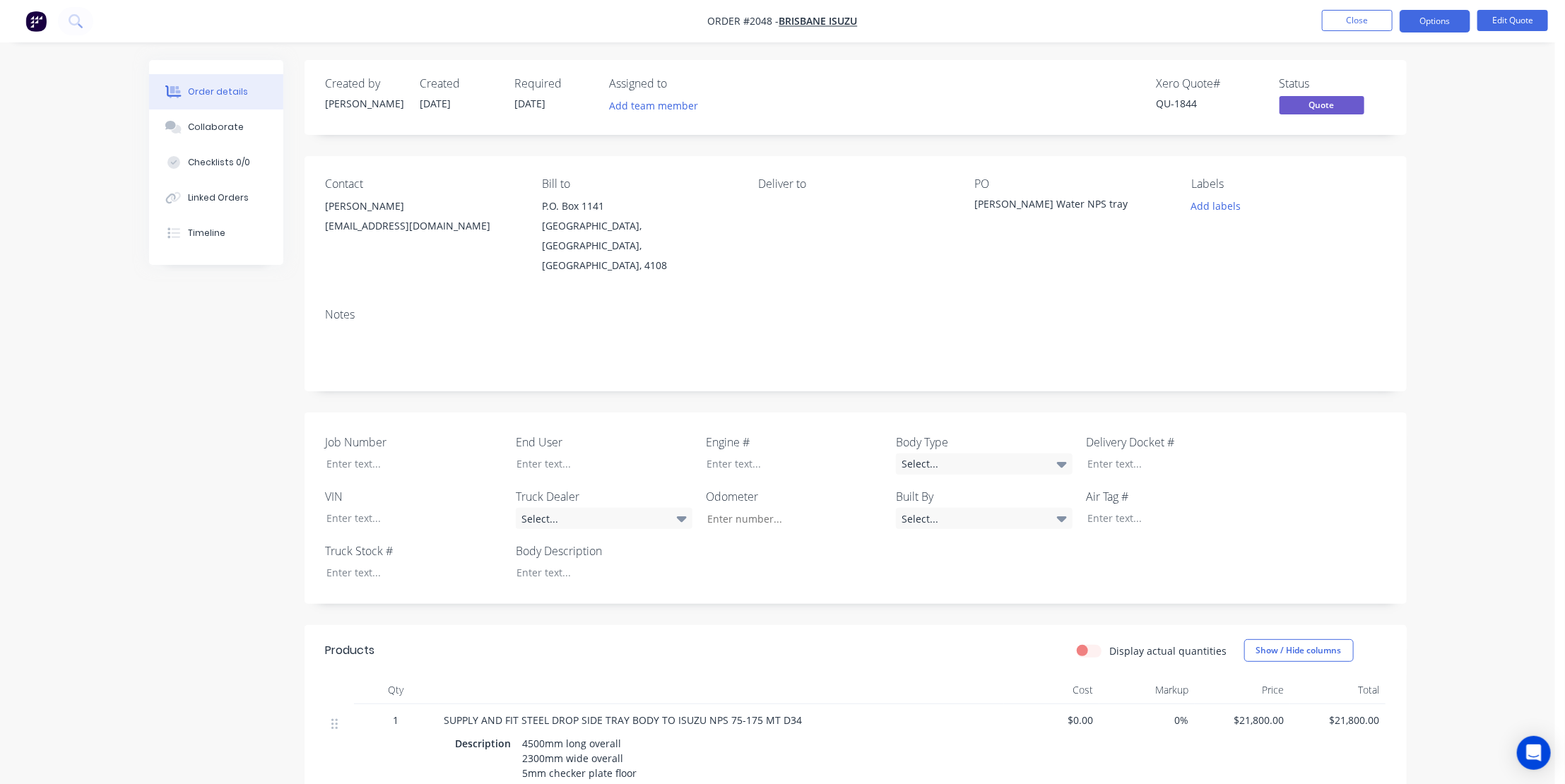
click at [1478, 212] on div "Order details Collaborate Checklists 0/0 Linked Orders Timeline Order details C…" at bounding box center [777, 711] width 1555 height 1421
click at [1519, 298] on div "Order details Collaborate Checklists 0/0 Linked Orders Timeline Order details C…" at bounding box center [777, 711] width 1555 height 1421
